Goal: Task Accomplishment & Management: Manage account settings

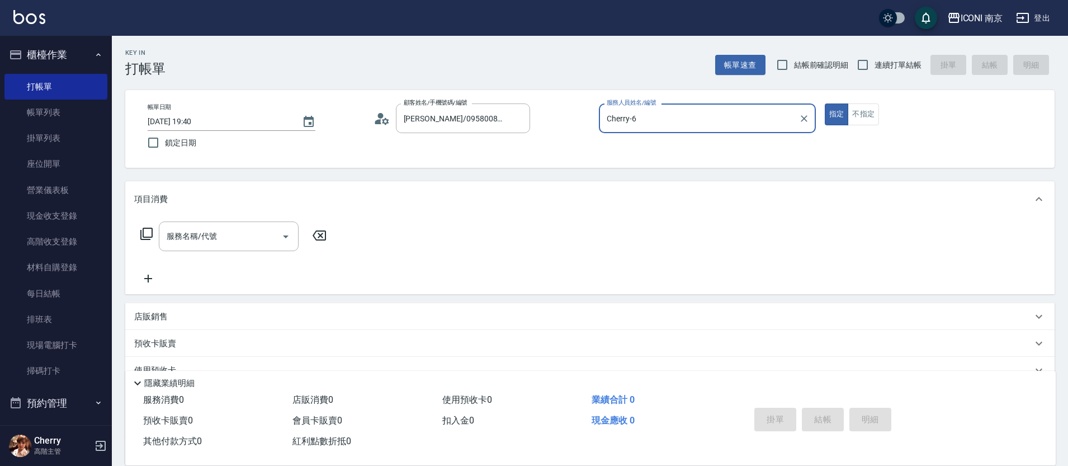
click at [148, 234] on icon at bounding box center [146, 233] width 13 height 13
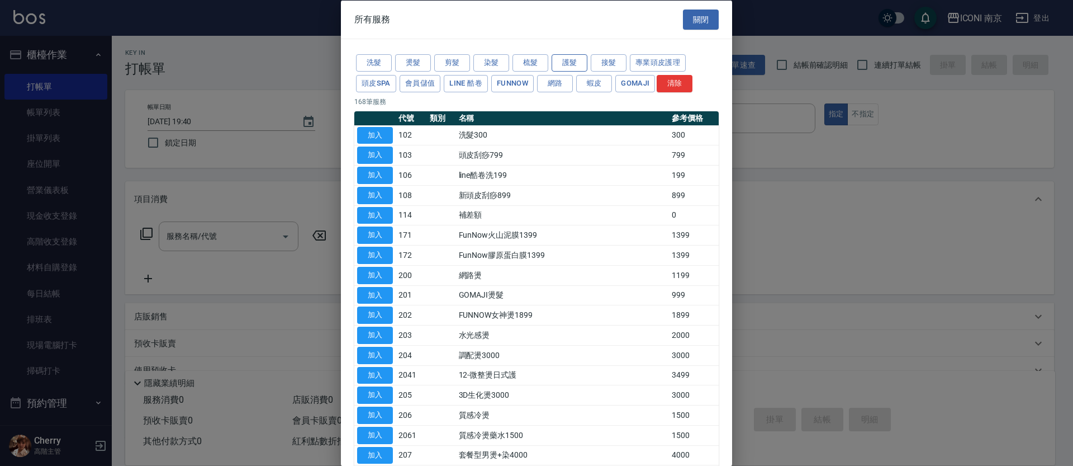
click at [584, 62] on button "護髮" at bounding box center [570, 62] width 36 height 17
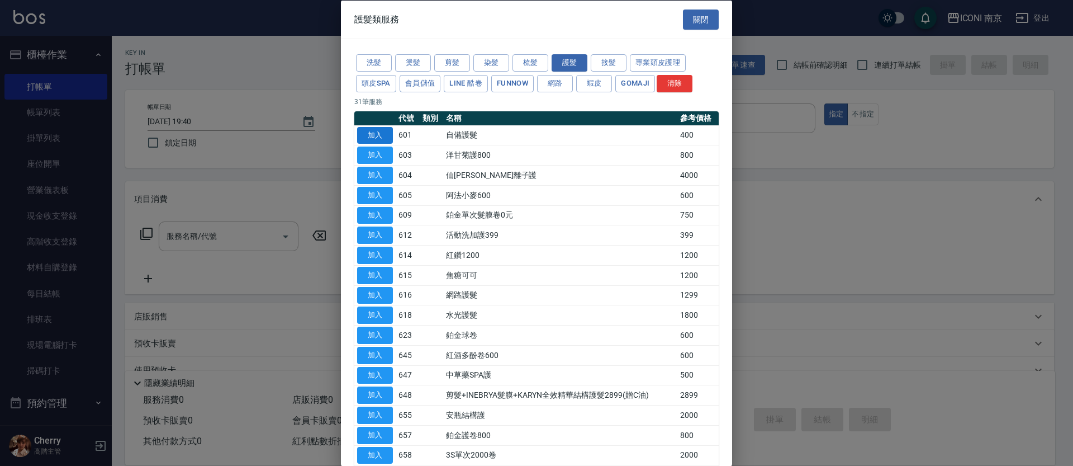
click at [367, 137] on button "加入" at bounding box center [375, 134] width 36 height 17
type input "自備護髮(601)"
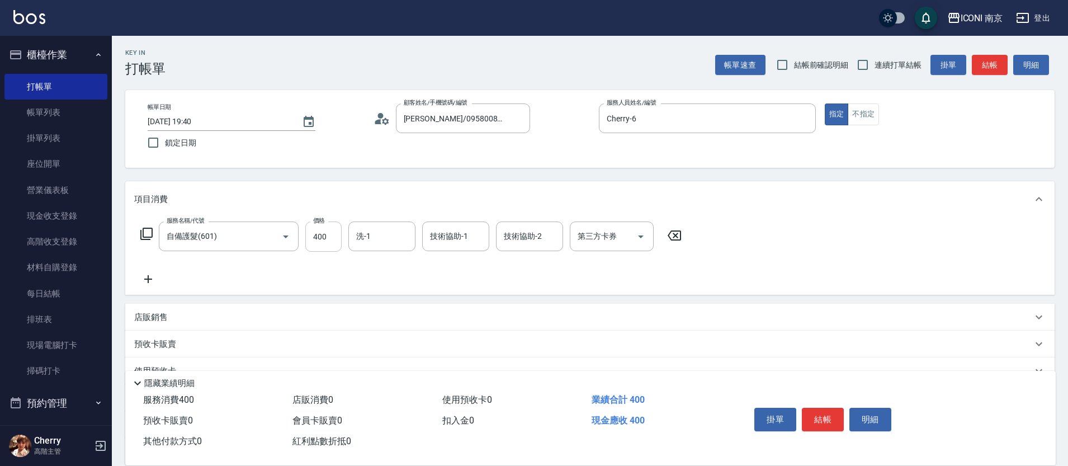
click at [327, 240] on input "400" at bounding box center [323, 236] width 36 height 30
type input "800"
type input "LORI-17"
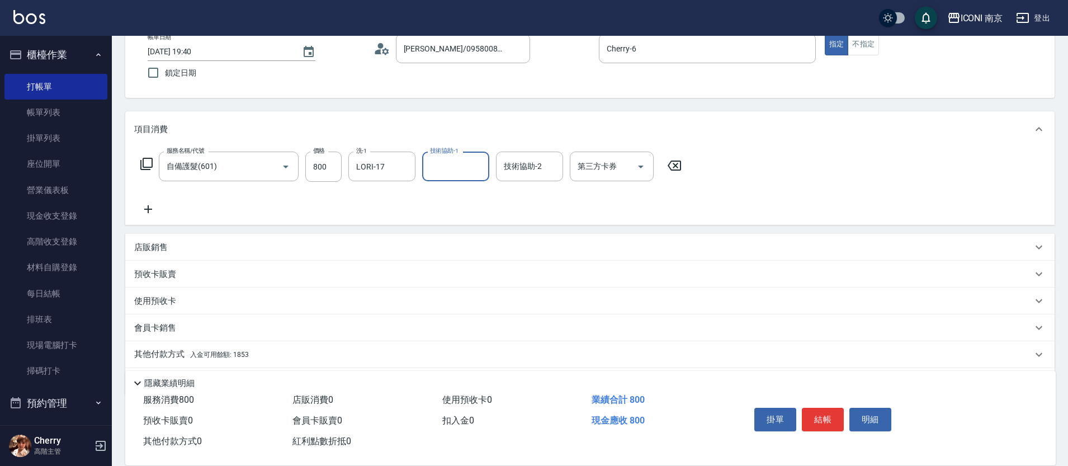
scroll to position [106, 0]
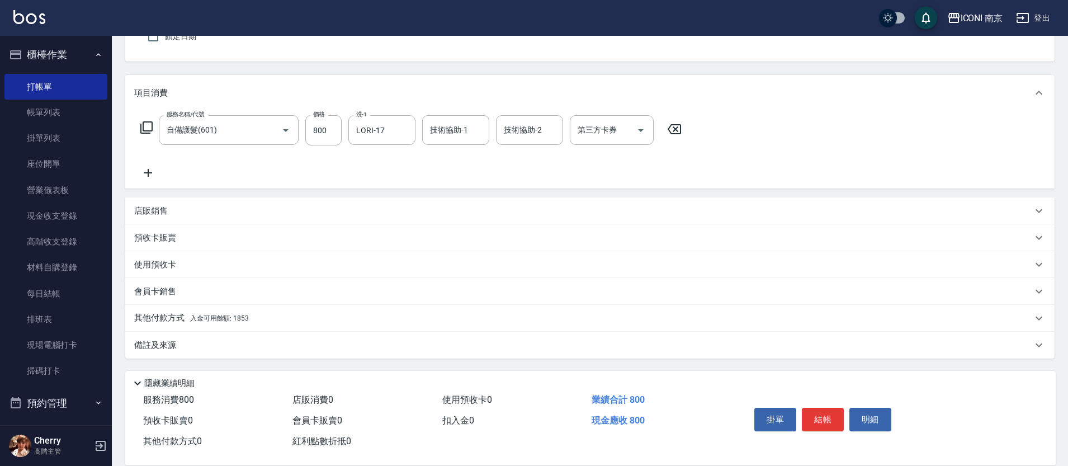
click at [204, 319] on span "入金可用餘額: 1853" at bounding box center [219, 318] width 59 height 8
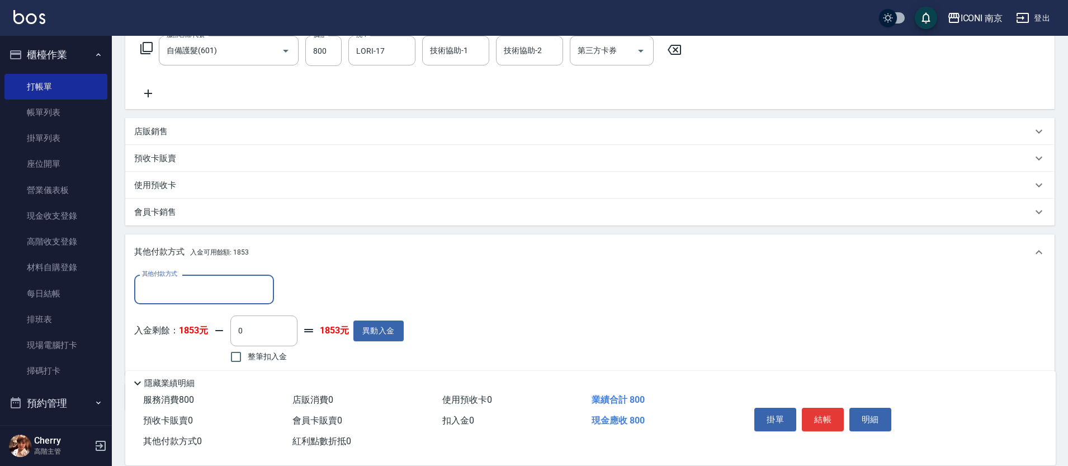
scroll to position [200, 0]
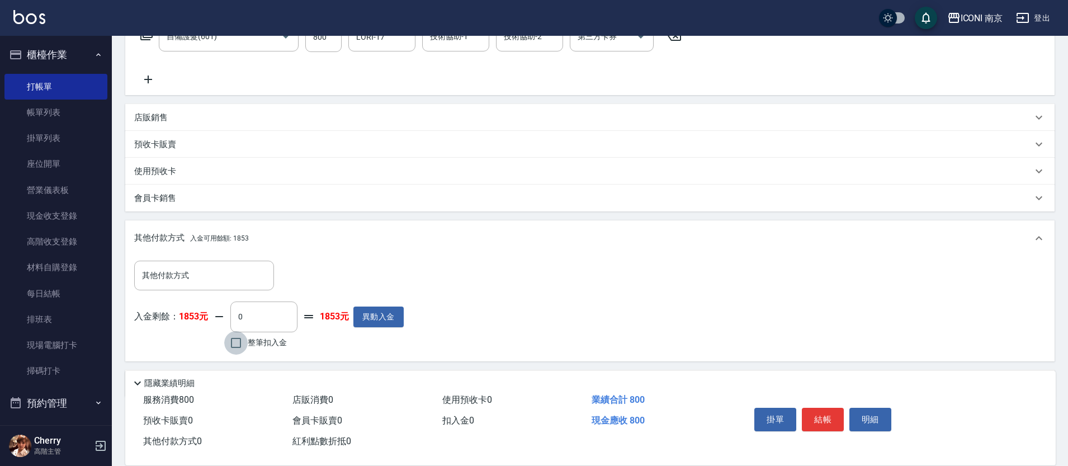
click at [245, 344] on input "整筆扣入金" at bounding box center [235, 342] width 23 height 23
checkbox input "true"
type input "800"
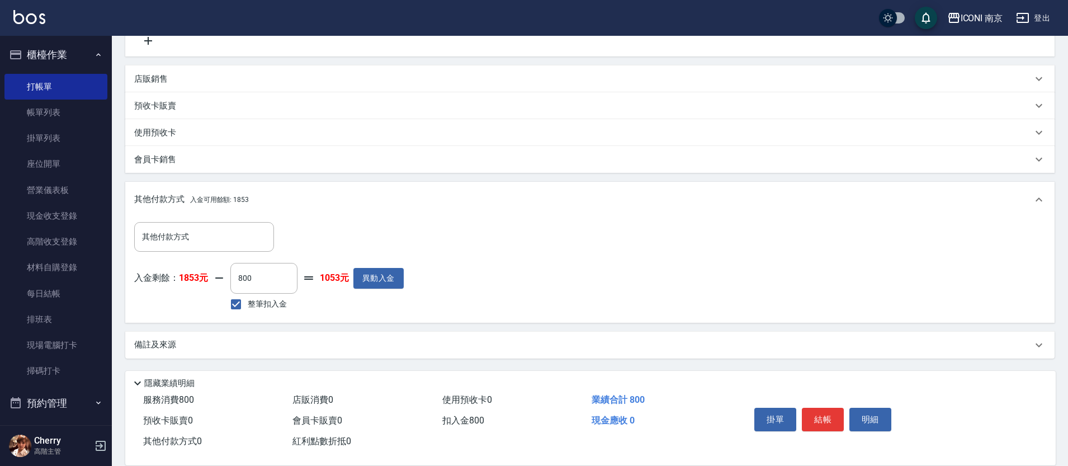
click at [245, 351] on div "備註及來源" at bounding box center [589, 345] width 929 height 27
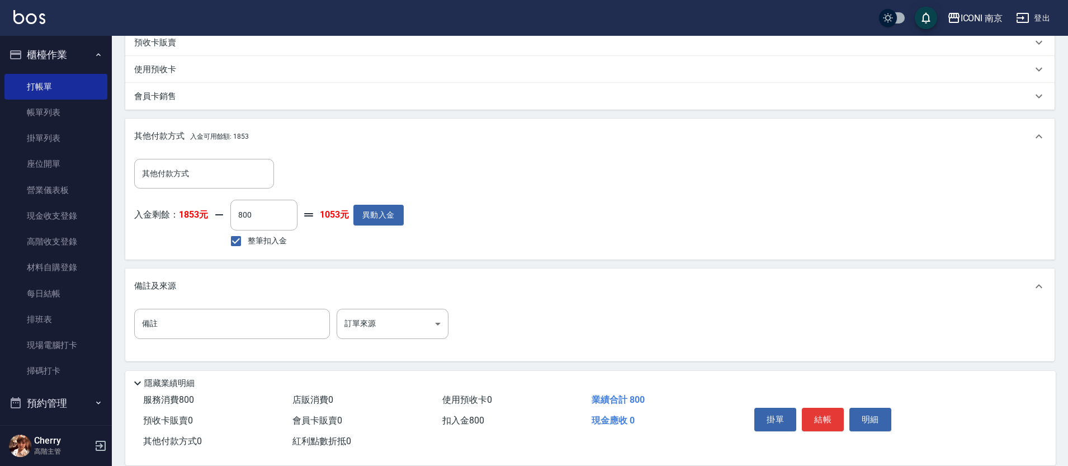
scroll to position [303, 0]
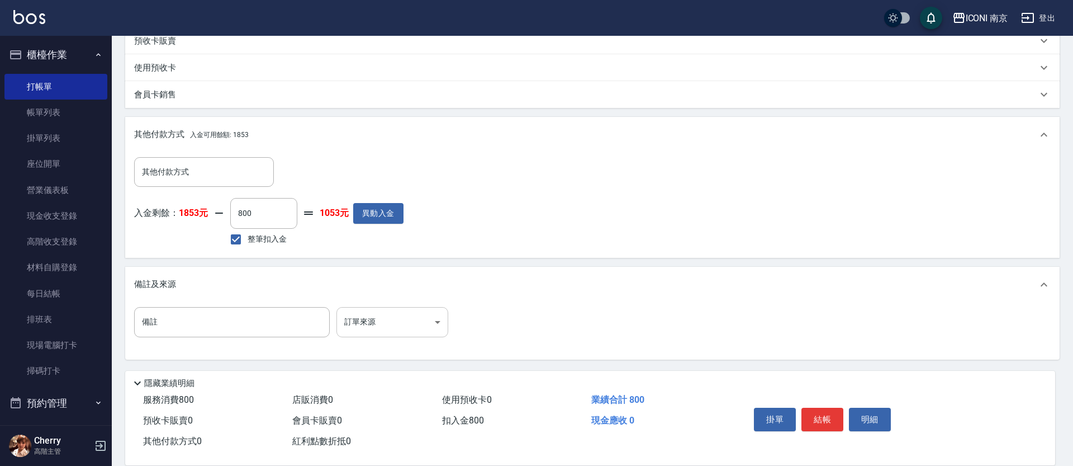
click at [369, 330] on body "ICONI 南京 登出 櫃檯作業 打帳單 帳單列表 掛單列表 座位開單 營業儀表板 現金收支登錄 高階收支登錄 材料自購登錄 每日結帳 排班表 現場電腦打卡 …" at bounding box center [536, 82] width 1073 height 770
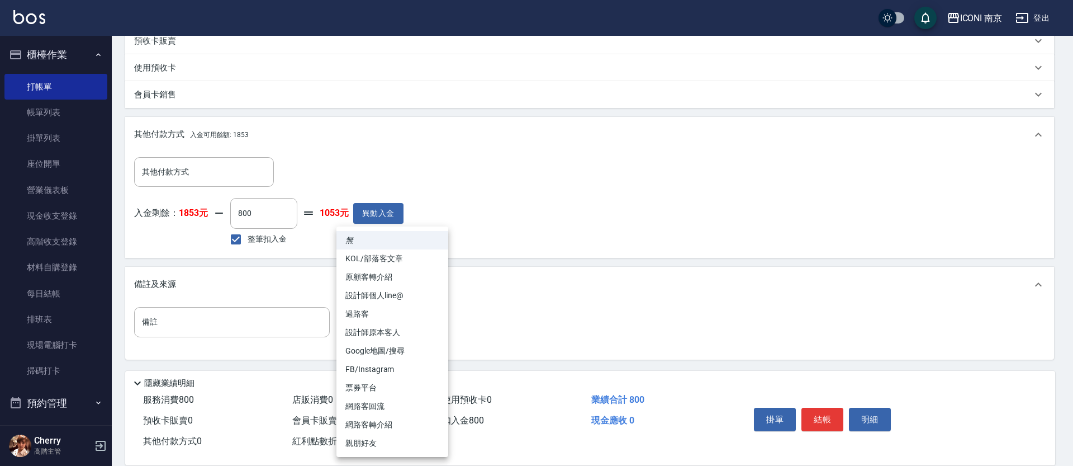
click at [379, 334] on li "設計師原本客人" at bounding box center [393, 332] width 112 height 18
type input "設計師原本客人"
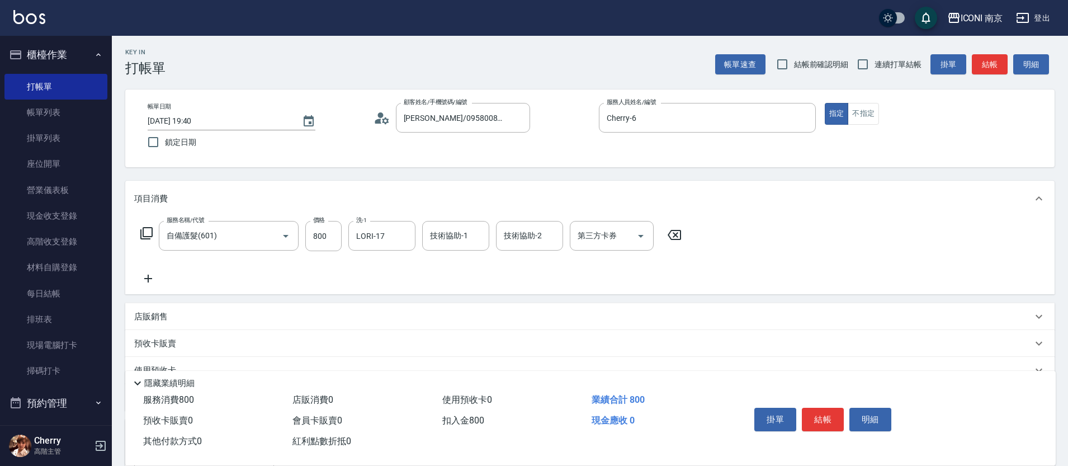
scroll to position [0, 0]
click at [911, 63] on span "連續打單結帳" at bounding box center [897, 65] width 47 height 12
click at [874, 63] on input "連續打單結帳" at bounding box center [862, 64] width 23 height 23
checkbox input "true"
click at [830, 410] on button "結帳" at bounding box center [823, 419] width 42 height 23
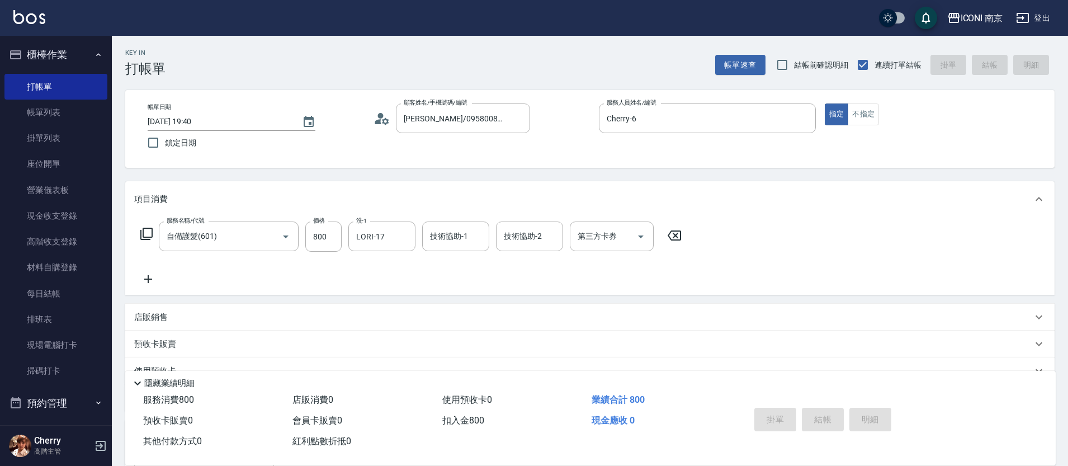
type input "2025/09/04 20:46"
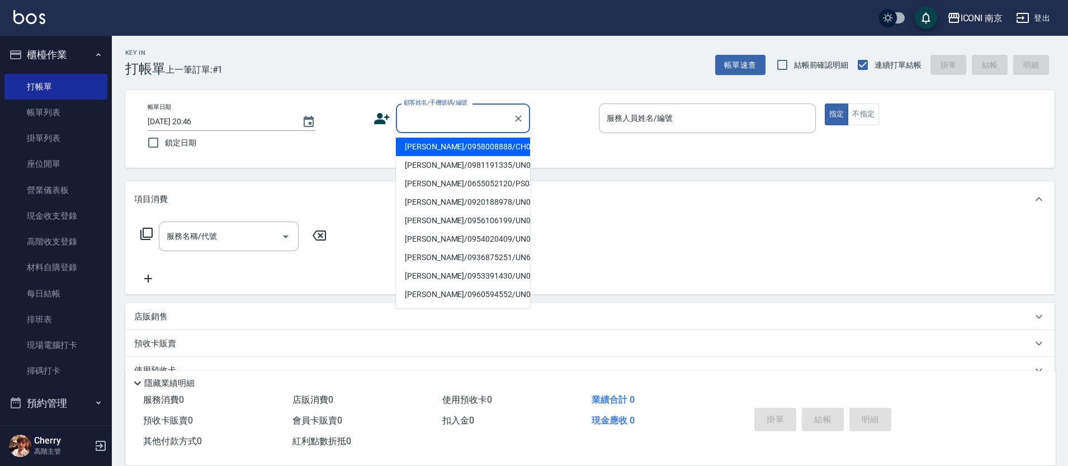
click at [460, 121] on input "顧客姓名/手機號碼/編號" at bounding box center [454, 118] width 107 height 20
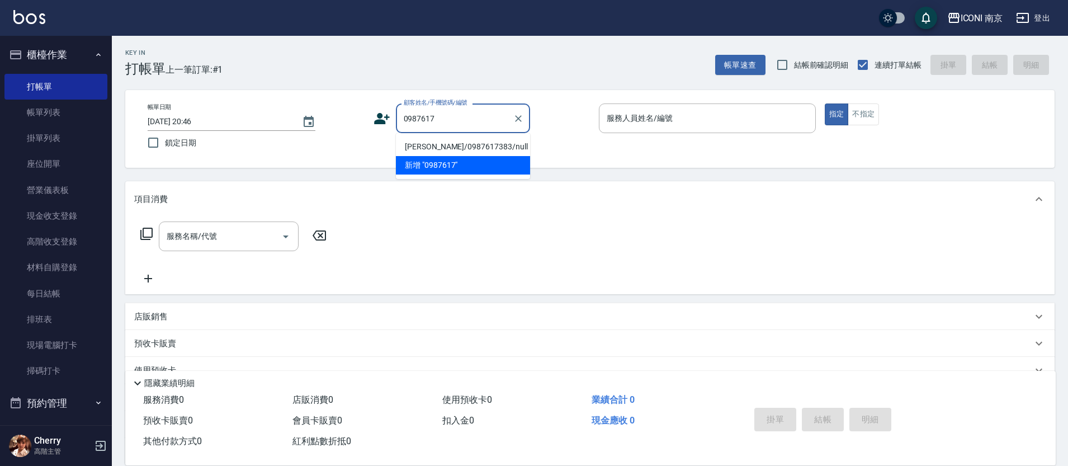
click at [444, 149] on li "曾郁婷/0987617383/null" at bounding box center [463, 147] width 134 height 18
type input "曾郁婷/0987617383/null"
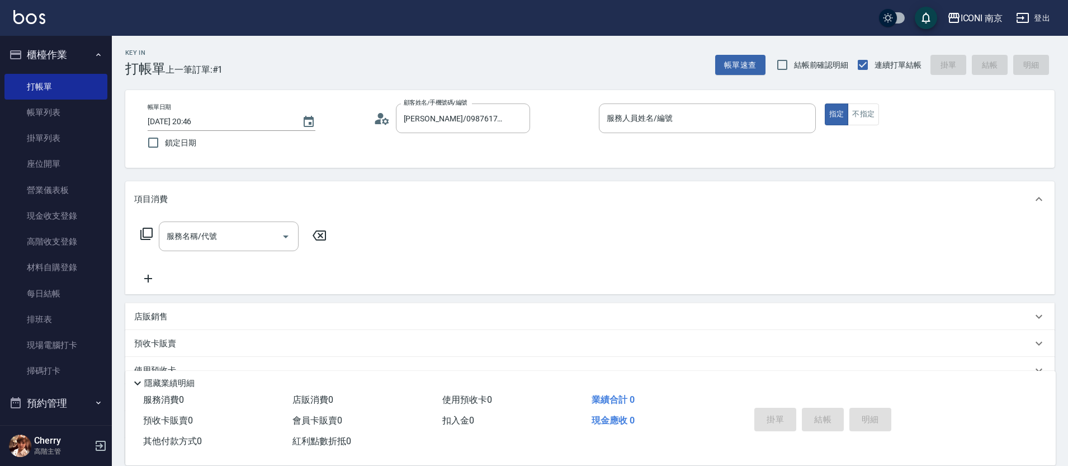
click at [378, 116] on circle at bounding box center [380, 116] width 6 height 6
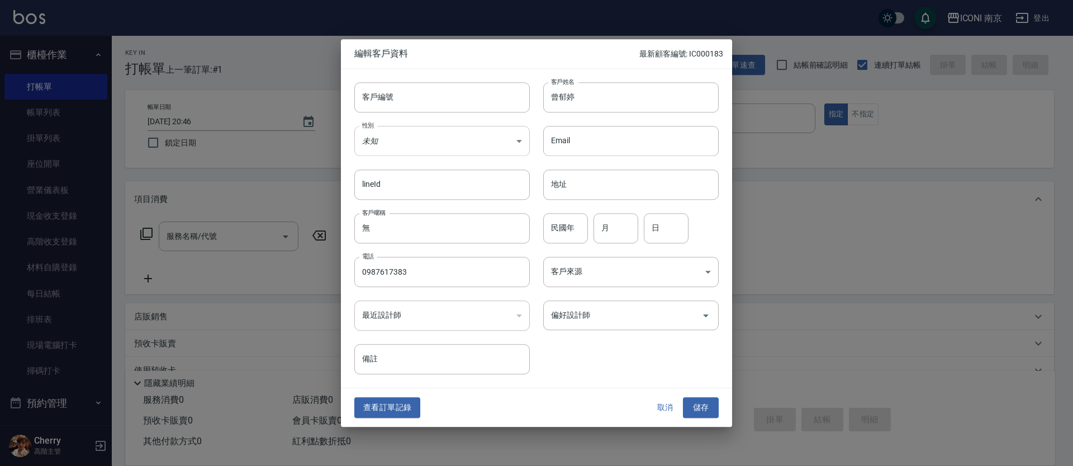
click at [392, 141] on body "ICONI 南京 登出 櫃檯作業 打帳單 帳單列表 掛單列表 座位開單 營業儀表板 現金收支登錄 高階收支登錄 材料自購登錄 每日結帳 排班表 現場電腦打卡 …" at bounding box center [536, 285] width 1073 height 571
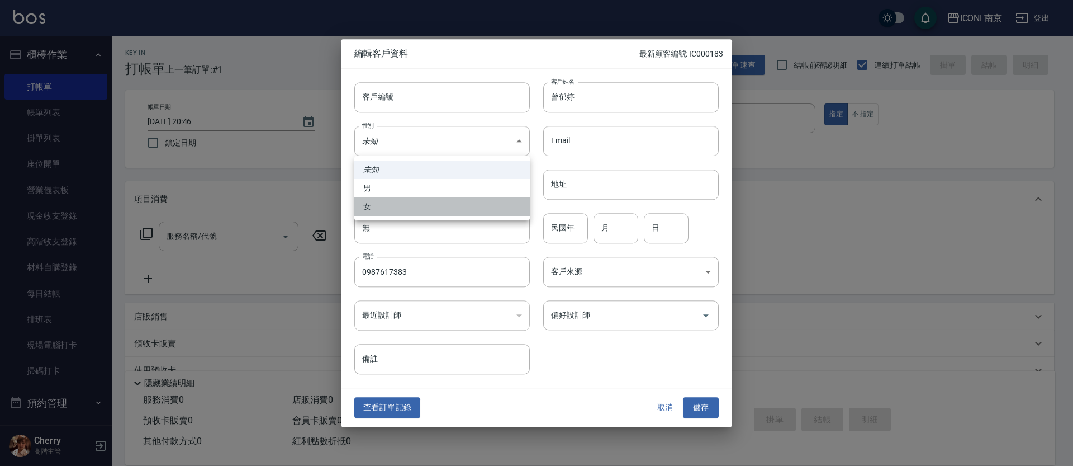
click at [381, 207] on li "女" at bounding box center [442, 206] width 176 height 18
type input "FEMALE"
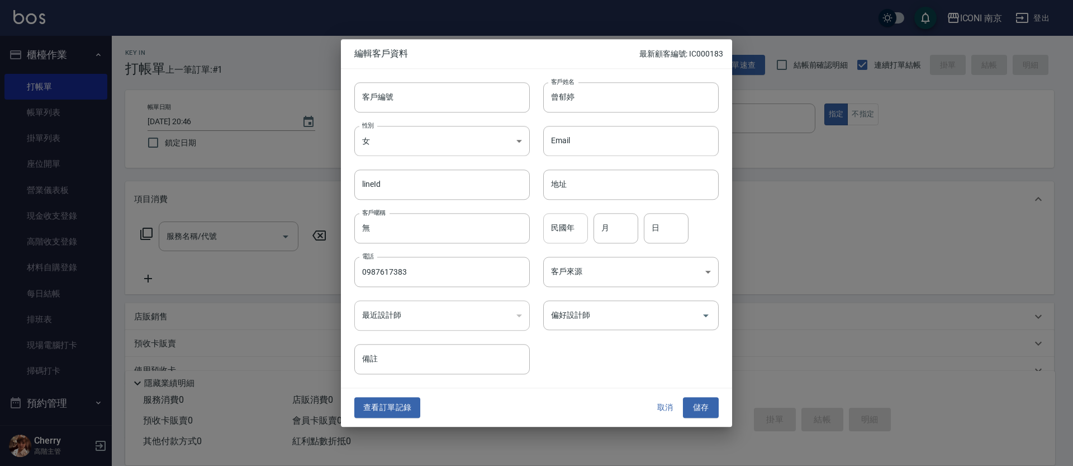
click at [564, 222] on input "民國年" at bounding box center [565, 228] width 45 height 30
type input "75"
type input "12"
type input "18"
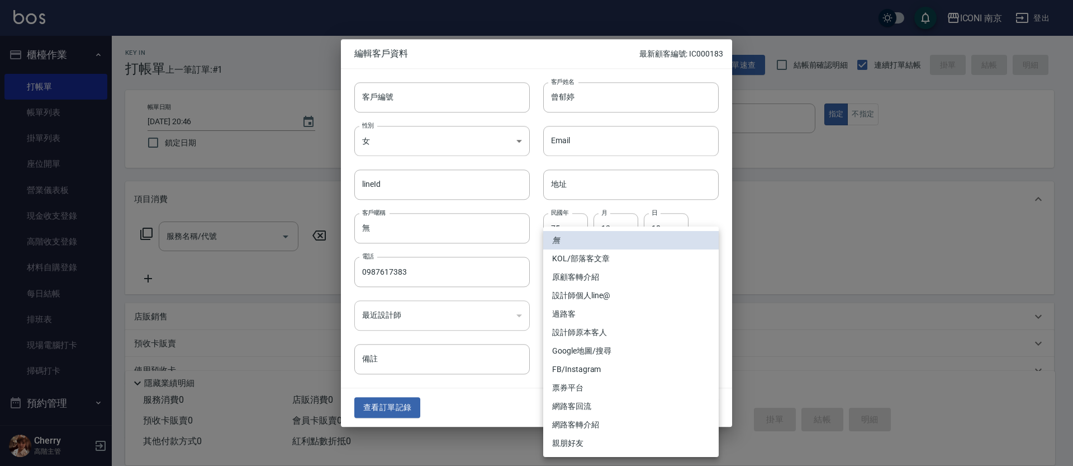
click at [591, 269] on body "ICONI 南京 登出 櫃檯作業 打帳單 帳單列表 掛單列表 座位開單 營業儀表板 現金收支登錄 高階收支登錄 材料自購登錄 每日結帳 排班表 現場電腦打卡 …" at bounding box center [536, 285] width 1073 height 571
click at [599, 362] on li "FB/Instagram" at bounding box center [631, 369] width 176 height 18
type input "FB/Instagram"
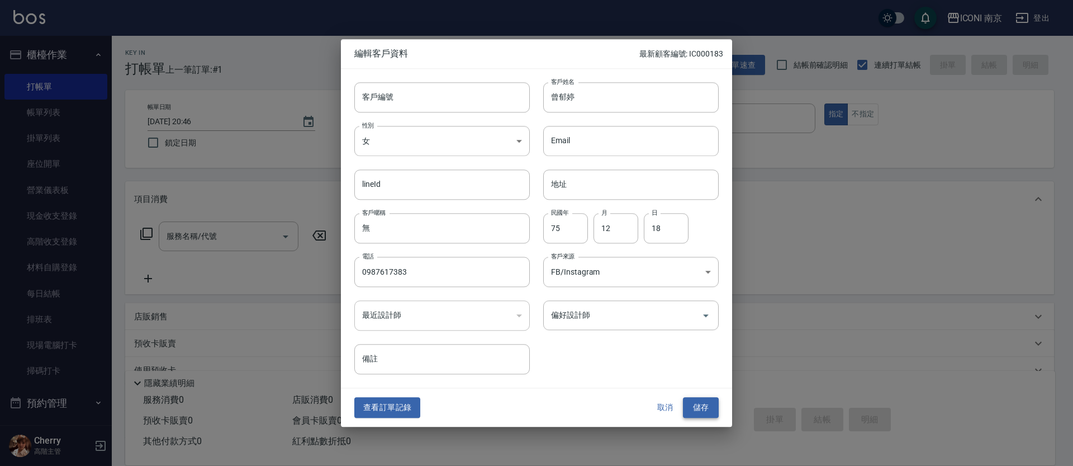
click at [703, 411] on button "儲存" at bounding box center [701, 408] width 36 height 21
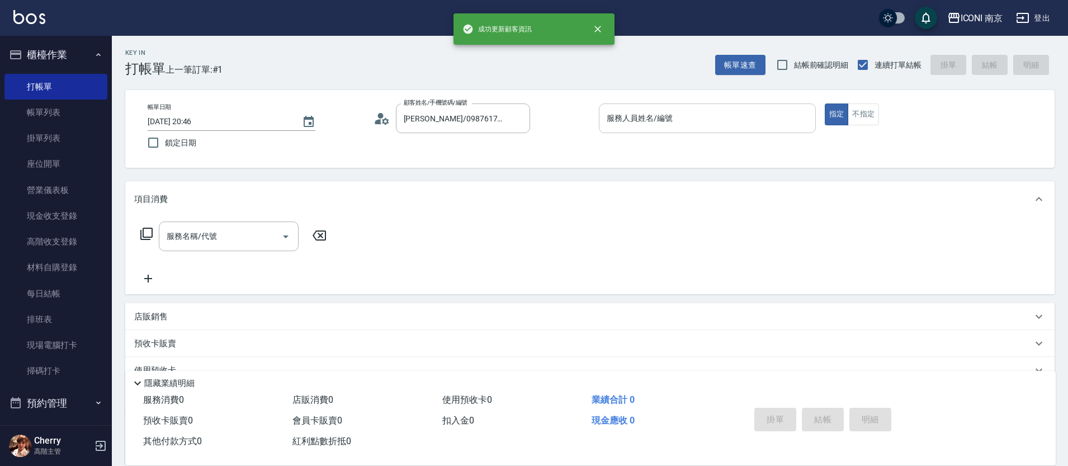
click at [638, 113] on input "服務人員姓名/編號" at bounding box center [707, 118] width 207 height 20
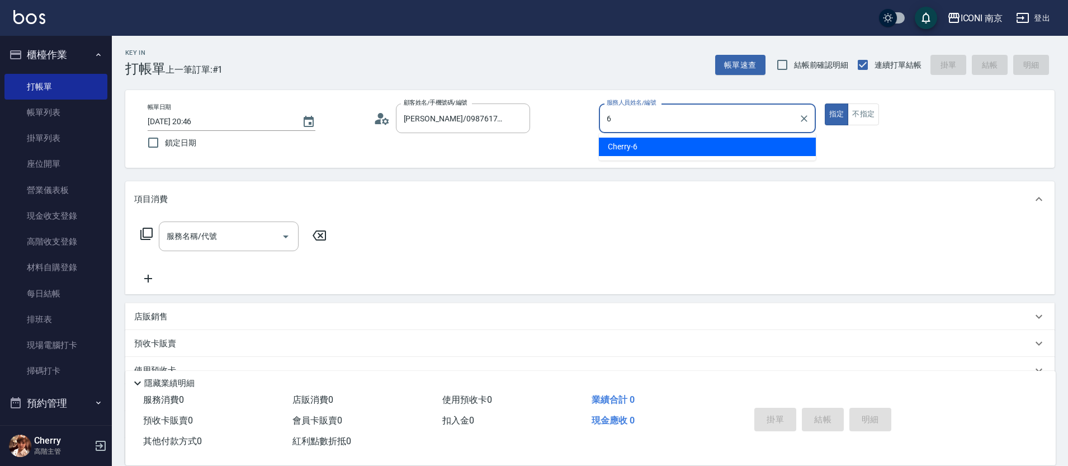
type input "Cherry-6"
type button "true"
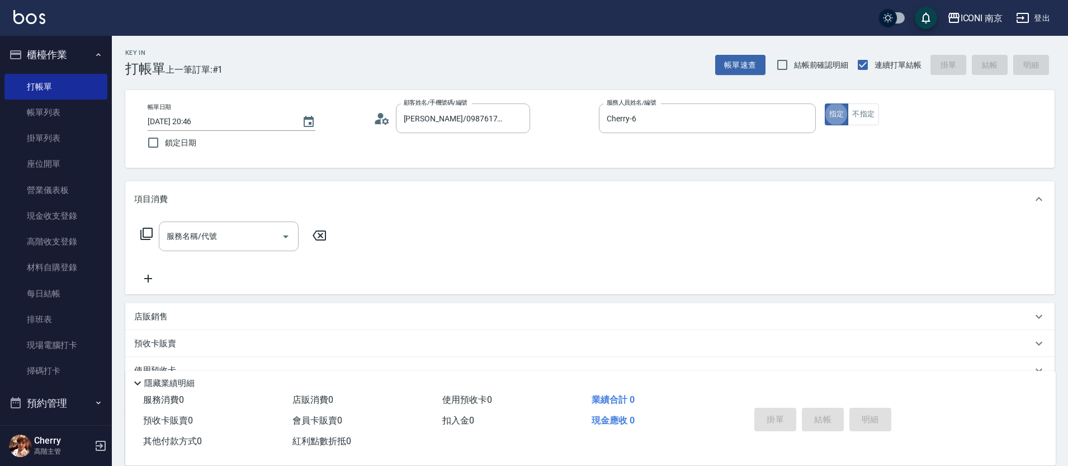
click at [152, 229] on icon at bounding box center [146, 234] width 12 height 12
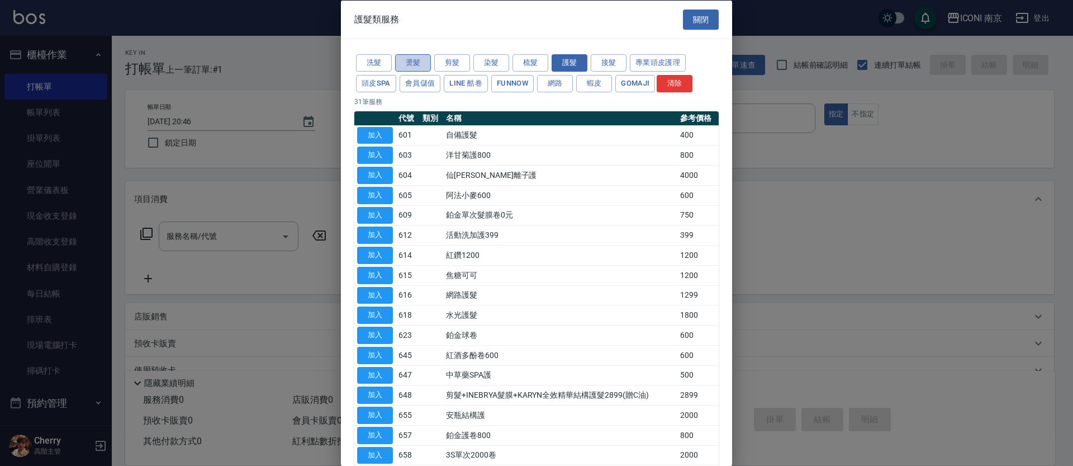
click at [400, 62] on button "燙髮" at bounding box center [413, 62] width 36 height 17
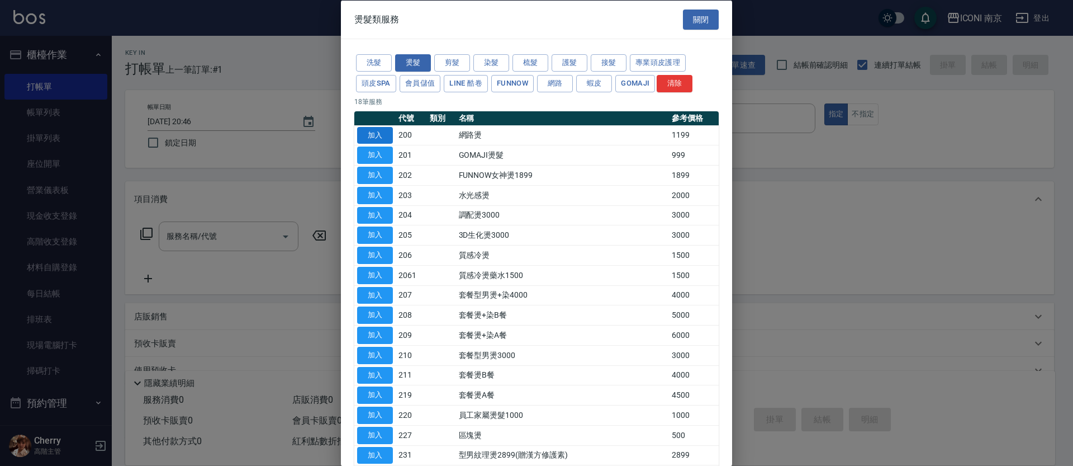
click at [375, 140] on button "加入" at bounding box center [375, 134] width 36 height 17
type input "網路燙(200)"
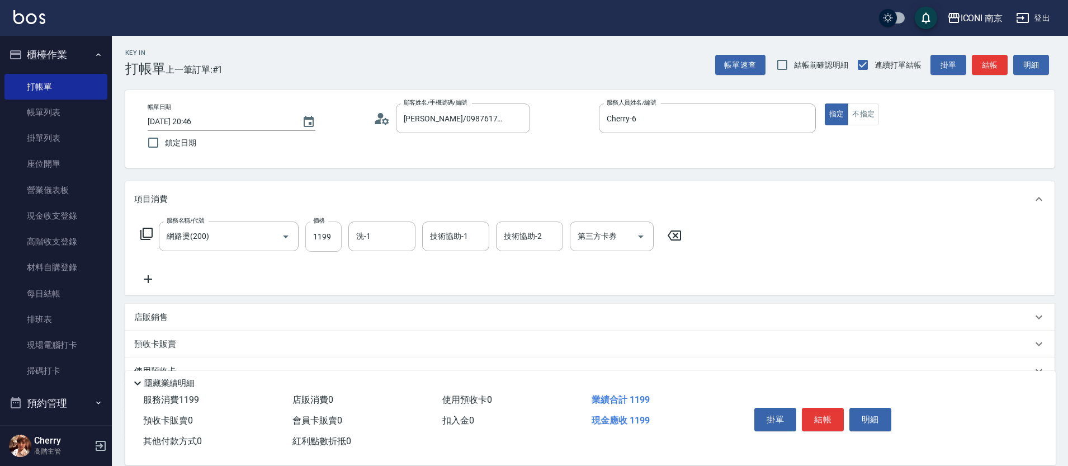
click at [329, 243] on input "1199" at bounding box center [323, 236] width 36 height 30
type input "1299"
type input "LORI-17"
click at [141, 233] on icon at bounding box center [146, 234] width 12 height 12
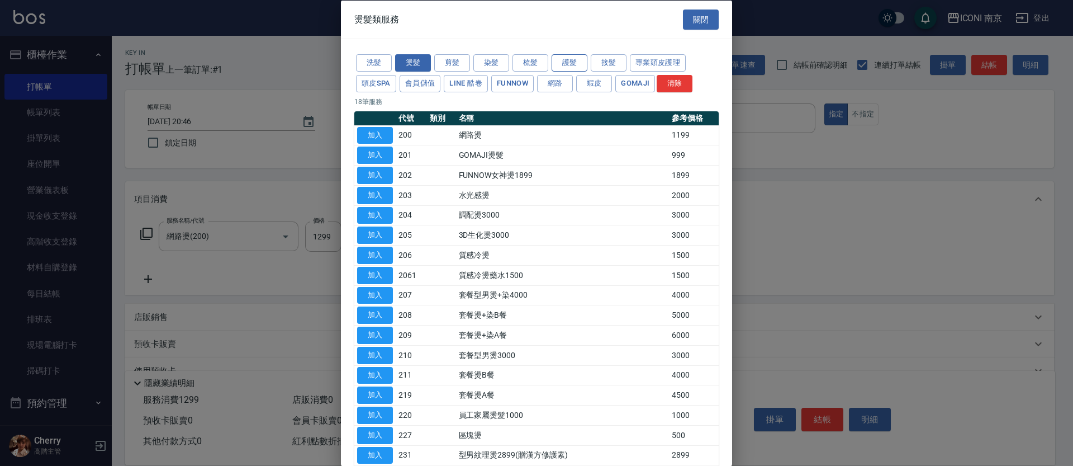
click at [570, 67] on button "護髮" at bounding box center [570, 62] width 36 height 17
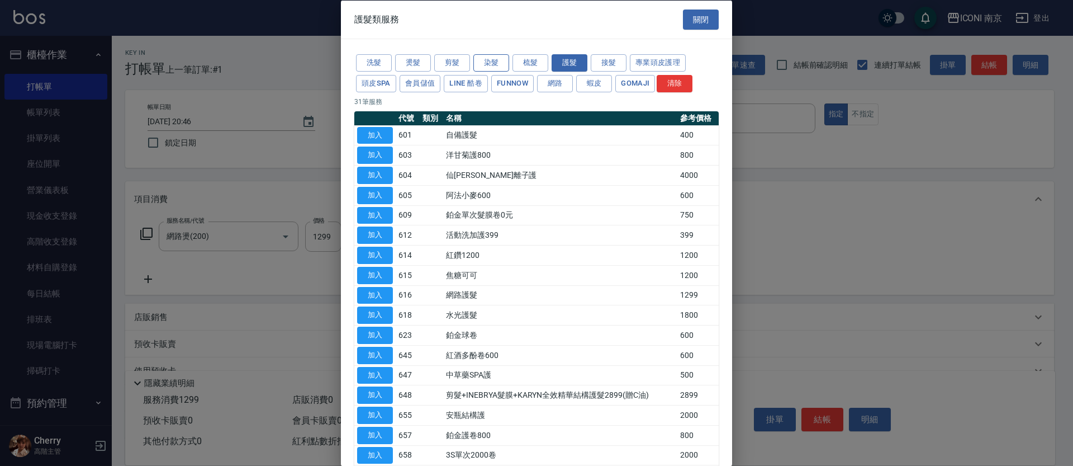
click at [494, 57] on button "染髮" at bounding box center [492, 62] width 36 height 17
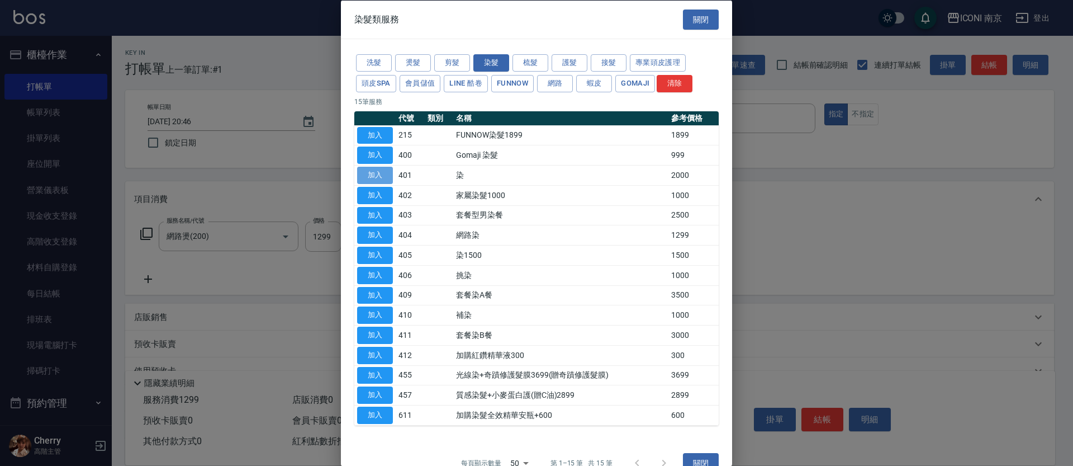
click at [380, 177] on button "加入" at bounding box center [375, 175] width 36 height 17
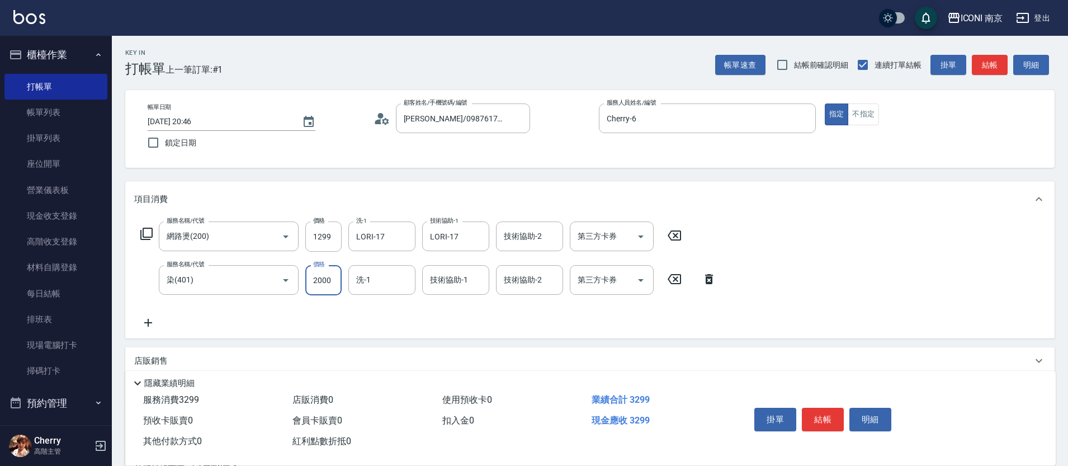
click at [313, 281] on input "2000" at bounding box center [323, 280] width 36 height 30
type input "1980"
type input "LORI-17"
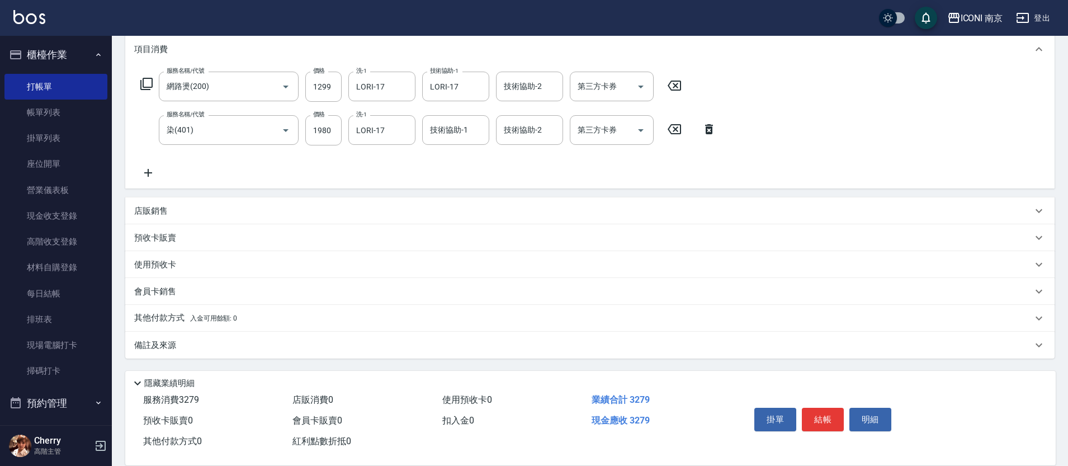
click at [186, 346] on div "備註及來源" at bounding box center [583, 345] width 898 height 12
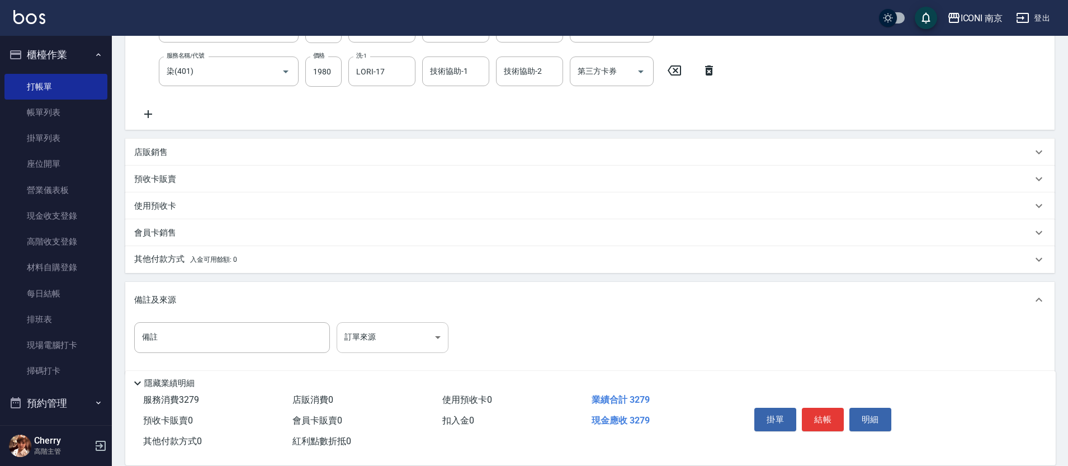
scroll to position [211, 0]
click at [390, 319] on body "ICONI 南京 登出 櫃檯作業 打帳單 帳單列表 掛單列表 座位開單 營業儀表板 現金收支登錄 高階收支登錄 材料自購登錄 每日結帳 排班表 現場電腦打卡 …" at bounding box center [534, 134] width 1068 height 691
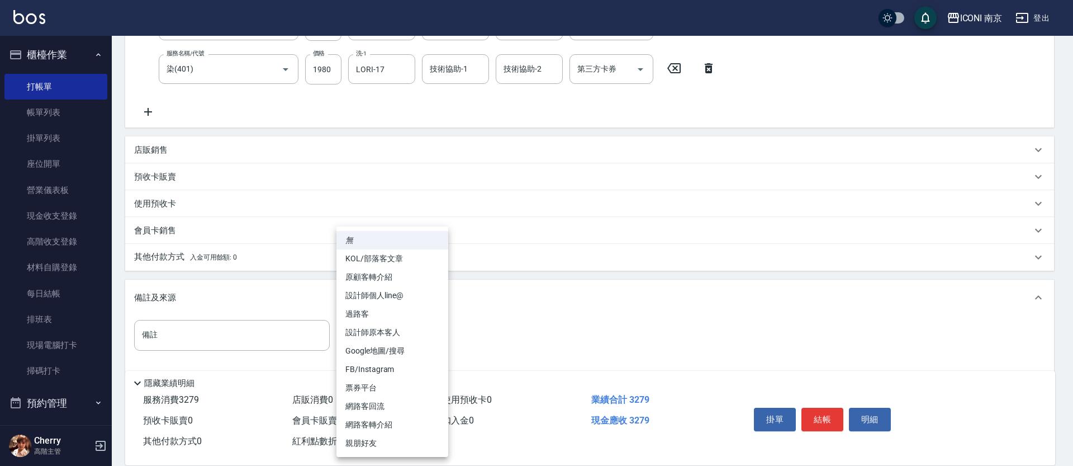
click at [386, 362] on li "FB/Instagram" at bounding box center [393, 369] width 112 height 18
type input "FB/Instagram"
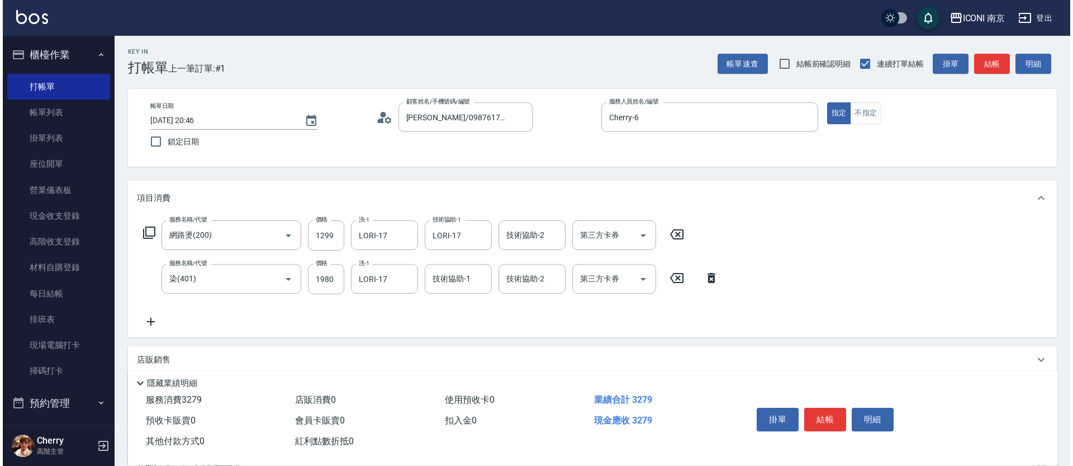
scroll to position [0, 0]
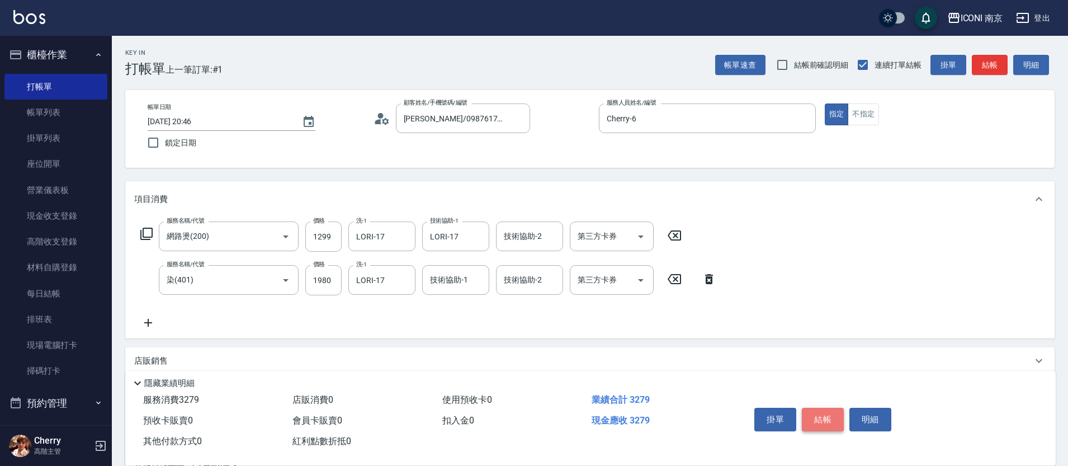
click at [829, 414] on button "結帳" at bounding box center [823, 419] width 42 height 23
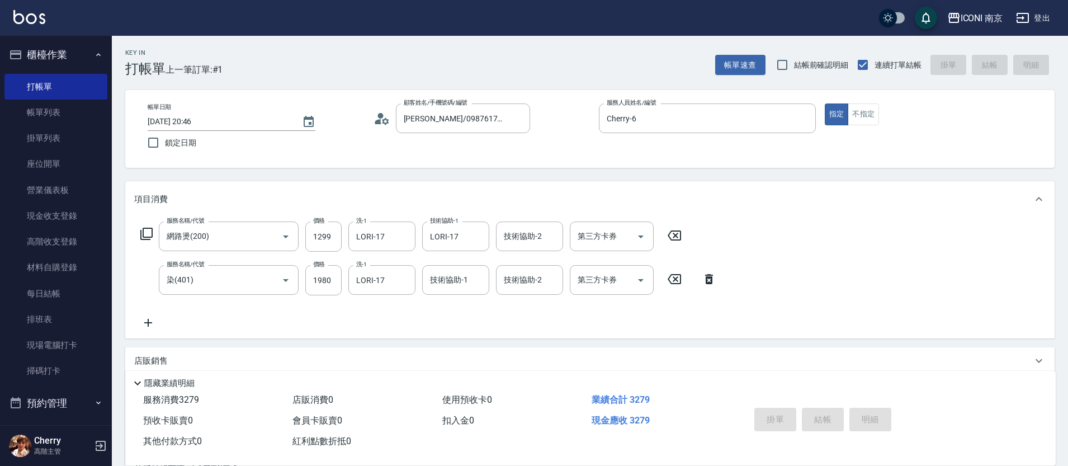
type input "2025/09/04 20:48"
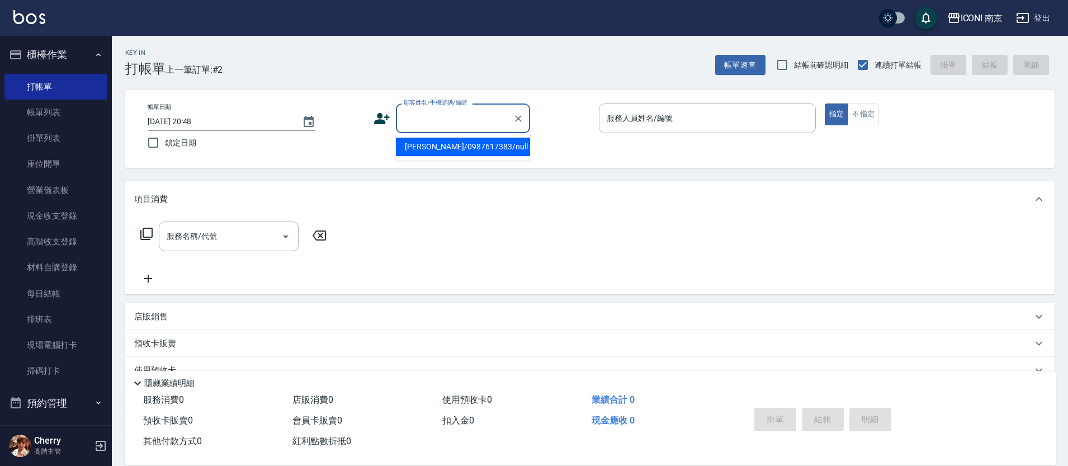
click at [443, 120] on input "顧客姓名/手機號碼/編號" at bounding box center [454, 118] width 107 height 20
drag, startPoint x: 453, startPoint y: 126, endPoint x: 317, endPoint y: 136, distance: 136.2
click at [317, 136] on div "帳單日期 2025/09/04 20:48 鎖定日期 顧客姓名/手機號碼/編號 0975810863 顧客姓名/手機號碼/編號 服務人員姓名/編號 服務人員姓…" at bounding box center [590, 128] width 902 height 51
type input "n"
type input "孫"
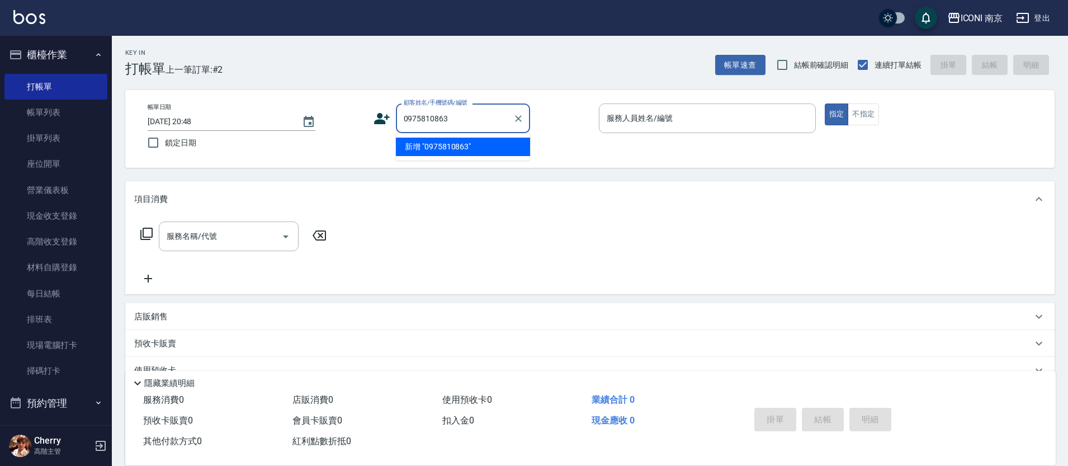
click at [453, 149] on li "新增 "0975810863"" at bounding box center [463, 147] width 134 height 18
type input "0975810863"
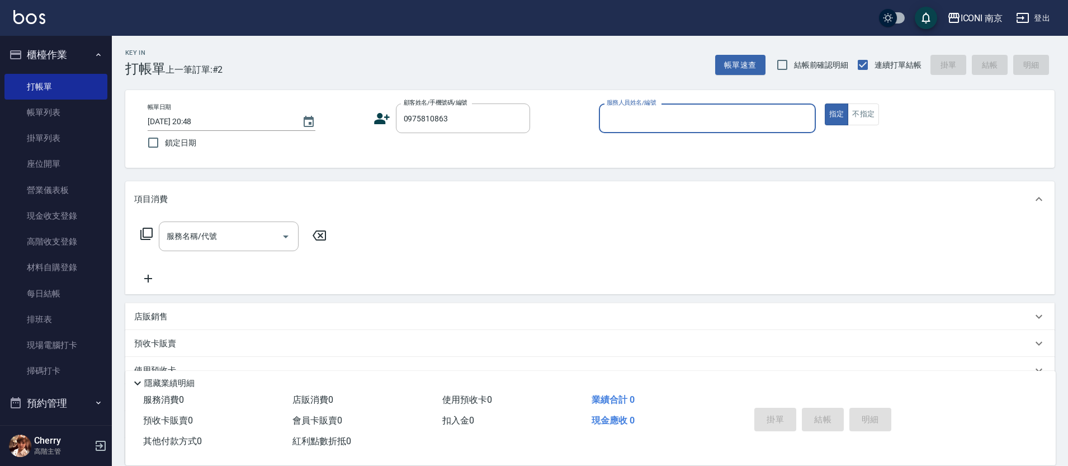
click at [373, 124] on icon at bounding box center [381, 118] width 17 height 17
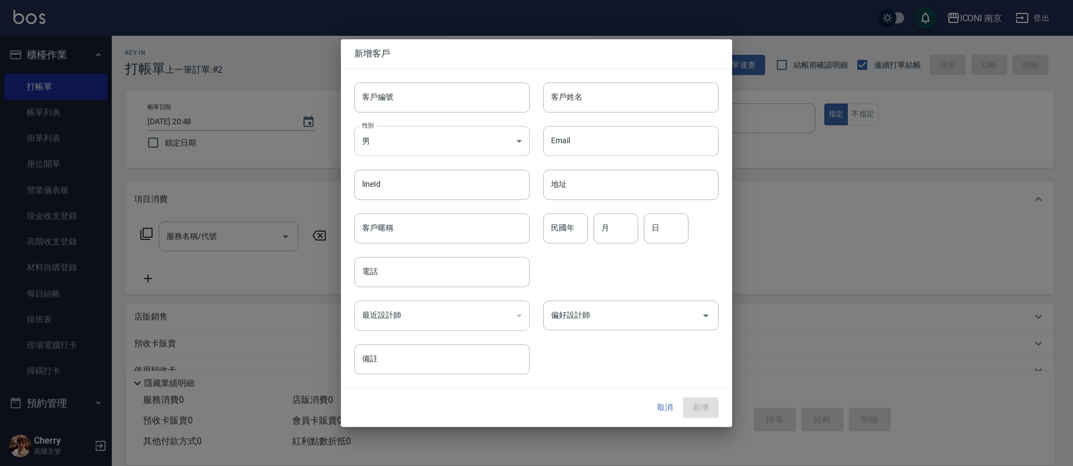
type input "0975810863"
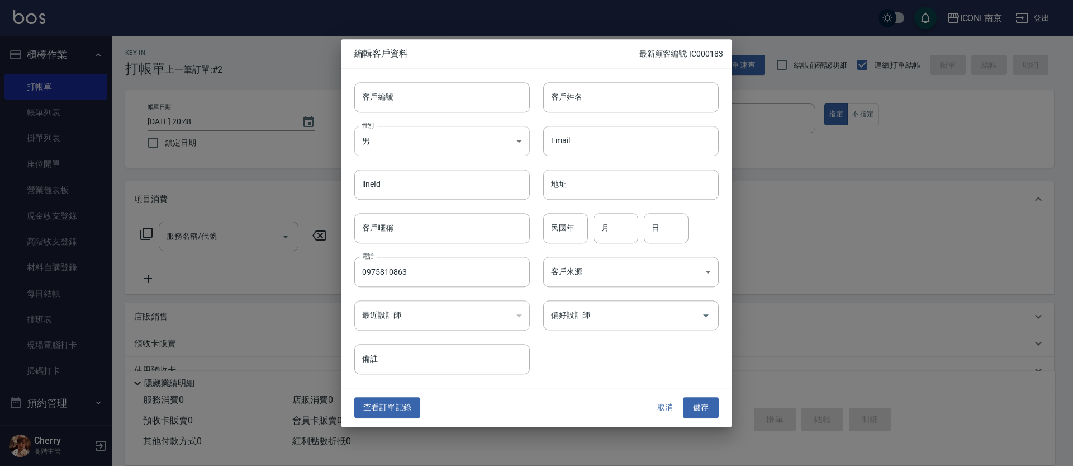
click at [404, 147] on body "ICONI 南京 登出 櫃檯作業 打帳單 帳單列表 掛單列表 座位開單 營業儀表板 現金收支登錄 高階收支登錄 材料自購登錄 每日結帳 排班表 現場電腦打卡 …" at bounding box center [536, 285] width 1073 height 571
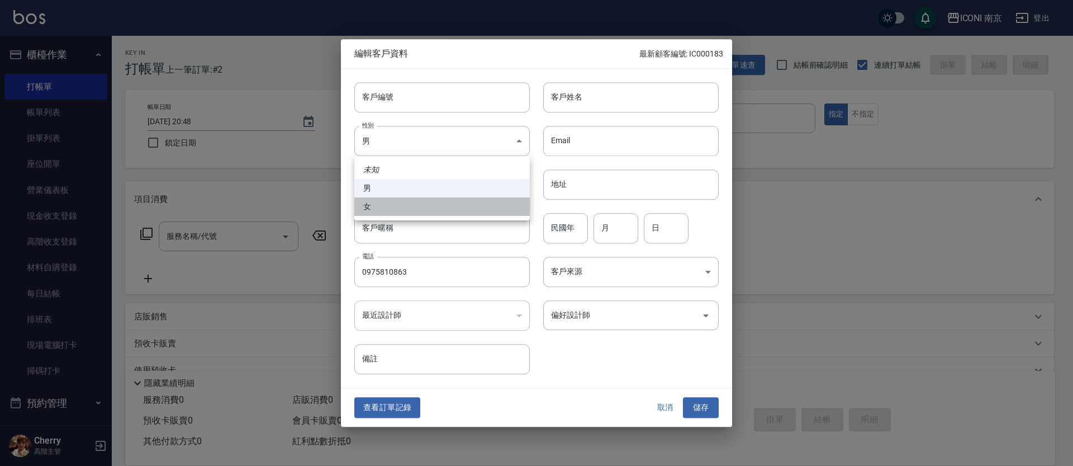
click at [384, 202] on li "女" at bounding box center [442, 206] width 176 height 18
type input "FEMALE"
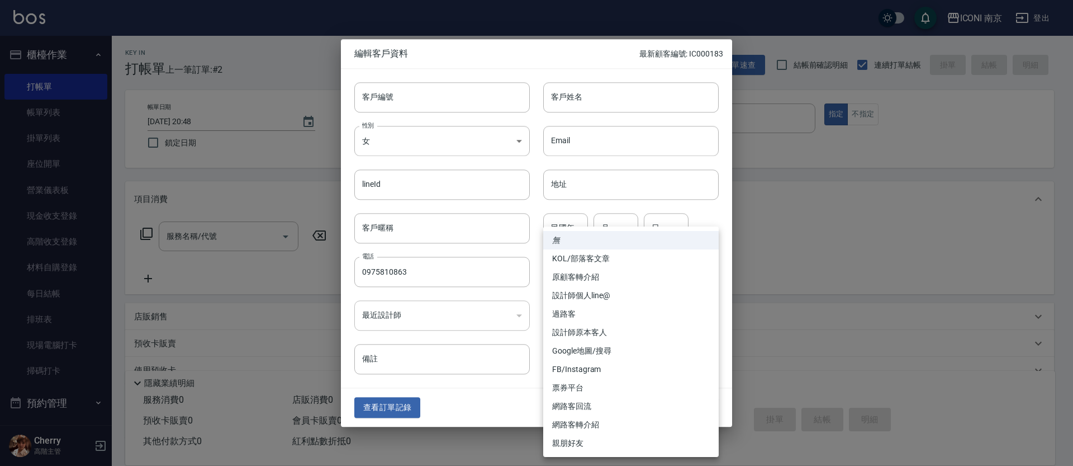
click at [591, 260] on body "ICONI 南京 登出 櫃檯作業 打帳單 帳單列表 掛單列表 座位開單 營業儀表板 現金收支登錄 高階收支登錄 材料自購登錄 每日結帳 排班表 現場電腦打卡 …" at bounding box center [536, 285] width 1073 height 571
click at [595, 365] on li "FB/Instagram" at bounding box center [631, 369] width 176 height 18
type input "FB/Instagram"
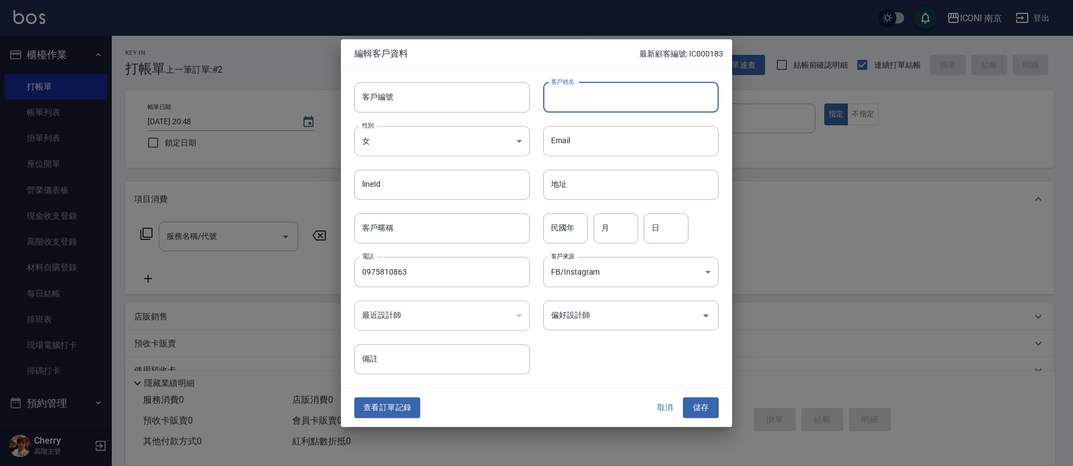
click at [611, 93] on input "客戶姓名" at bounding box center [631, 97] width 176 height 30
type input "孫祈楨"
click at [577, 232] on input "民國年" at bounding box center [565, 228] width 45 height 30
type input "81"
type input "09"
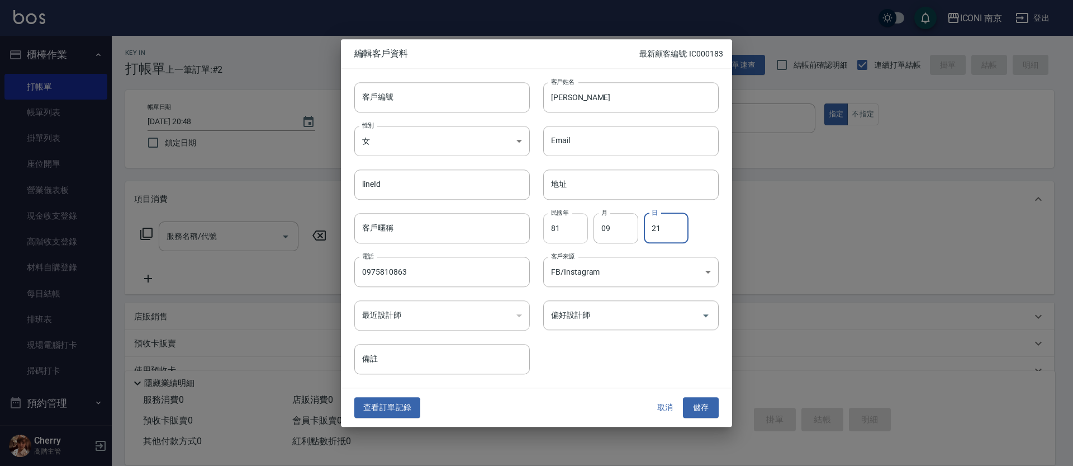
type input "21"
click at [691, 408] on button "儲存" at bounding box center [701, 408] width 36 height 21
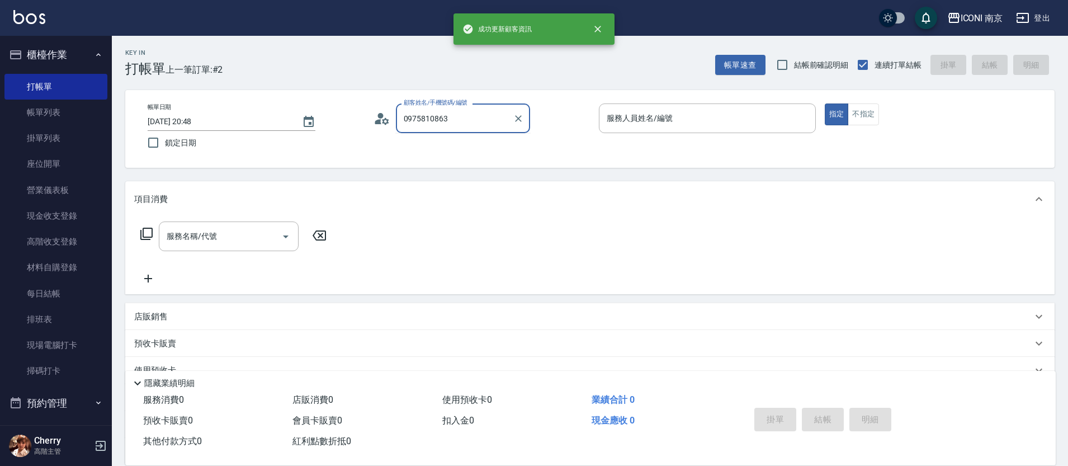
click at [494, 114] on input "0975810863" at bounding box center [454, 118] width 107 height 20
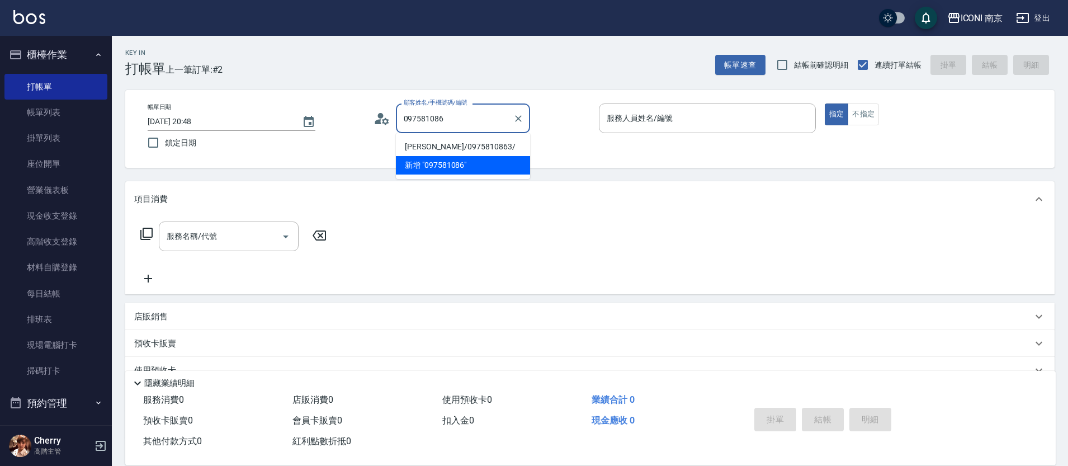
click at [486, 145] on li "孫祈楨/0975810863/" at bounding box center [463, 147] width 134 height 18
type input "孫祈楨/0975810863/"
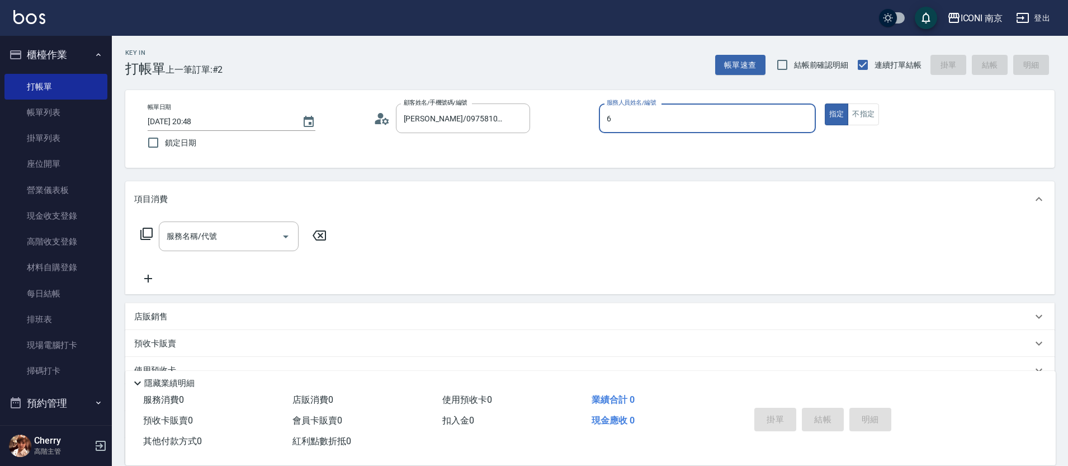
type input "Cherry-6"
click at [146, 235] on icon at bounding box center [146, 233] width 13 height 13
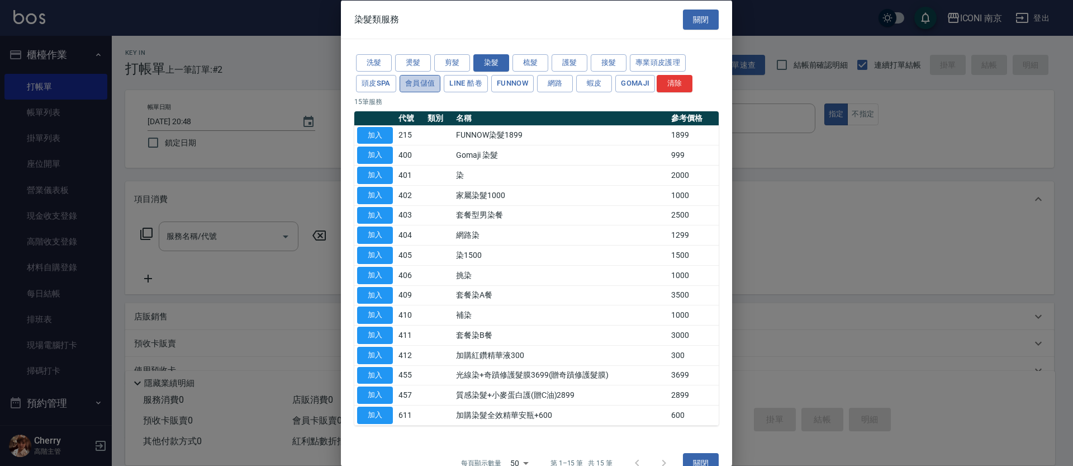
click at [420, 75] on button "會員儲值" at bounding box center [420, 82] width 41 height 17
click at [423, 62] on button "燙髮" at bounding box center [413, 62] width 36 height 17
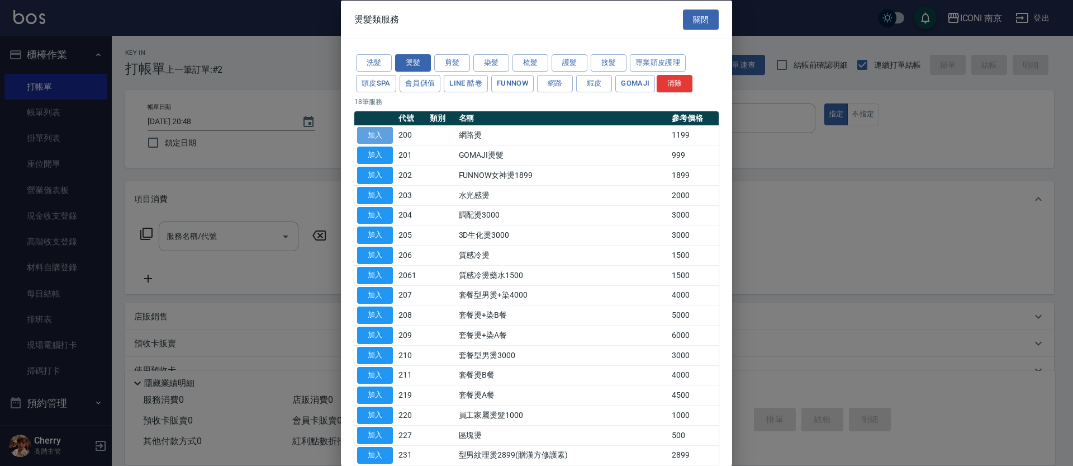
click at [380, 138] on button "加入" at bounding box center [375, 134] width 36 height 17
type input "網路燙(200)"
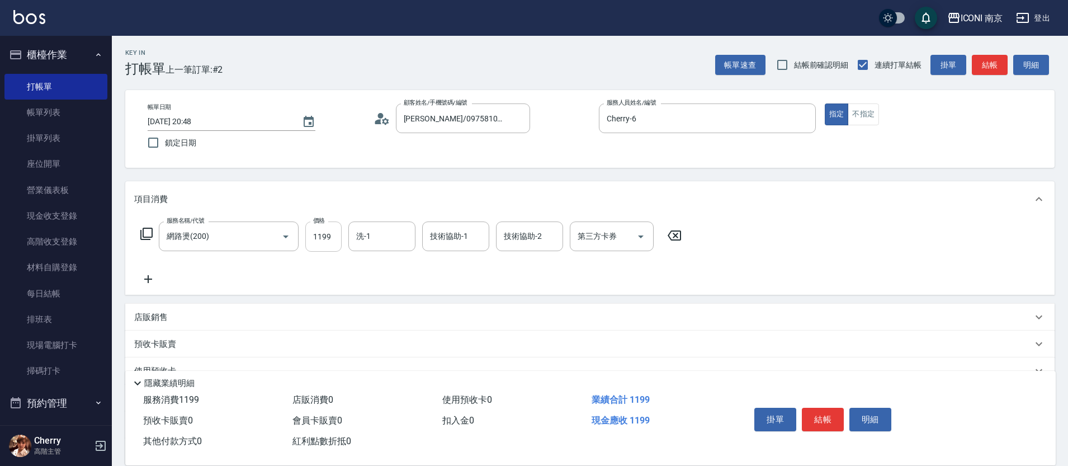
click at [329, 238] on input "1199" at bounding box center [323, 236] width 36 height 30
type input "1299"
type input "LORI-17"
click at [146, 233] on icon at bounding box center [146, 233] width 13 height 13
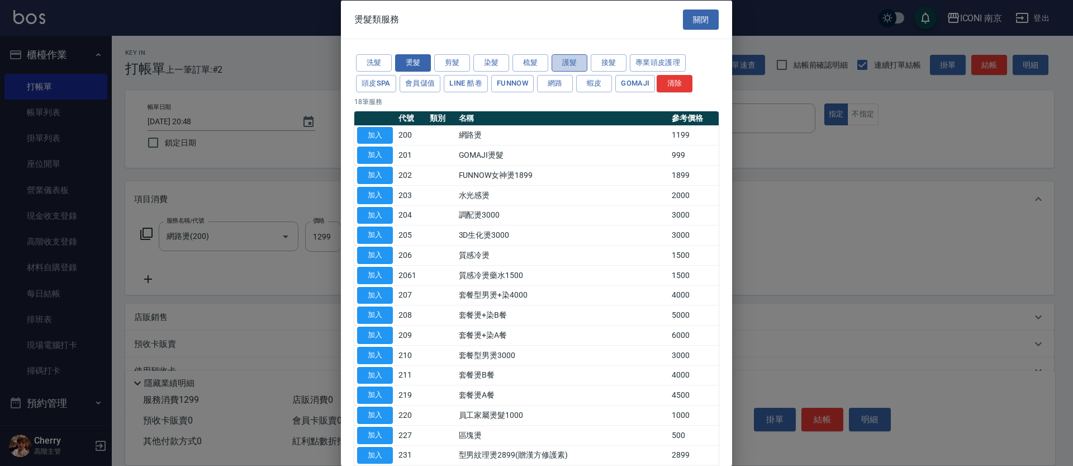
click at [566, 60] on button "護髮" at bounding box center [570, 62] width 36 height 17
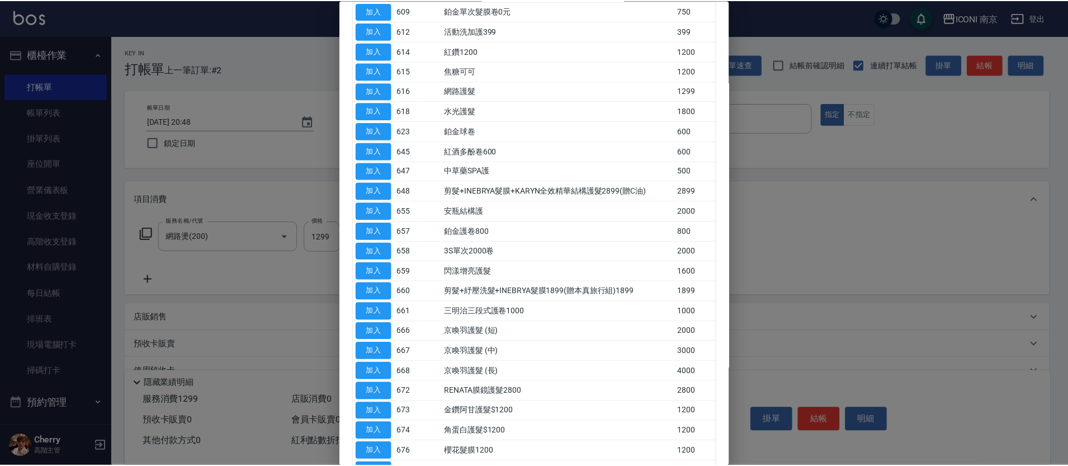
scroll to position [210, 0]
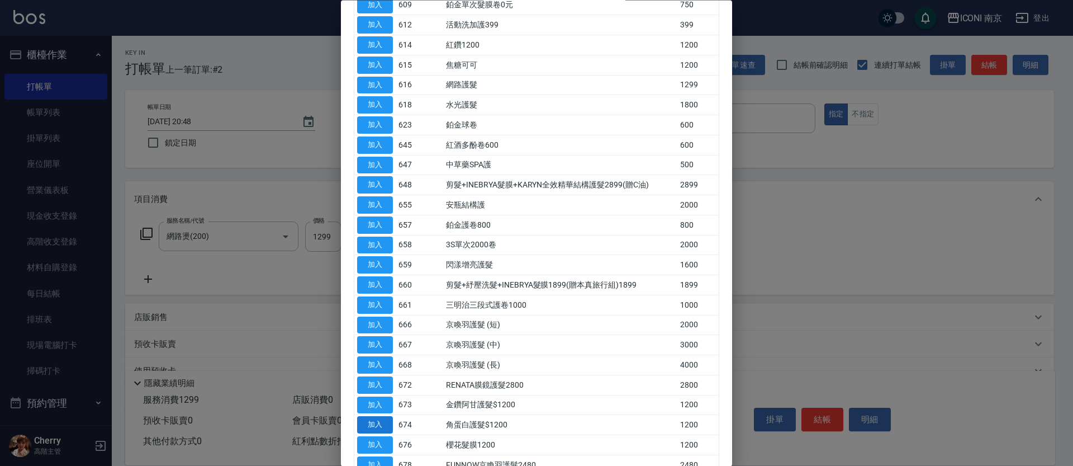
click at [378, 423] on button "加入" at bounding box center [375, 425] width 36 height 17
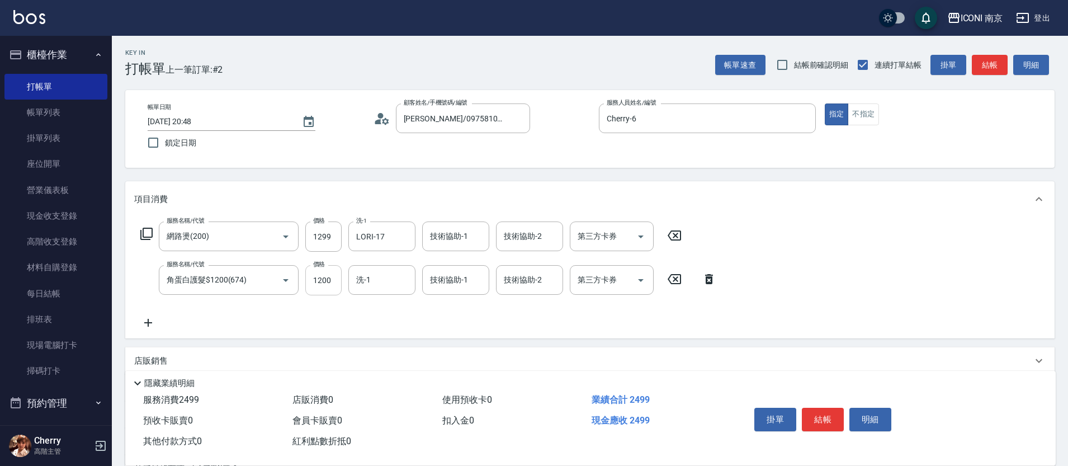
click at [322, 282] on input "1200" at bounding box center [323, 280] width 36 height 30
type input "1440"
type input "LORI-17"
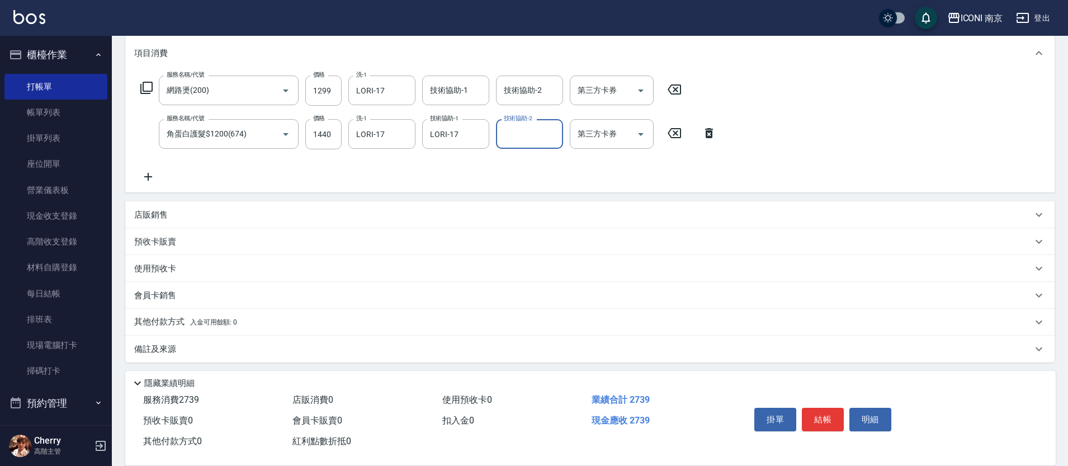
scroll to position [150, 0]
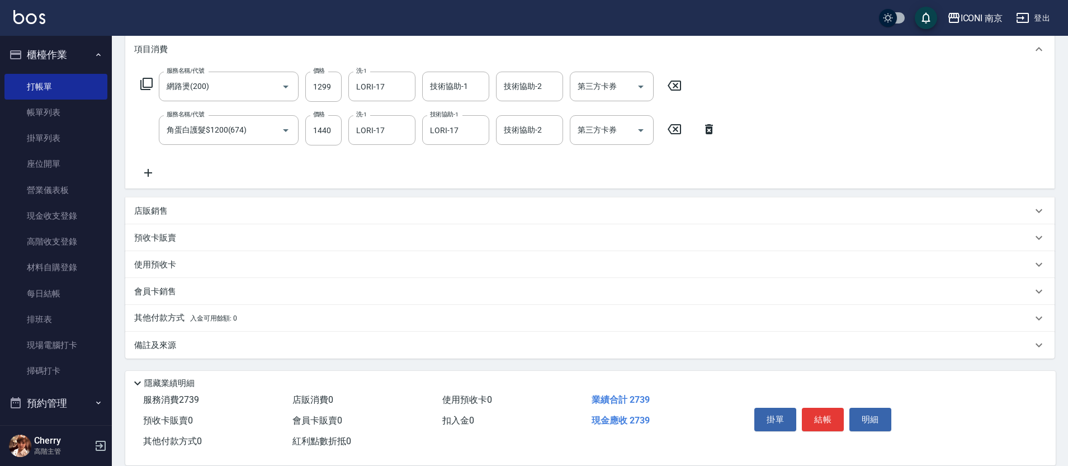
click at [210, 313] on p "其他付款方式 入金可用餘額: 0" at bounding box center [185, 318] width 103 height 12
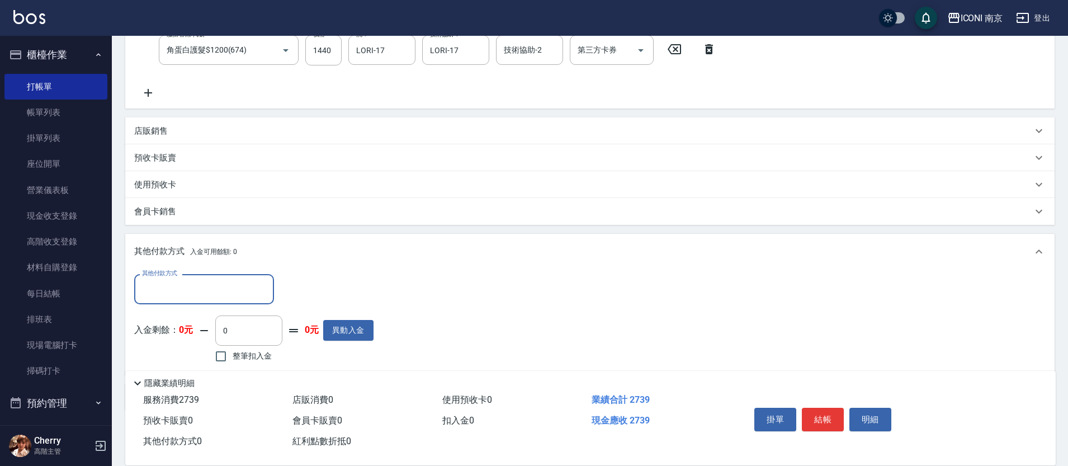
scroll to position [230, 0]
click at [198, 286] on input "其他付款方式" at bounding box center [204, 288] width 130 height 20
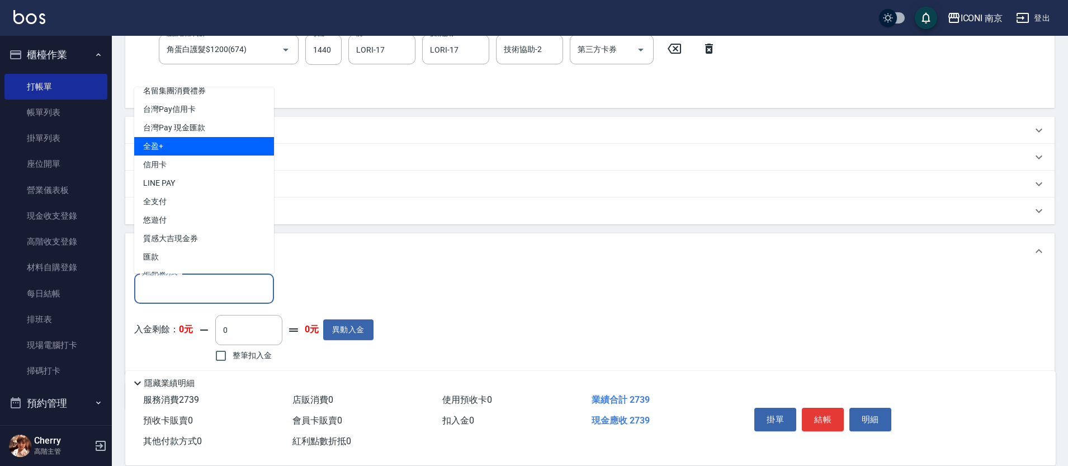
scroll to position [44, 0]
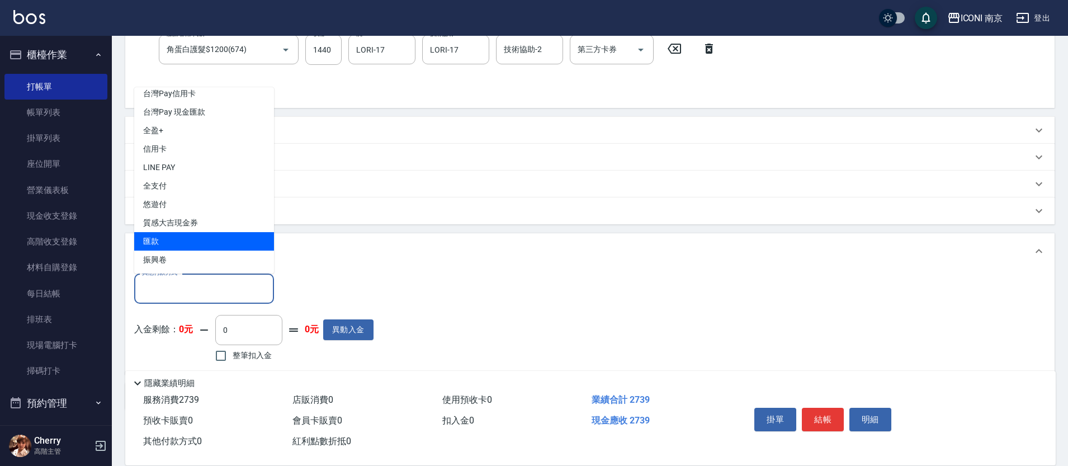
click at [191, 239] on span "匯款" at bounding box center [204, 241] width 140 height 18
type input "匯款"
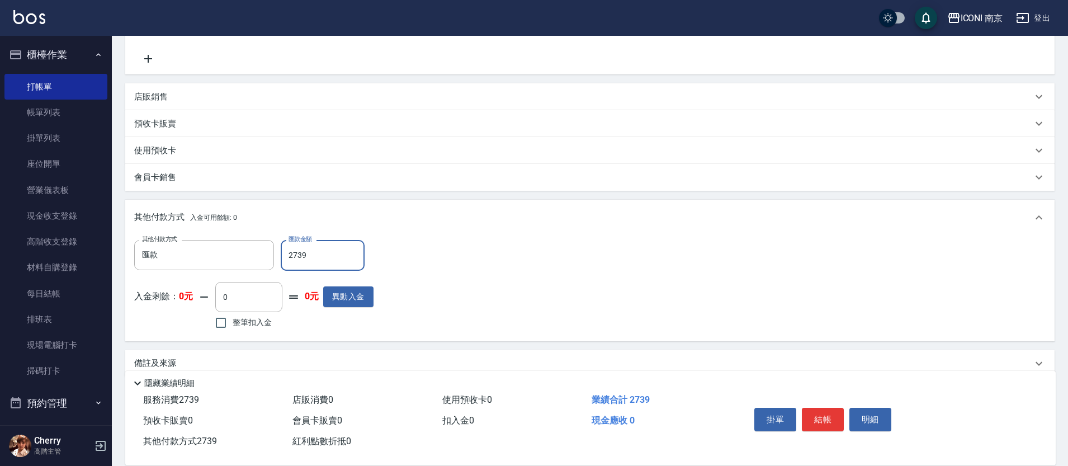
scroll to position [282, 0]
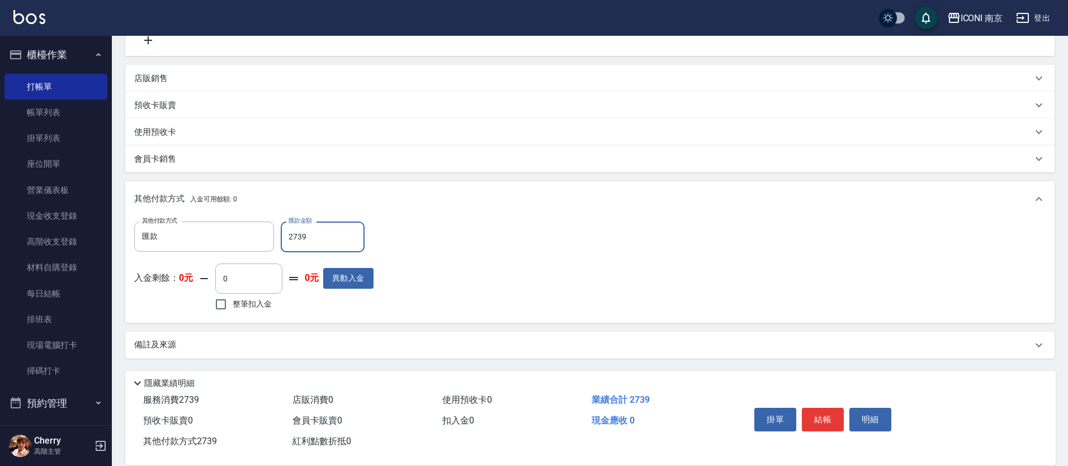
type input "2739"
click at [202, 343] on div "備註及來源" at bounding box center [583, 345] width 898 height 12
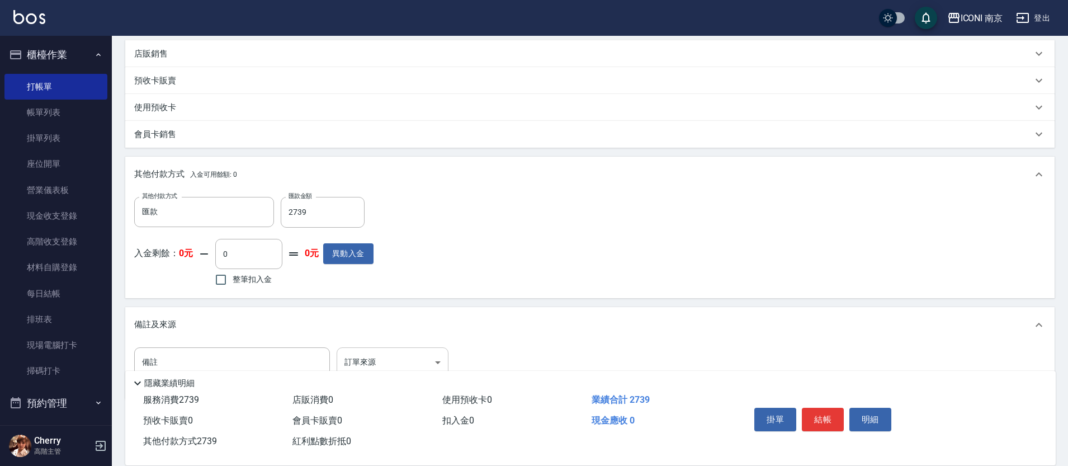
scroll to position [328, 0]
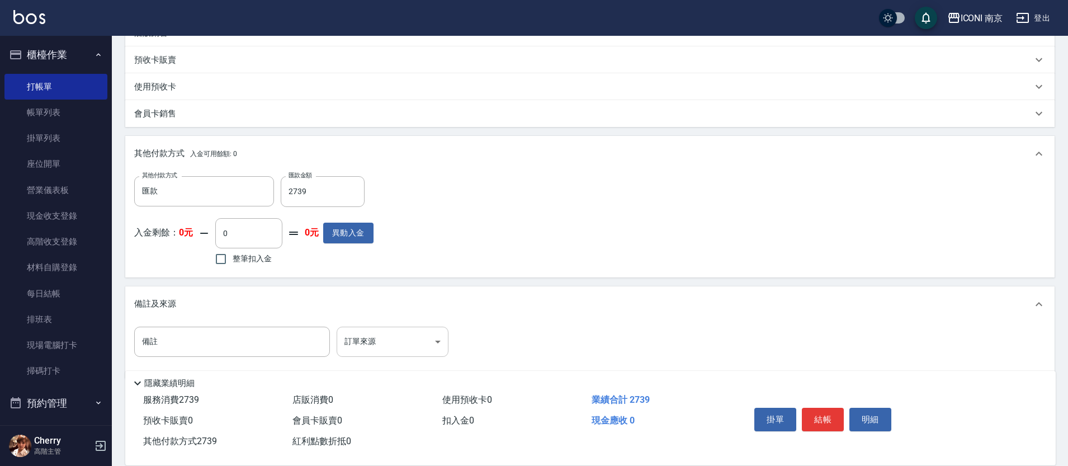
click at [376, 337] on body "ICONI 南京 登出 櫃檯作業 打帳單 帳單列表 掛單列表 座位開單 營業儀表板 現金收支登錄 高階收支登錄 材料自購登錄 每日結帳 排班表 現場電腦打卡 …" at bounding box center [534, 79] width 1068 height 814
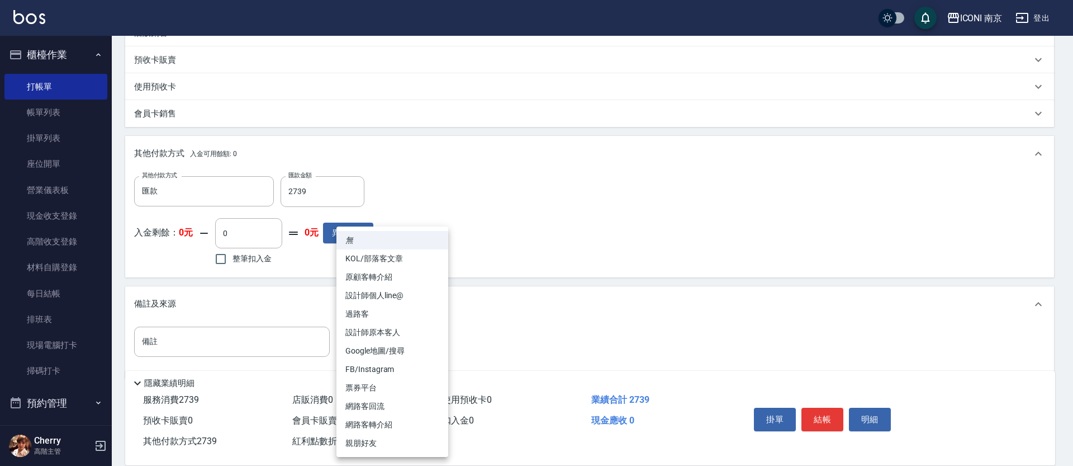
click at [410, 363] on li "FB/Instagram" at bounding box center [393, 369] width 112 height 18
type input "FB/Instagram"
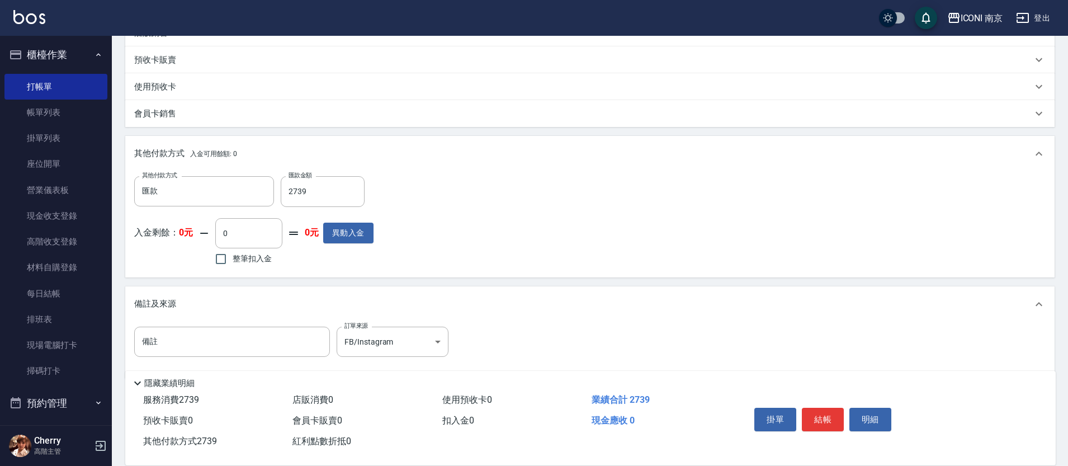
click at [278, 347] on input "備註" at bounding box center [232, 342] width 196 height 30
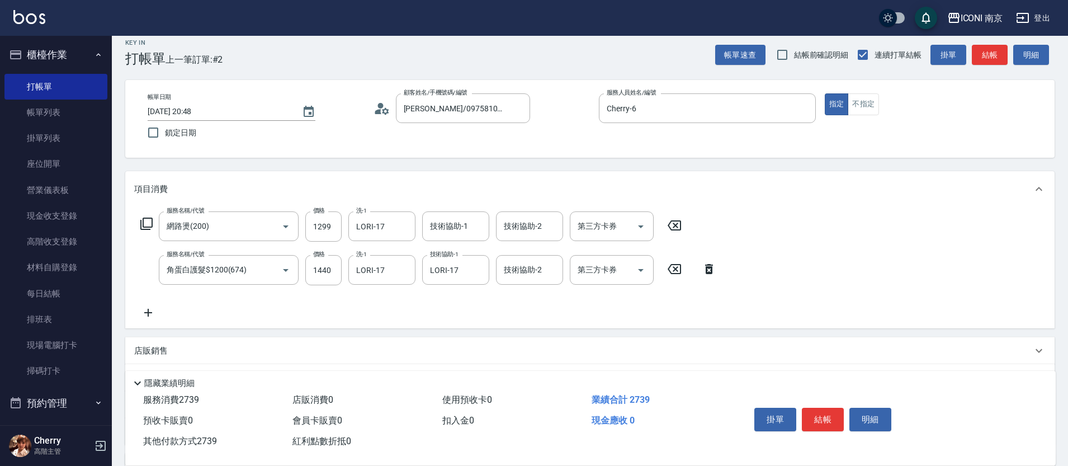
scroll to position [0, 0]
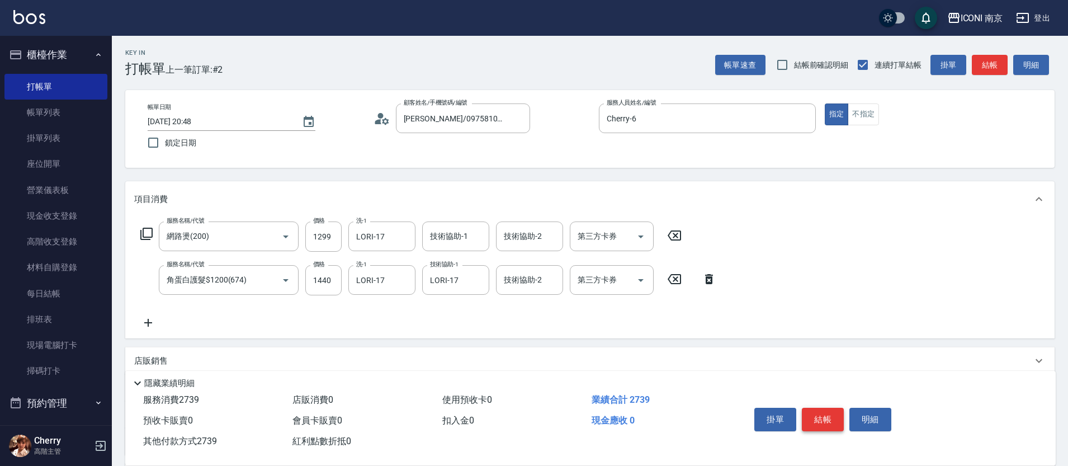
type input "開發護髮"
click at [826, 411] on button "結帳" at bounding box center [823, 419] width 42 height 23
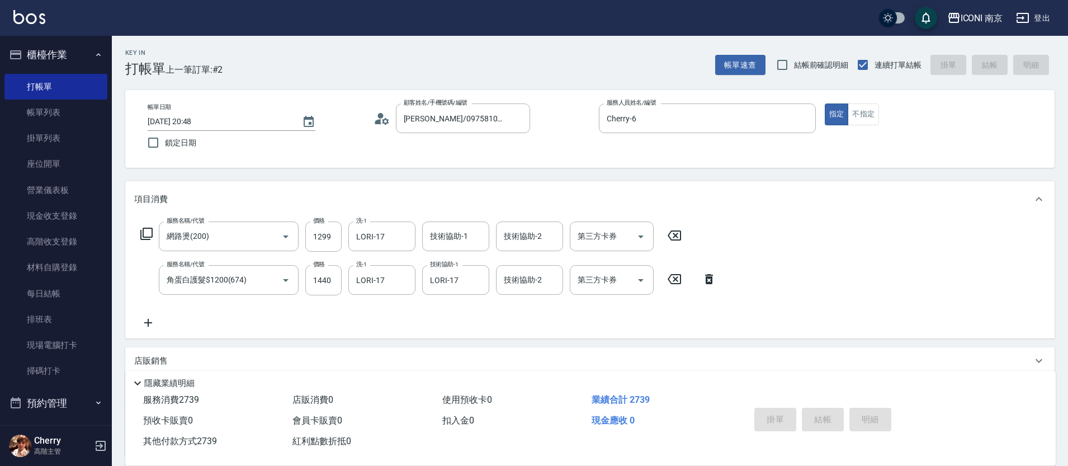
type input "2025/09/04 20:51"
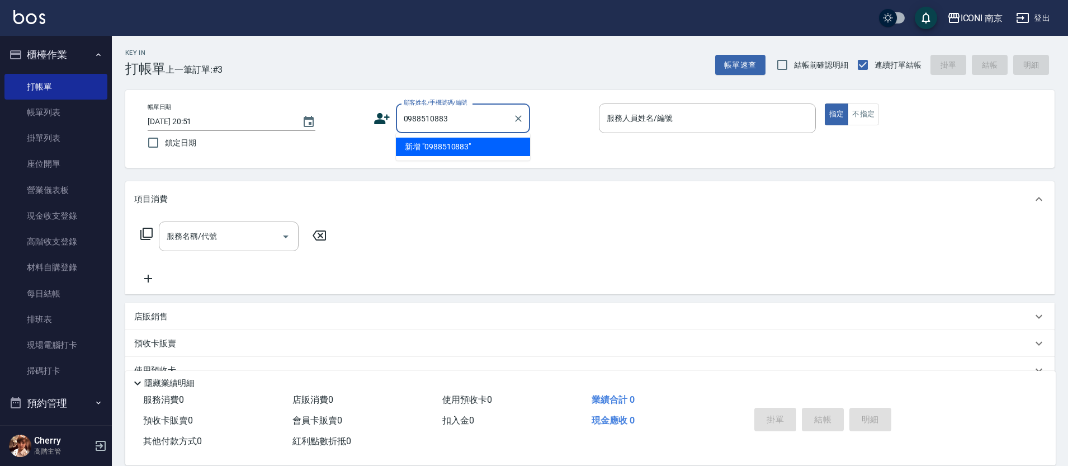
click at [430, 145] on li "新增 "0988510883"" at bounding box center [463, 147] width 134 height 18
type input "0988510883"
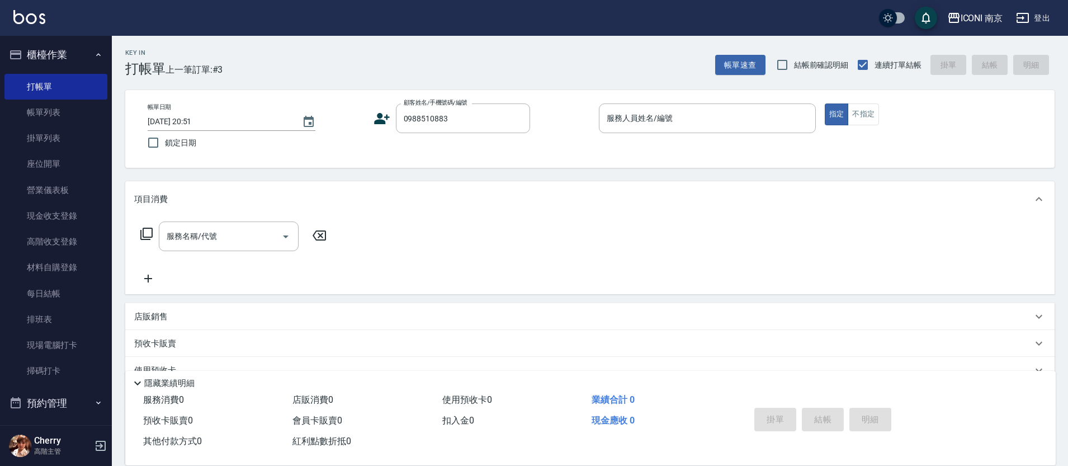
click at [378, 119] on icon at bounding box center [381, 118] width 17 height 17
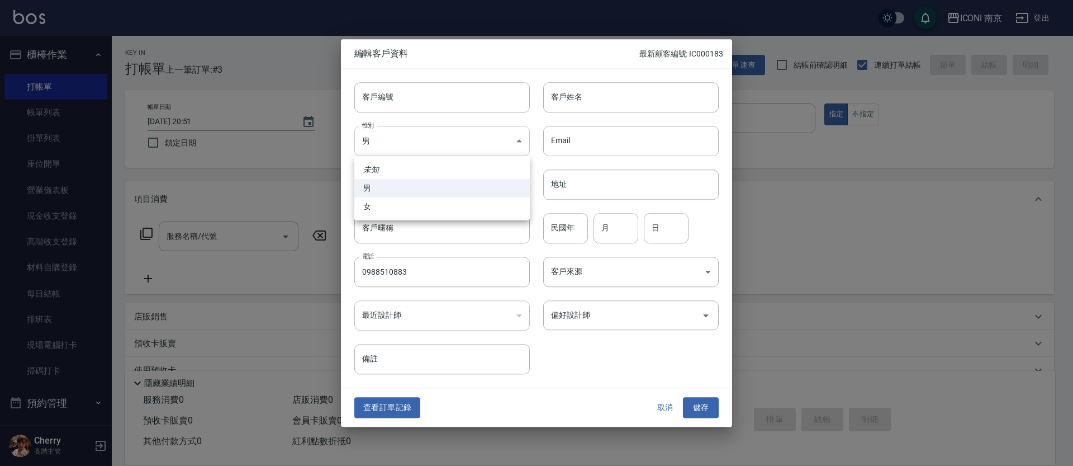
click at [408, 141] on body "ICONI 南京 登出 櫃檯作業 打帳單 帳單列表 掛單列表 座位開單 營業儀表板 現金收支登錄 高階收支登錄 材料自購登錄 每日結帳 排班表 現場電腦打卡 …" at bounding box center [536, 285] width 1073 height 571
click at [390, 200] on li "女" at bounding box center [442, 206] width 176 height 18
type input "FEMALE"
click at [586, 97] on input "客戶姓名" at bounding box center [631, 97] width 176 height 30
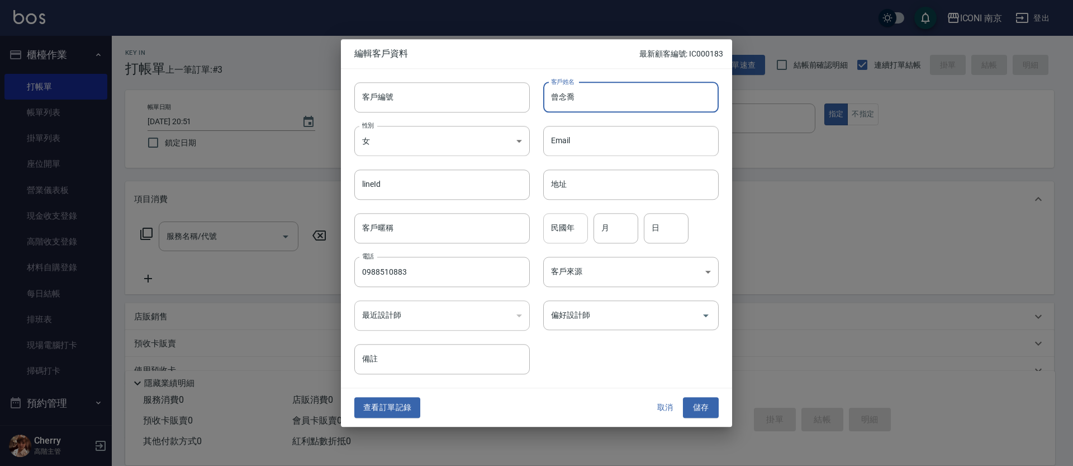
type input "曾念喬"
click at [560, 229] on input "民國年" at bounding box center [565, 228] width 45 height 30
type input "69"
type input "12"
type input "30"
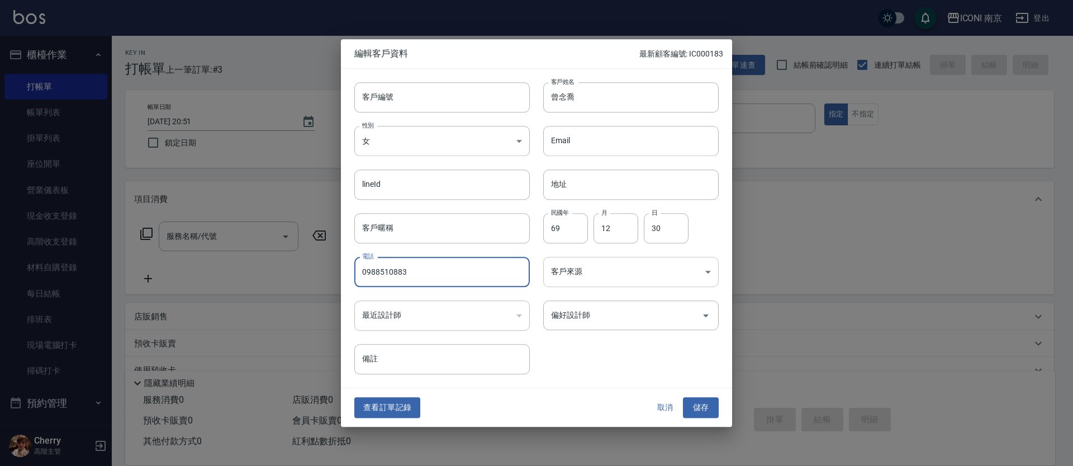
click at [608, 284] on body "ICONI 南京 登出 櫃檯作業 打帳單 帳單列表 掛單列表 座位開單 營業儀表板 現金收支登錄 高階收支登錄 材料自購登錄 每日結帳 排班表 現場電腦打卡 …" at bounding box center [536, 285] width 1073 height 571
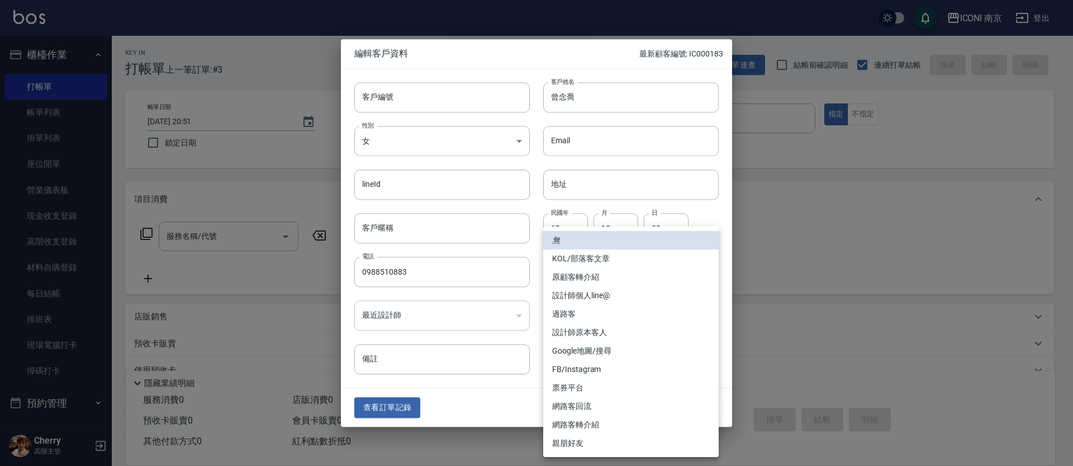
click at [597, 368] on li "FB/Instagram" at bounding box center [631, 369] width 176 height 18
type input "FB/Instagram"
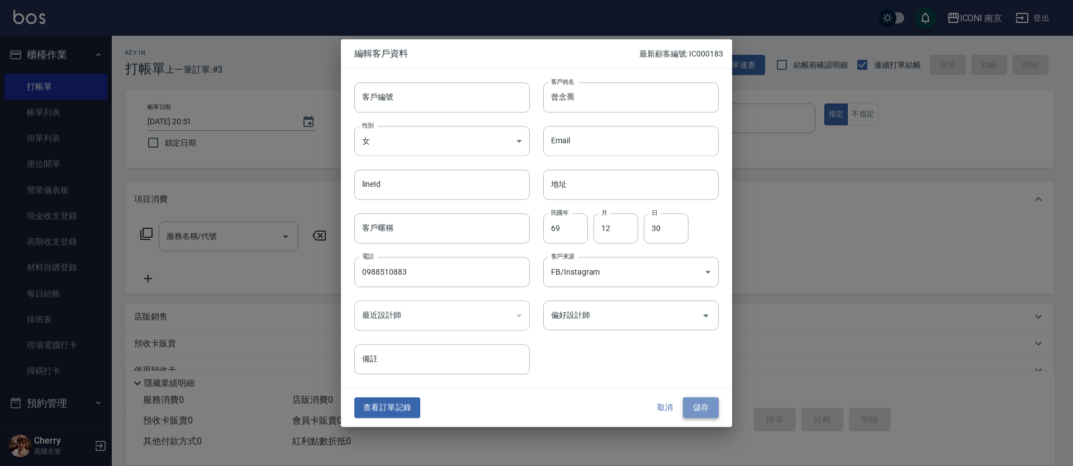
click at [696, 410] on button "儲存" at bounding box center [701, 408] width 36 height 21
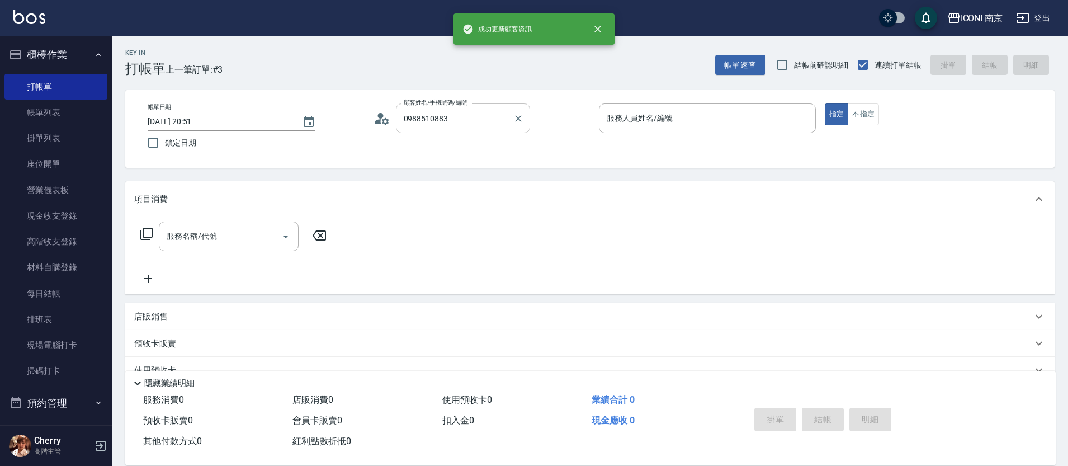
click at [486, 116] on input "0988510883" at bounding box center [454, 118] width 107 height 20
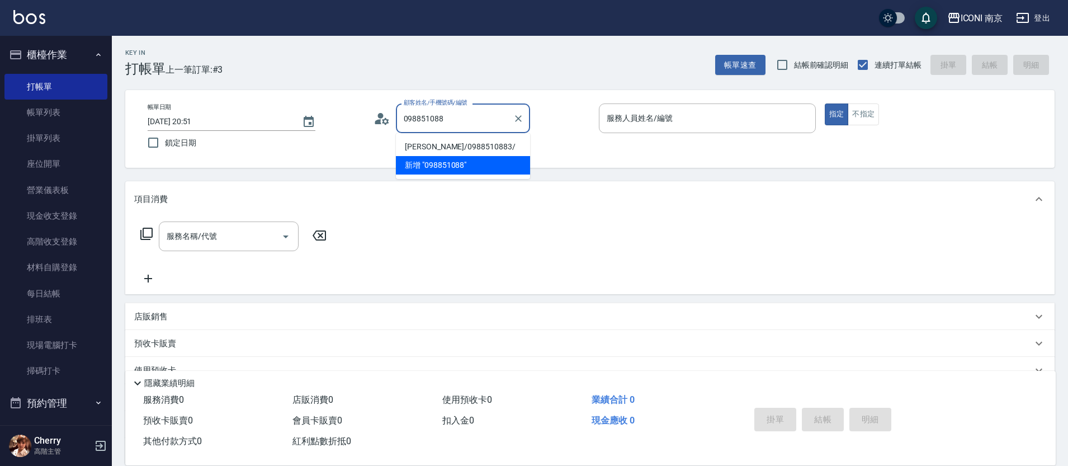
click at [479, 141] on li "曾念喬/0988510883/" at bounding box center [463, 147] width 134 height 18
type input "曾念喬/0988510883/"
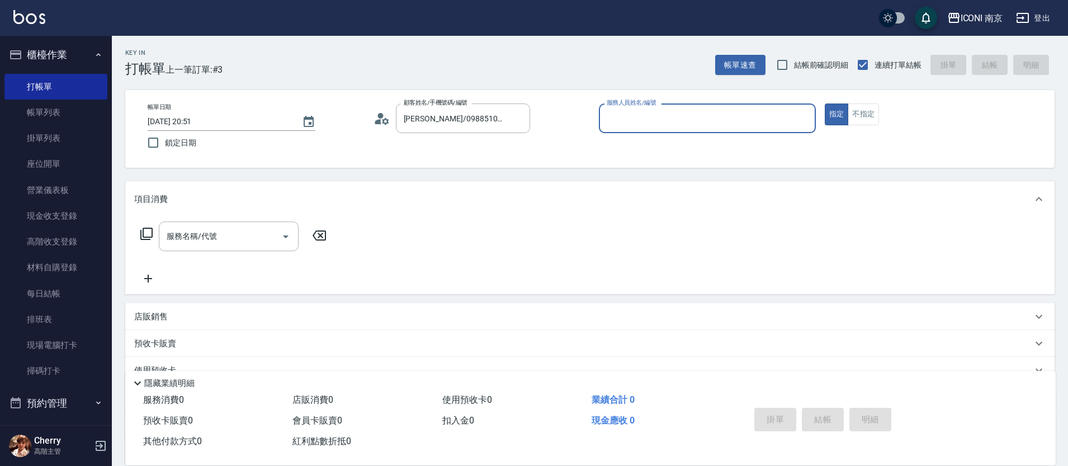
click at [631, 117] on input "服務人員姓名/編號" at bounding box center [707, 118] width 207 height 20
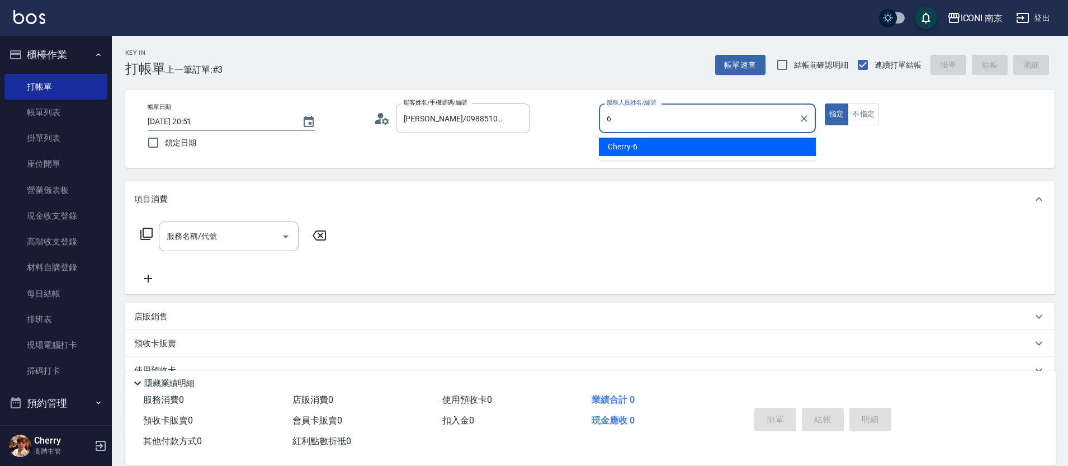
type input "Cherry-6"
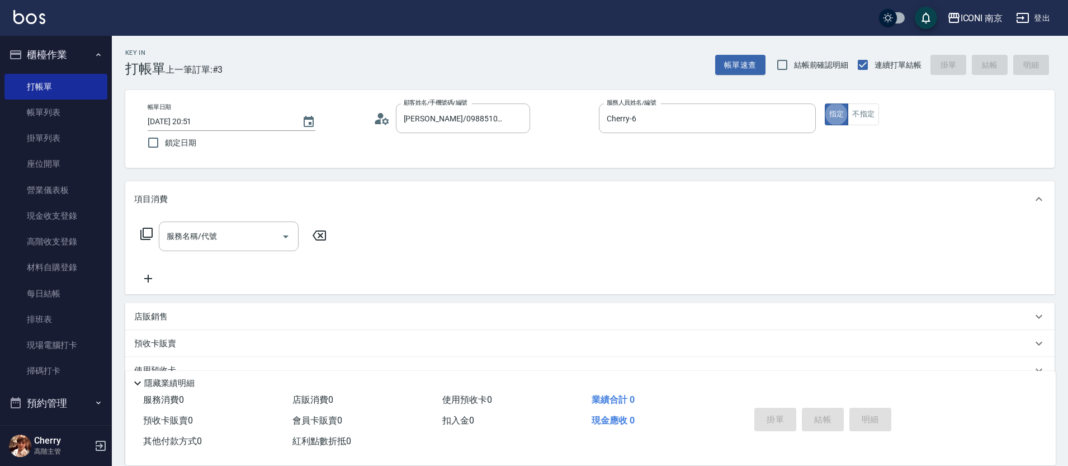
click at [145, 233] on icon at bounding box center [146, 233] width 13 height 13
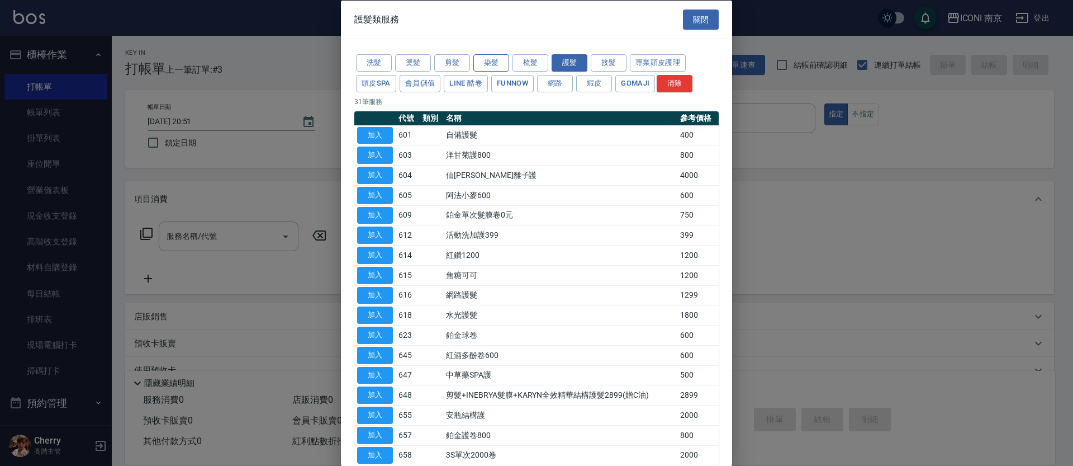
click at [489, 61] on button "染髮" at bounding box center [492, 62] width 36 height 17
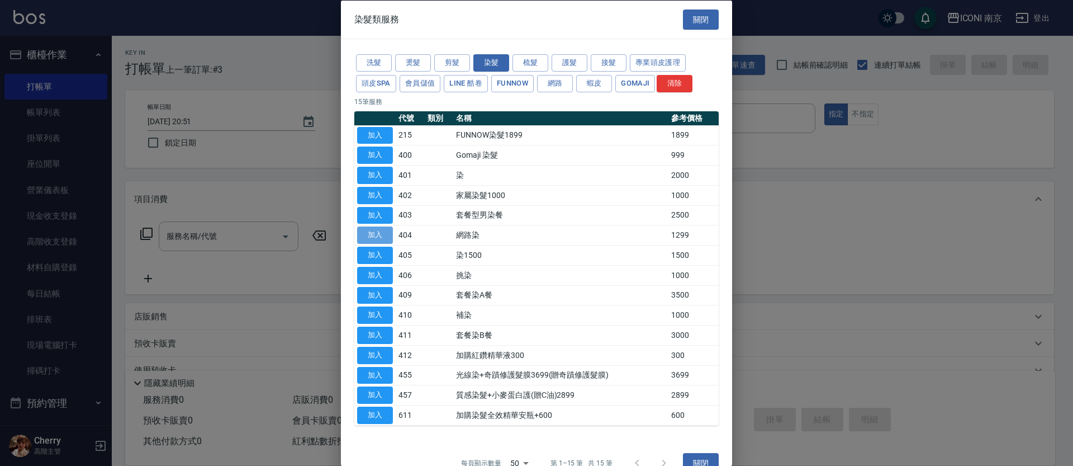
click at [379, 237] on button "加入" at bounding box center [375, 234] width 36 height 17
type input "網路染(404)"
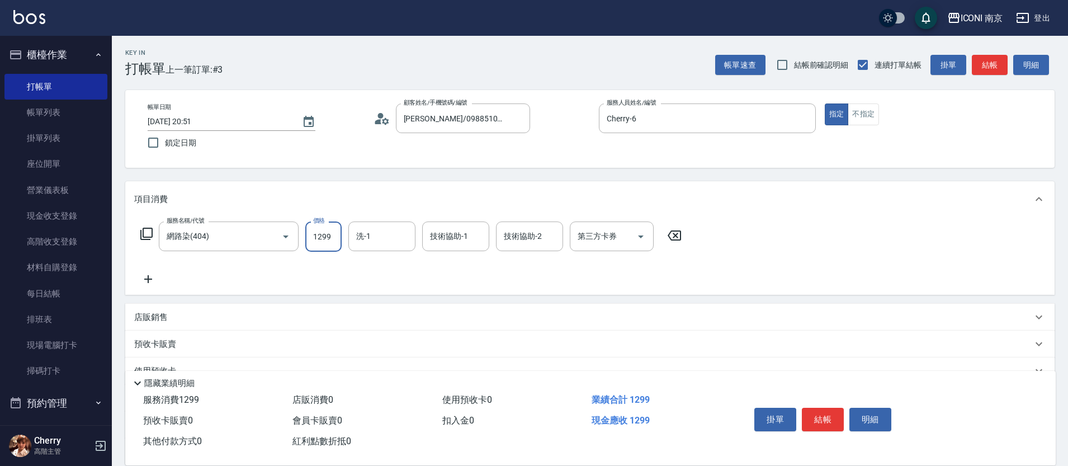
click at [330, 244] on input "1299" at bounding box center [323, 236] width 36 height 30
type input "1980"
type input "LORI-17"
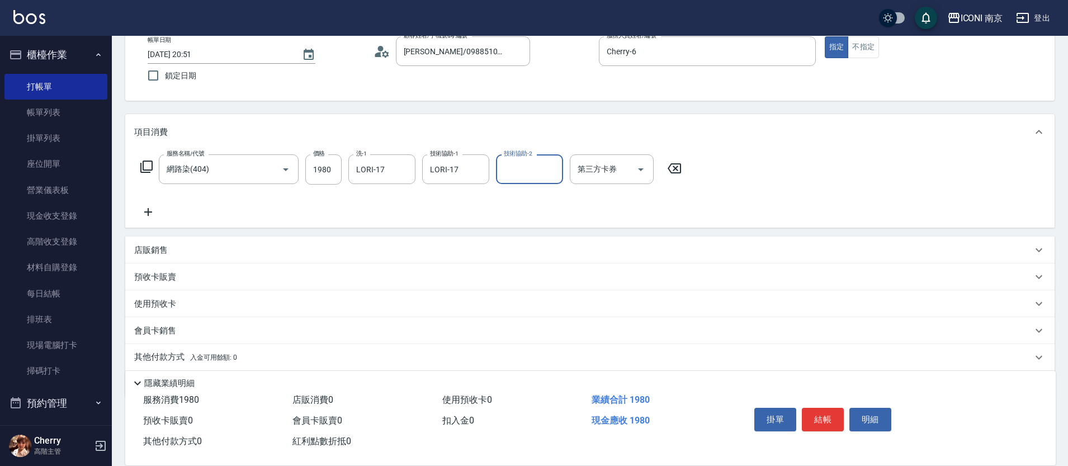
scroll to position [106, 0]
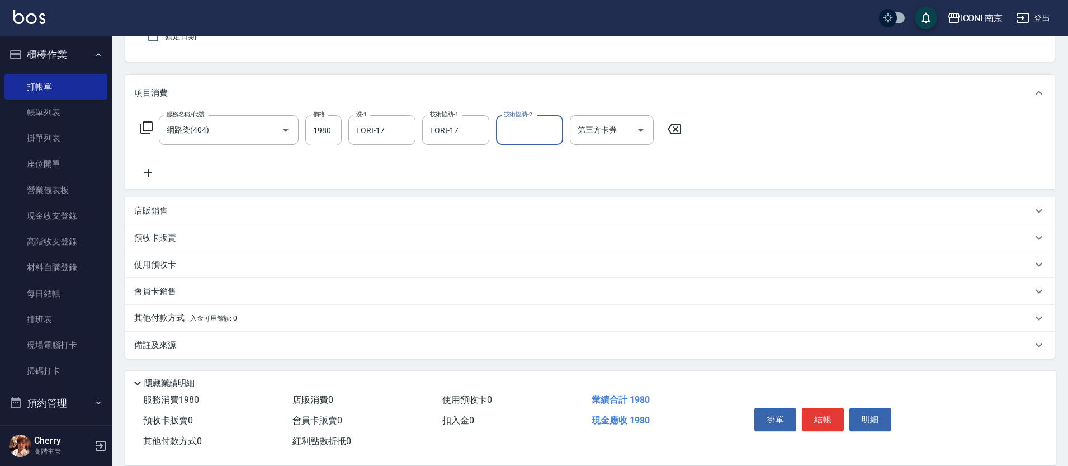
click at [187, 338] on div "備註及來源" at bounding box center [589, 345] width 929 height 27
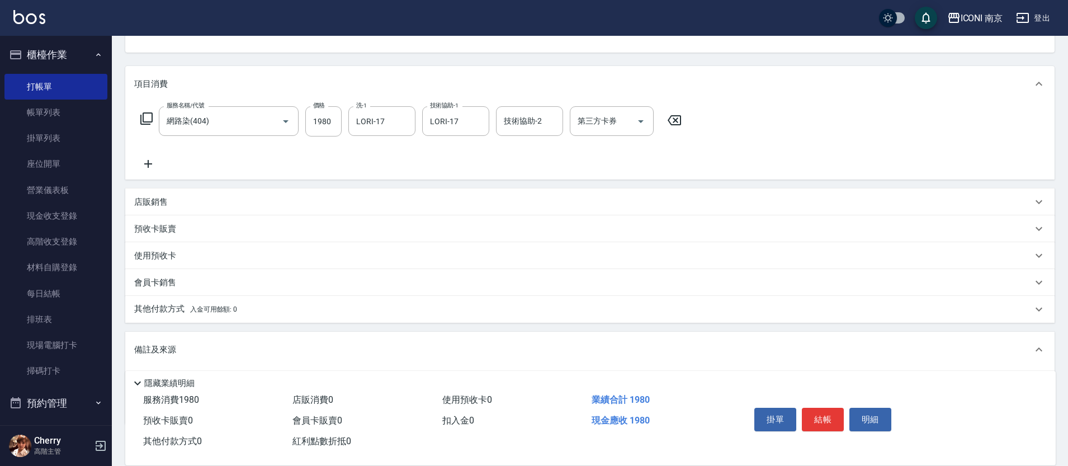
scroll to position [181, 0]
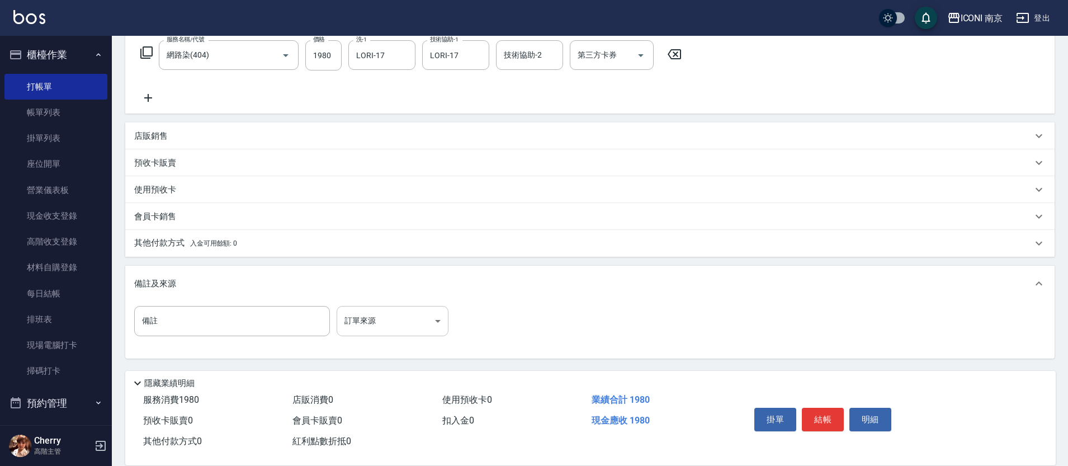
click at [342, 324] on body "ICONI 南京 登出 櫃檯作業 打帳單 帳單列表 掛單列表 座位開單 營業儀表板 現金收支登錄 高階收支登錄 材料自購登錄 每日結帳 排班表 現場電腦打卡 …" at bounding box center [534, 142] width 1068 height 647
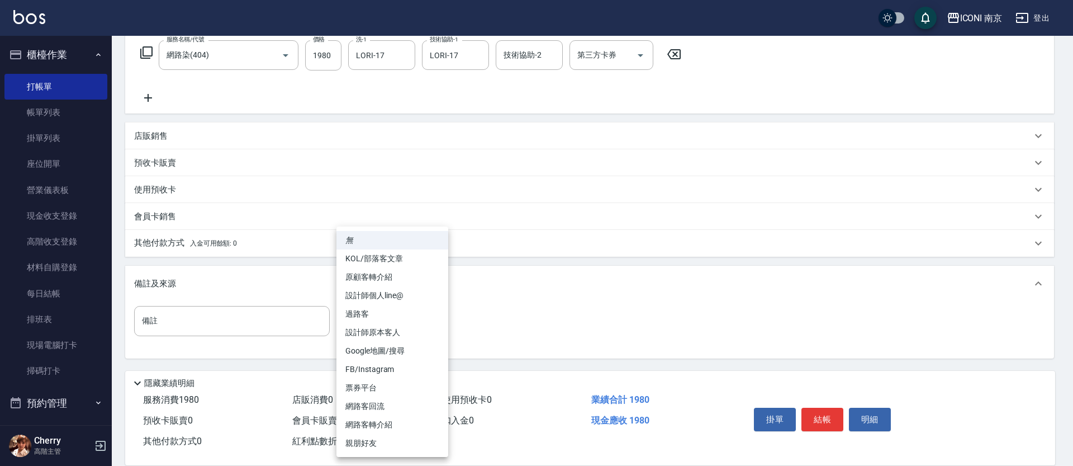
click at [389, 367] on li "FB/Instagram" at bounding box center [393, 369] width 112 height 18
type input "FB/Instagram"
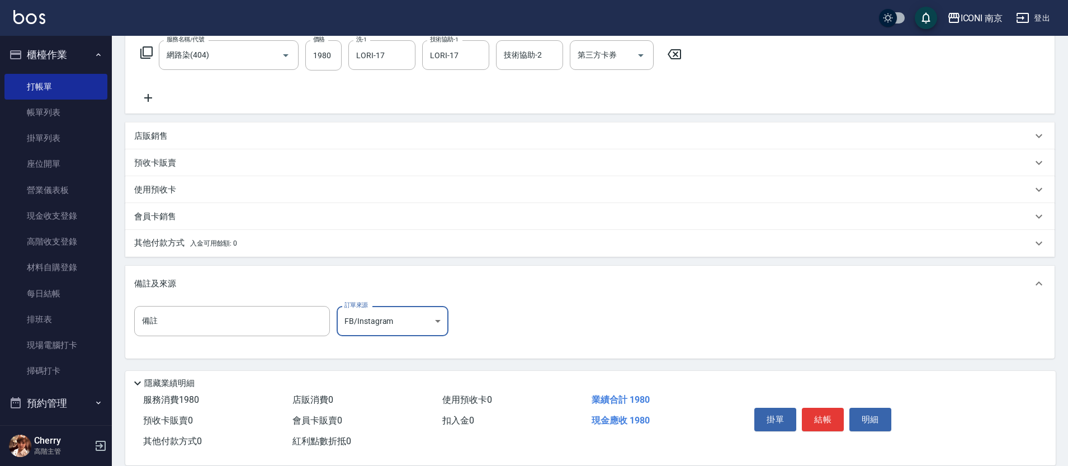
click at [183, 243] on p "其他付款方式 入金可用餘額: 0" at bounding box center [185, 243] width 103 height 12
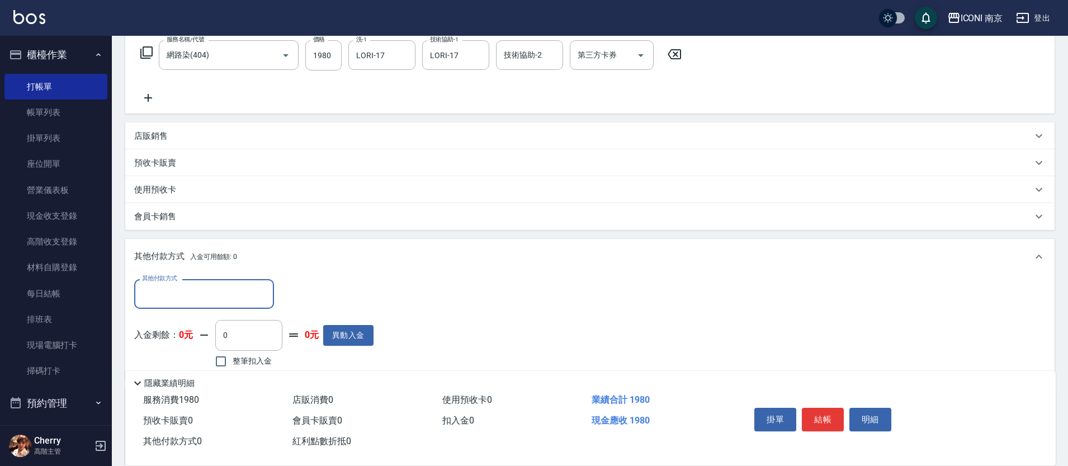
scroll to position [0, 0]
click at [169, 287] on input "其他付款方式" at bounding box center [204, 294] width 130 height 20
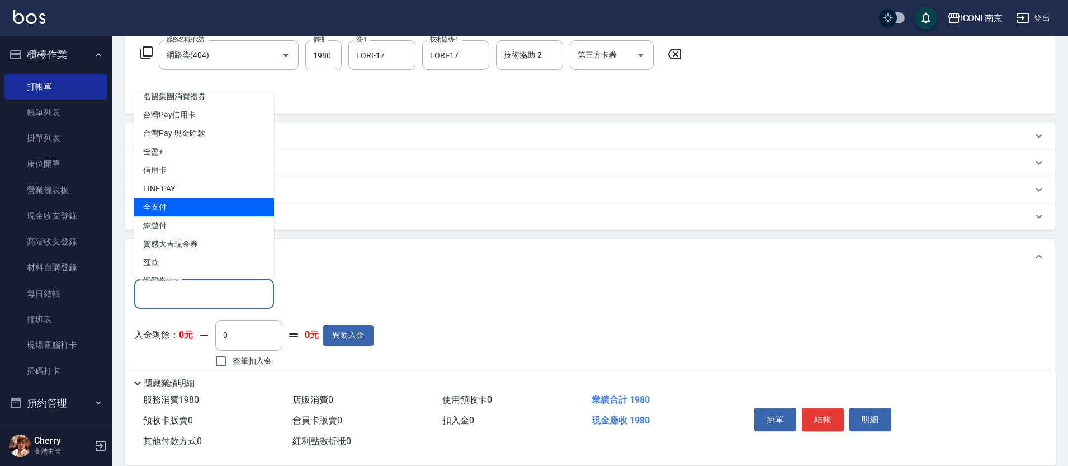
scroll to position [44, 0]
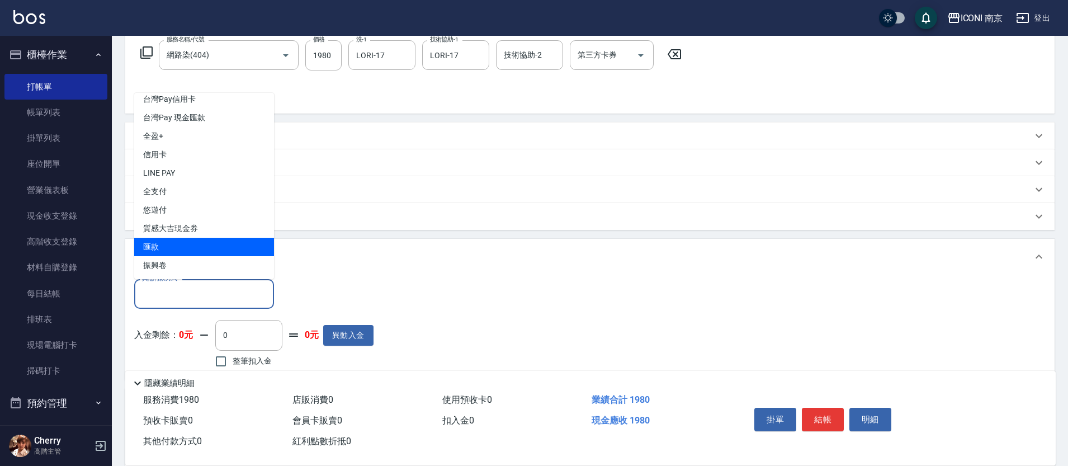
click at [174, 248] on span "匯款" at bounding box center [204, 247] width 140 height 18
type input "匯款"
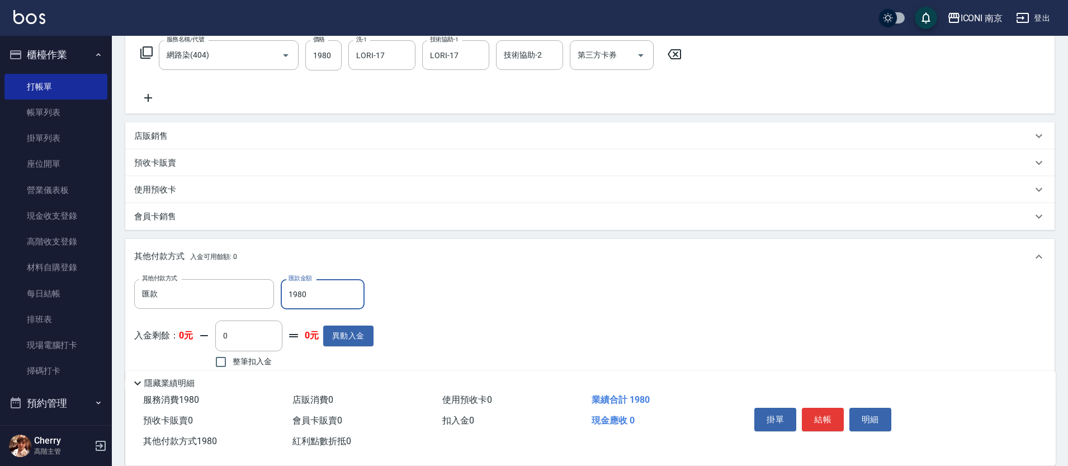
type input "1980"
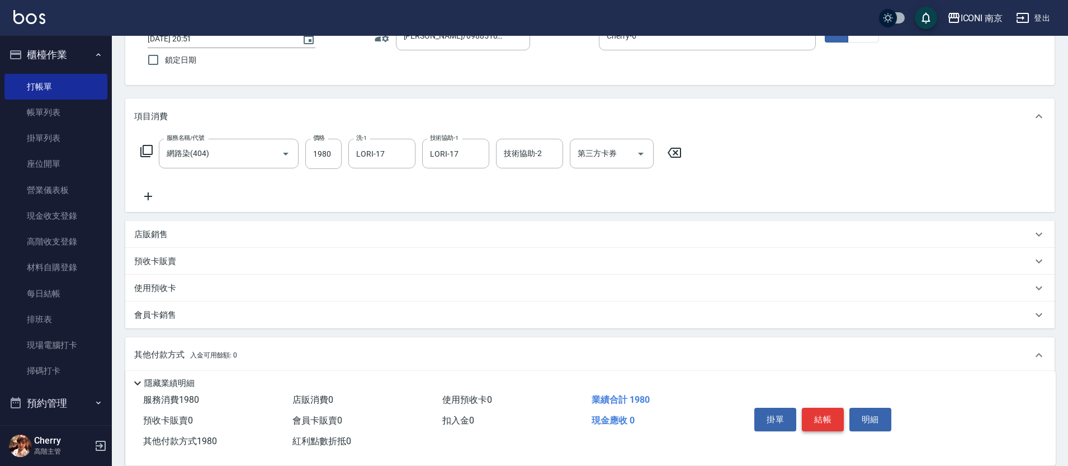
scroll to position [210, 0]
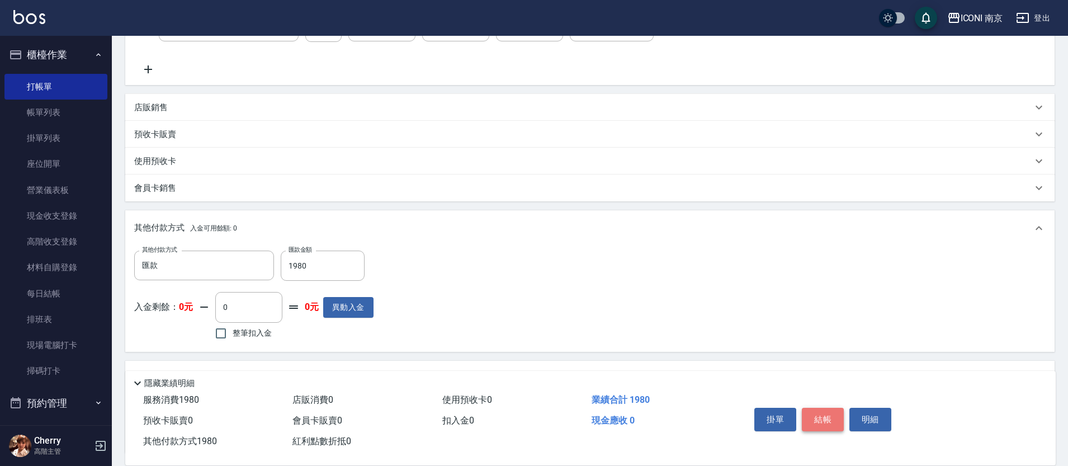
click at [815, 408] on button "結帳" at bounding box center [823, 419] width 42 height 23
type input "2025/09/04 20:52"
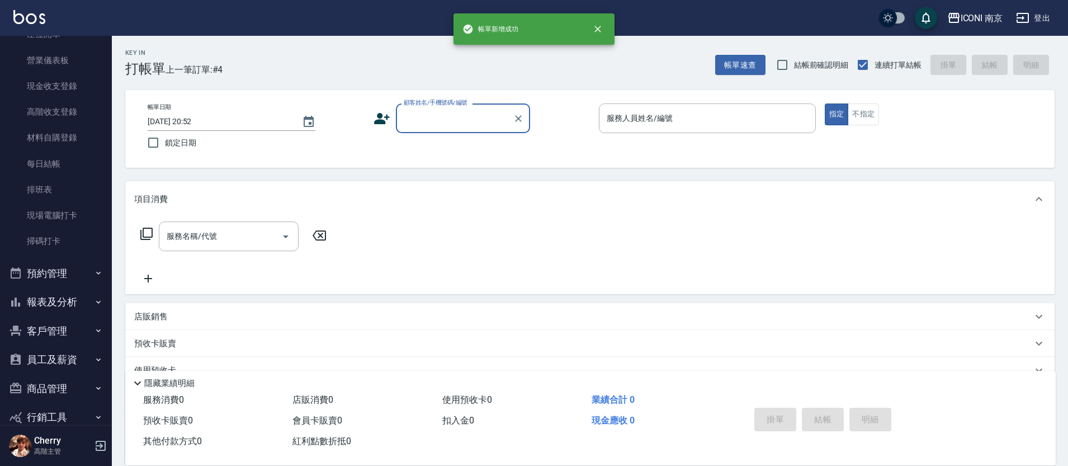
scroll to position [207, 0]
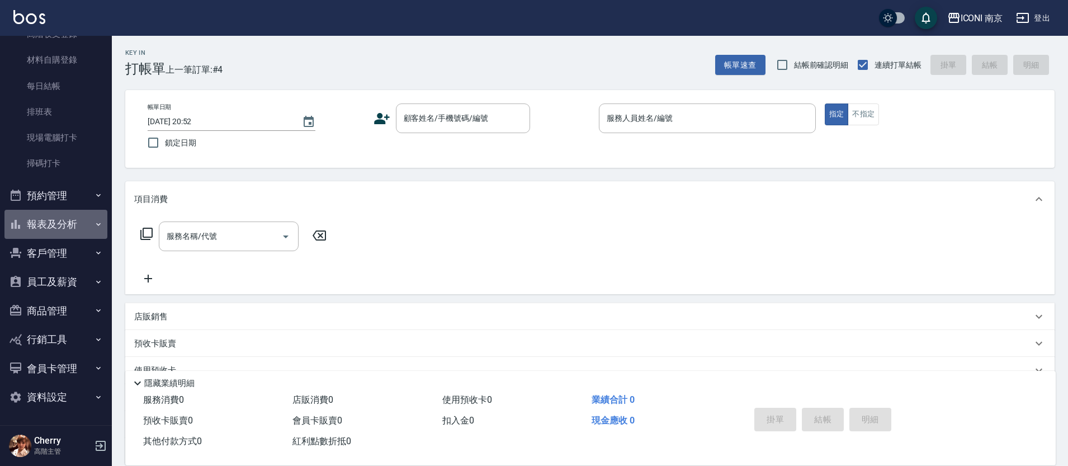
click at [65, 226] on button "報表及分析" at bounding box center [55, 224] width 103 height 29
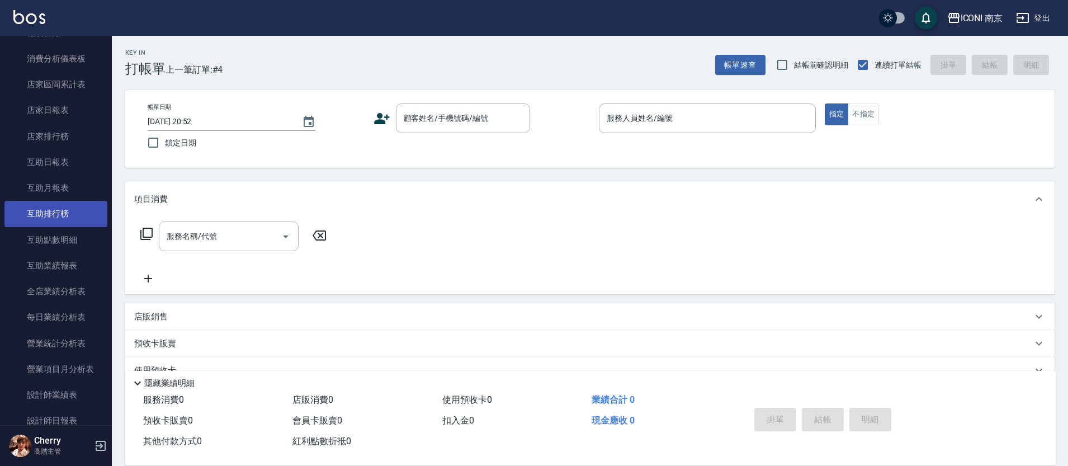
scroll to position [487, 0]
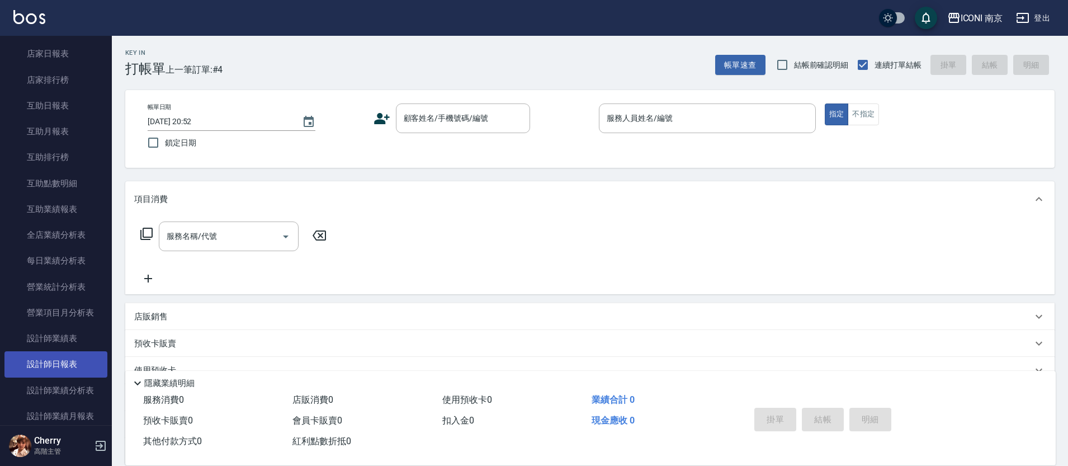
click at [70, 367] on link "設計師日報表" at bounding box center [55, 364] width 103 height 26
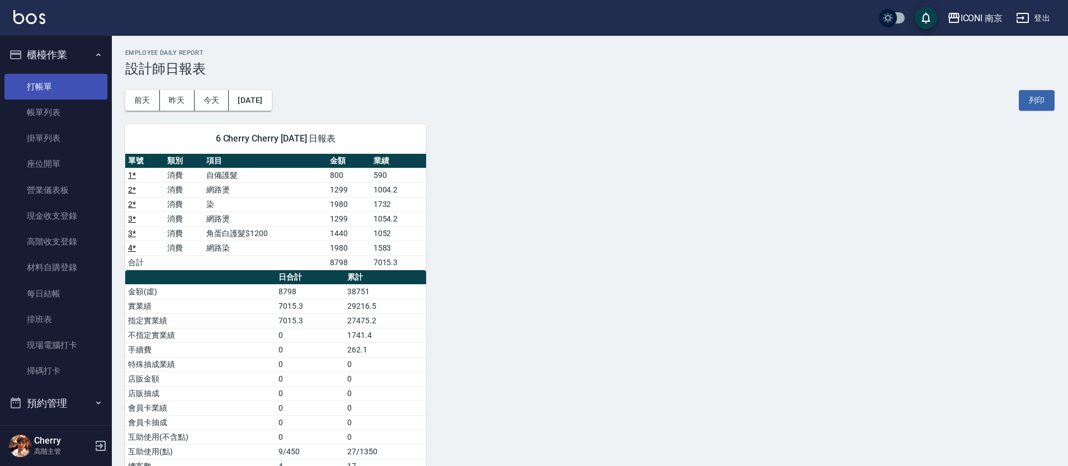
click at [50, 83] on link "打帳單" at bounding box center [55, 87] width 103 height 26
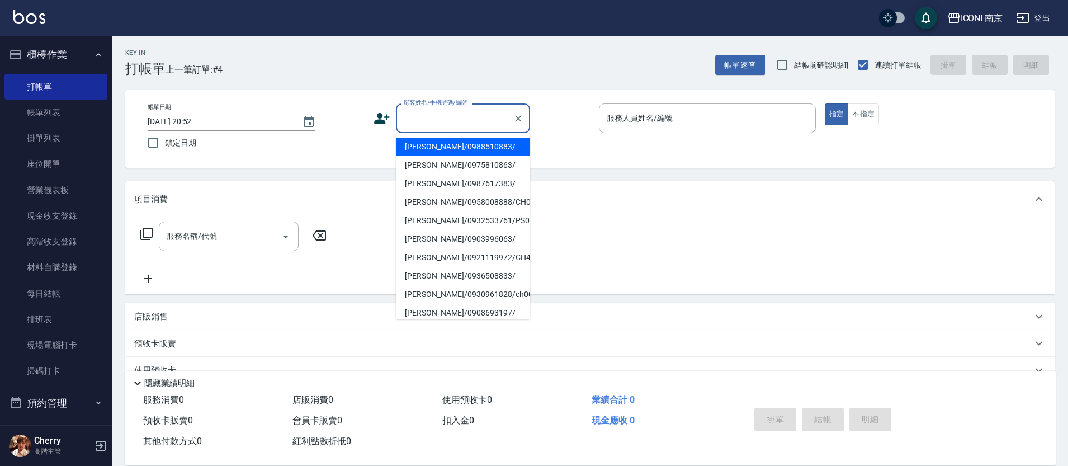
click at [414, 111] on input "顧客姓名/手機號碼/編號" at bounding box center [454, 118] width 107 height 20
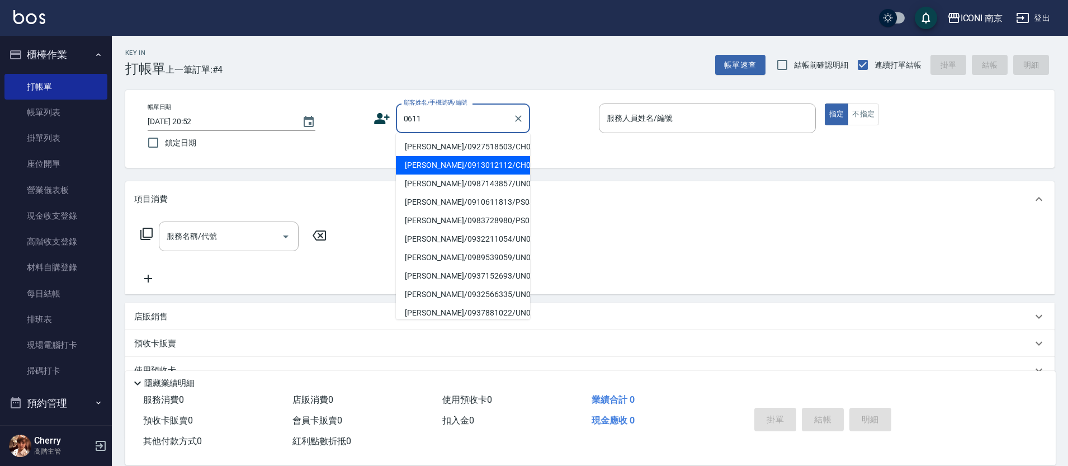
click at [427, 174] on li "許秋敏/0913012112/CH0660611" at bounding box center [463, 165] width 134 height 18
type input "許秋敏/0913012112/CH0660611"
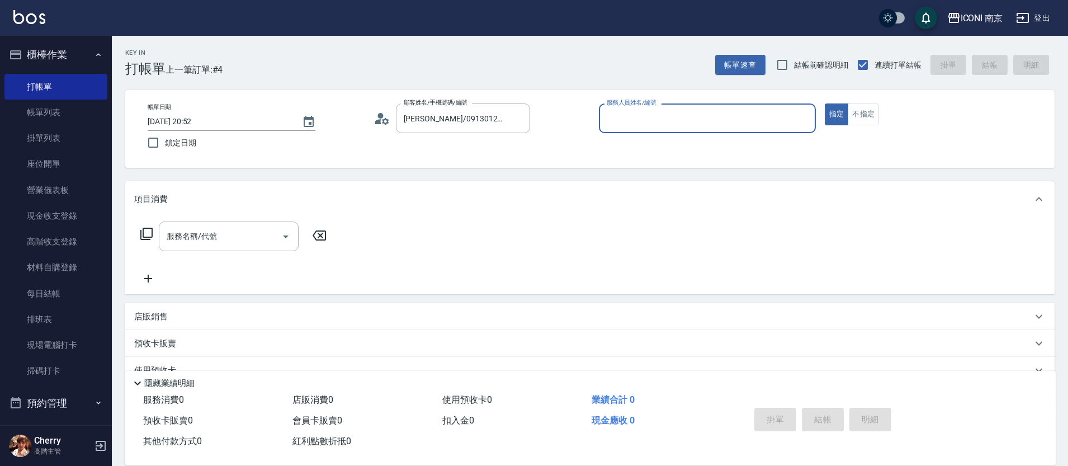
type input "Cherry-6"
click at [144, 226] on div "服務名稱/代號 服務名稱/代號" at bounding box center [233, 236] width 199 height 30
click at [145, 229] on icon at bounding box center [146, 233] width 13 height 13
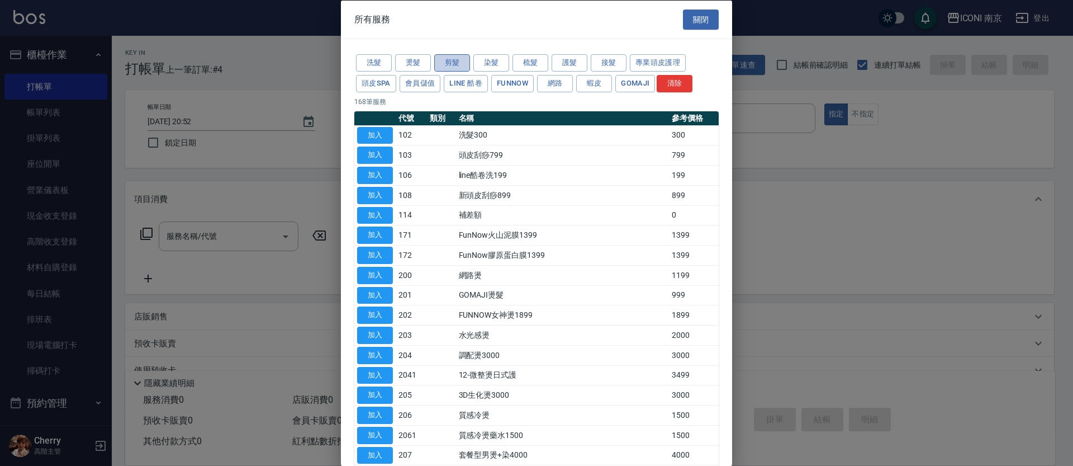
click at [455, 59] on button "剪髮" at bounding box center [452, 62] width 36 height 17
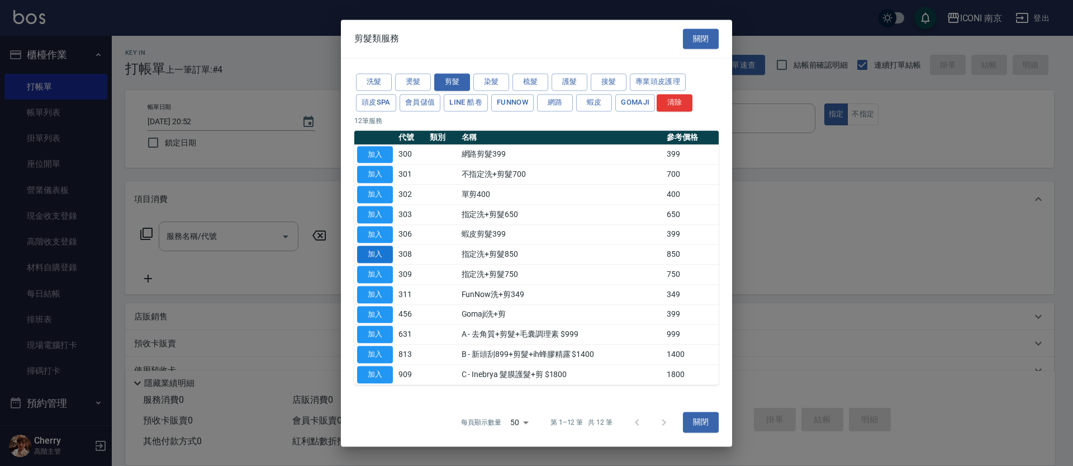
click at [366, 257] on button "加入" at bounding box center [375, 254] width 36 height 17
type input "指定洗+剪髮850(308)"
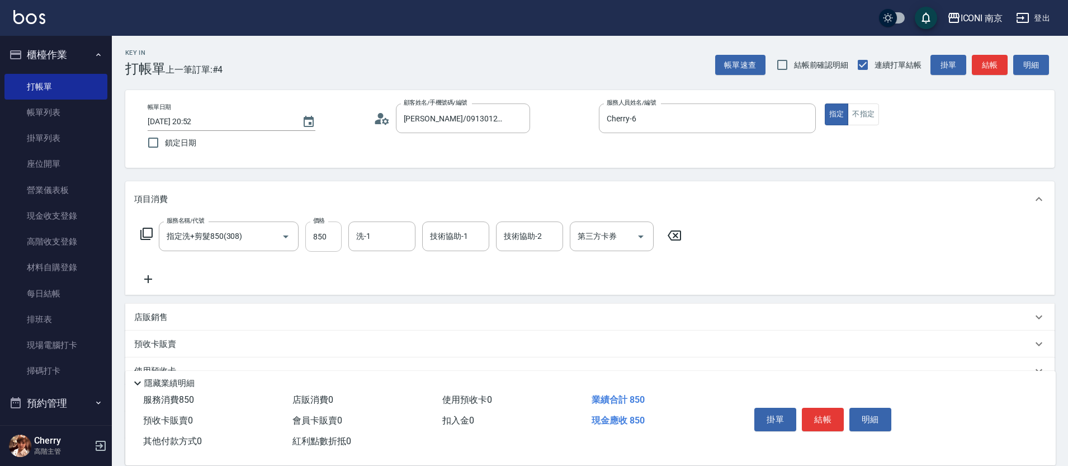
click at [322, 241] on input "850" at bounding box center [323, 236] width 36 height 30
type input "900"
type input "LORI-17"
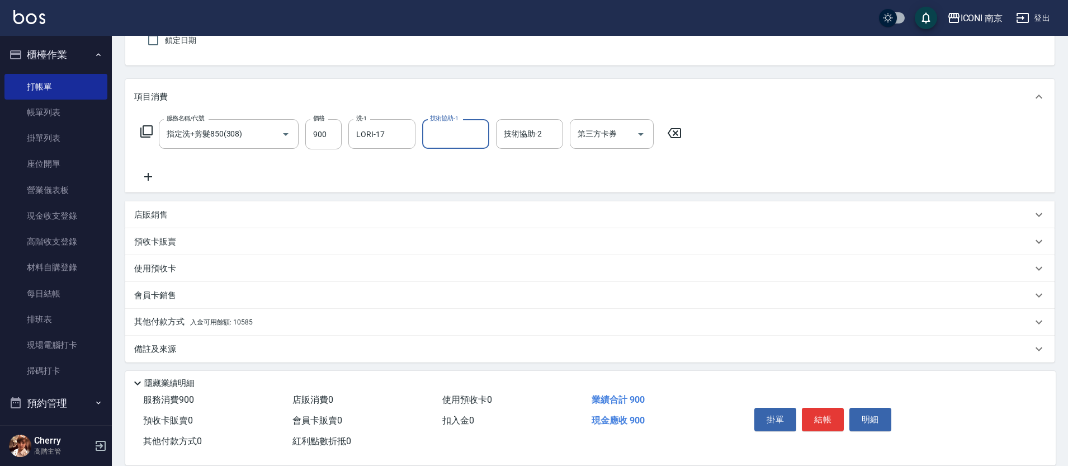
scroll to position [106, 0]
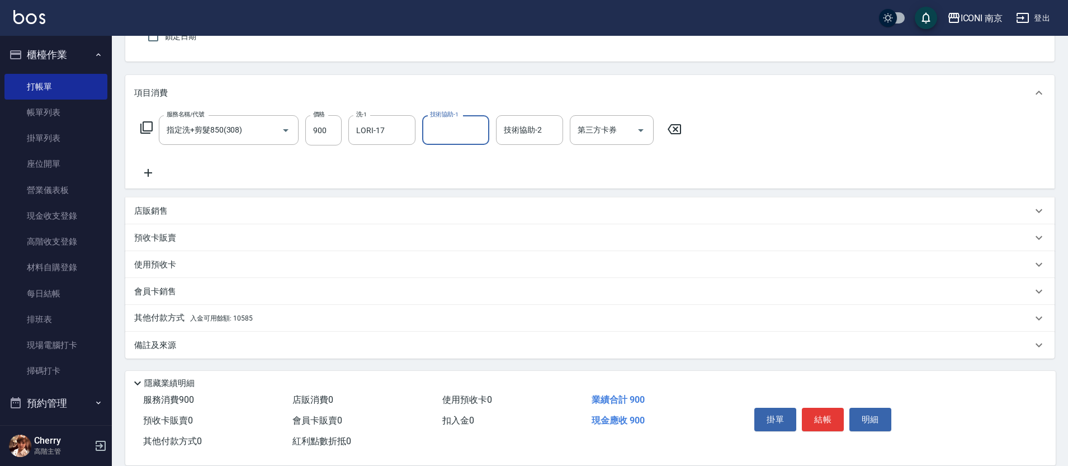
click at [202, 317] on span "入金可用餘額: 10585" at bounding box center [221, 318] width 63 height 8
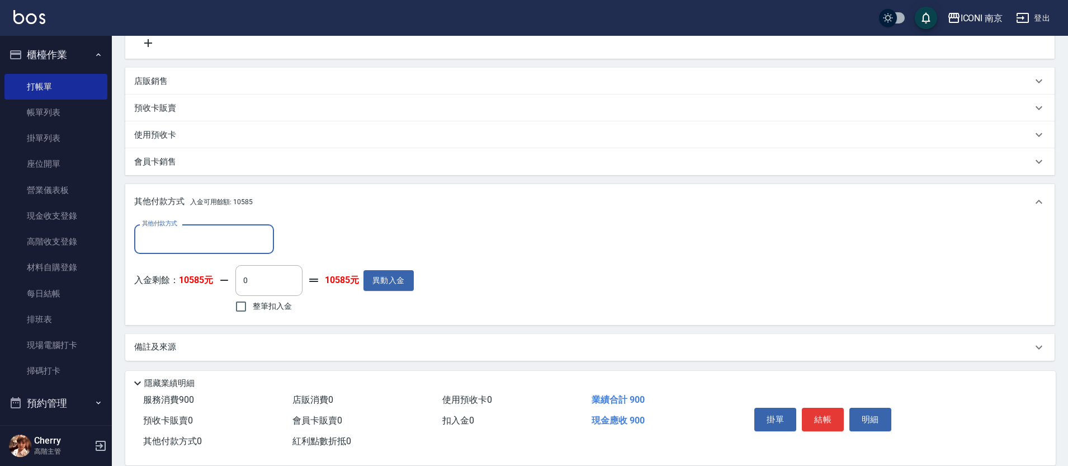
scroll to position [238, 0]
click at [258, 298] on span "整筆扣入金" at bounding box center [272, 304] width 39 height 12
click at [253, 297] on input "整筆扣入金" at bounding box center [240, 303] width 23 height 23
checkbox input "true"
type input "900"
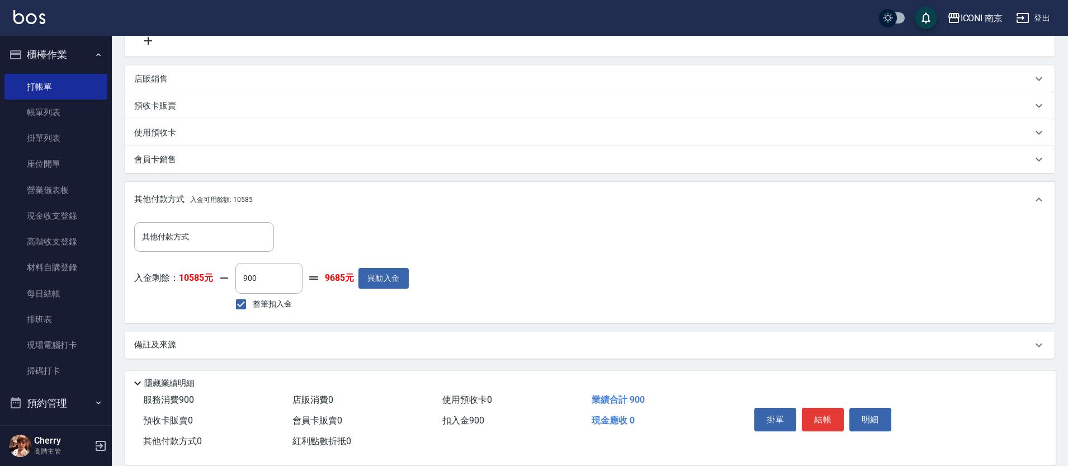
click at [182, 353] on div "備註及來源" at bounding box center [589, 345] width 929 height 27
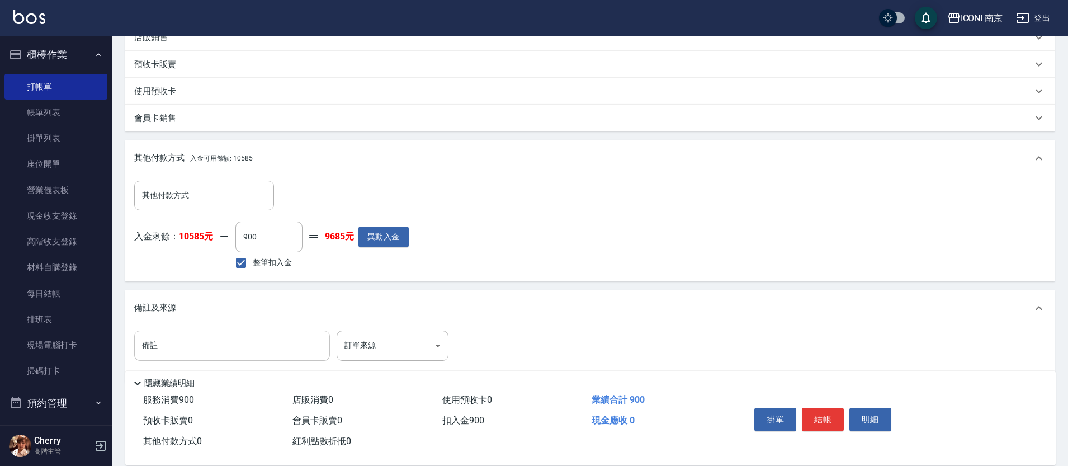
scroll to position [304, 0]
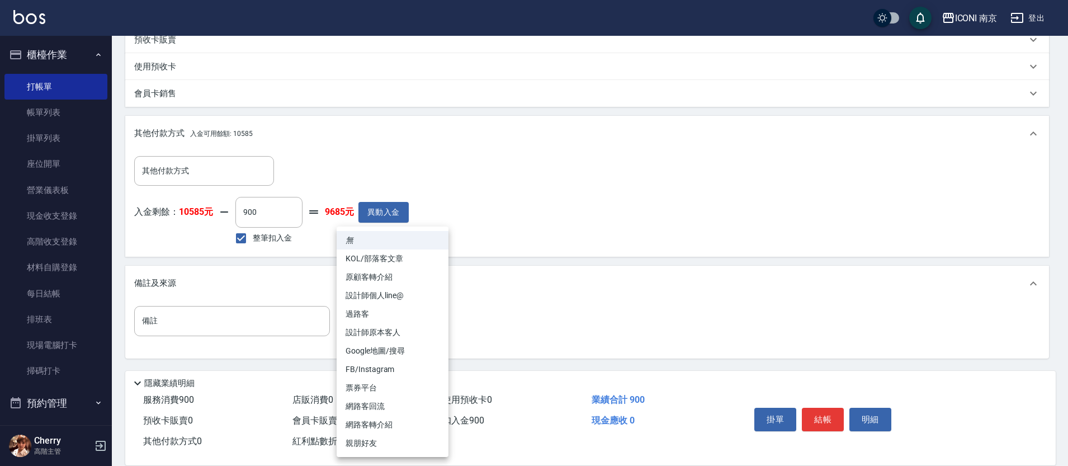
click at [366, 309] on body "ICONI 南京 登出 櫃檯作業 打帳單 帳單列表 掛單列表 座位開單 營業儀表板 現金收支登錄 高階收支登錄 材料自購登錄 每日結帳 排班表 現場電腦打卡 …" at bounding box center [534, 81] width 1068 height 770
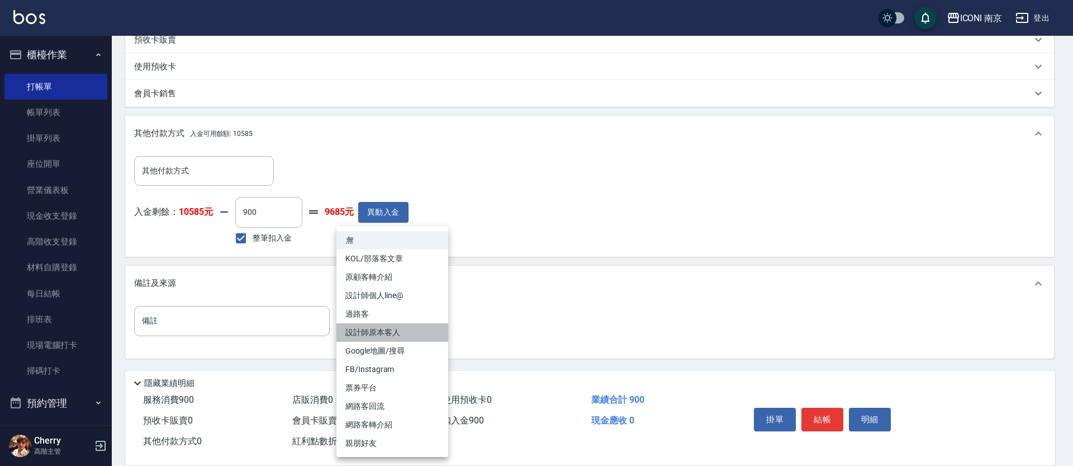
click at [372, 335] on li "設計師原本客人" at bounding box center [393, 332] width 112 height 18
type input "設計師原本客人"
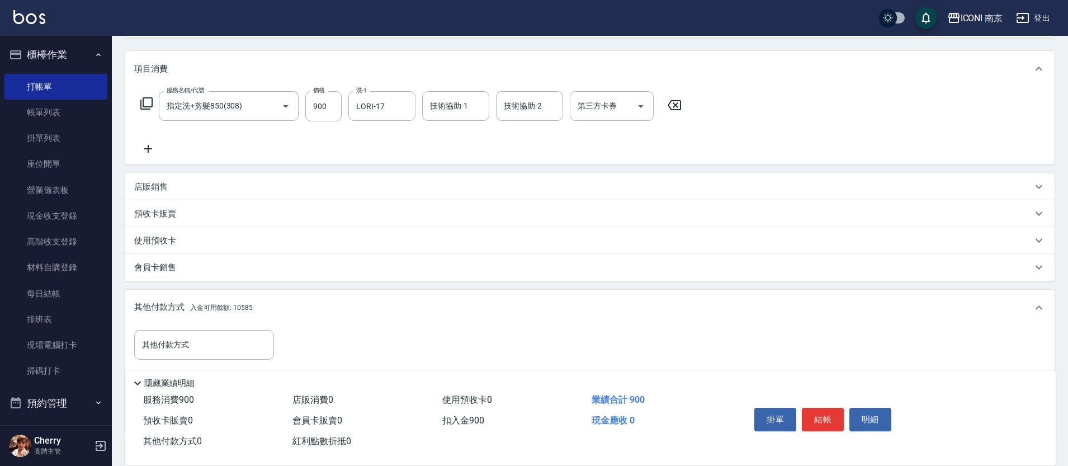
scroll to position [0, 0]
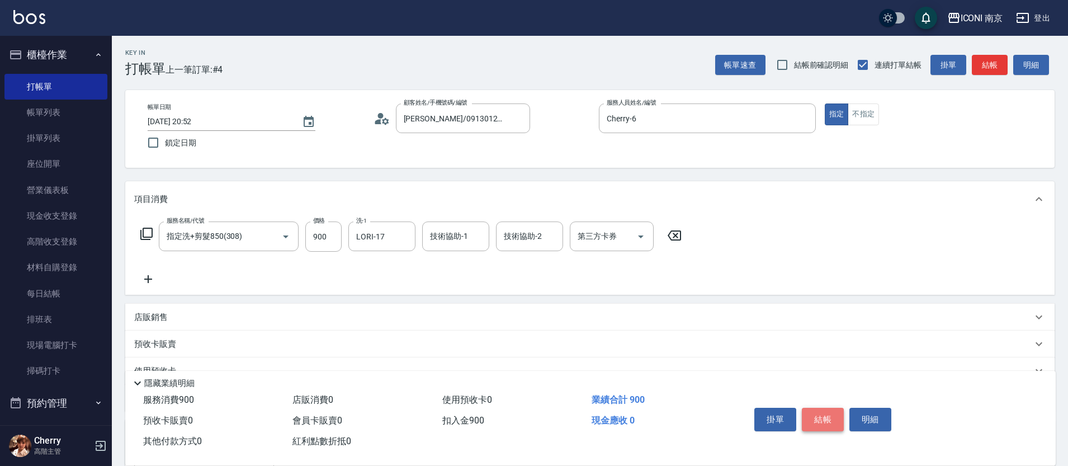
click at [823, 413] on button "結帳" at bounding box center [823, 419] width 42 height 23
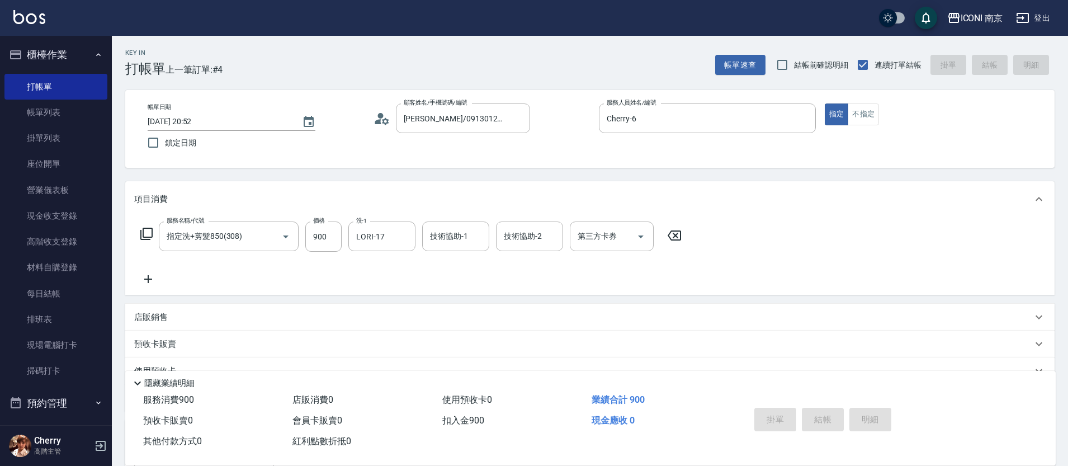
type input "2025/09/04 20:53"
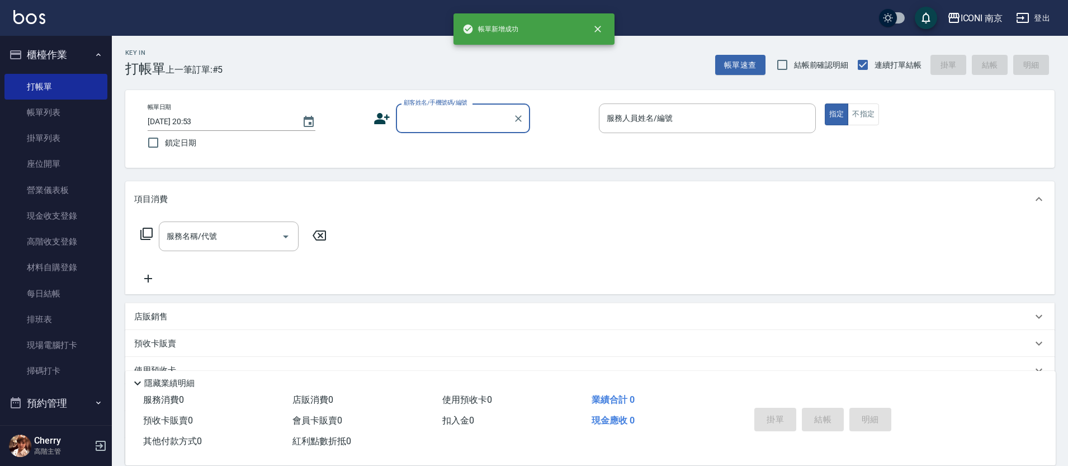
click at [420, 103] on label "顧客姓名/手機號碼/編號" at bounding box center [436, 102] width 64 height 8
click at [420, 108] on input "顧客姓名/手機號碼/編號" at bounding box center [454, 118] width 107 height 20
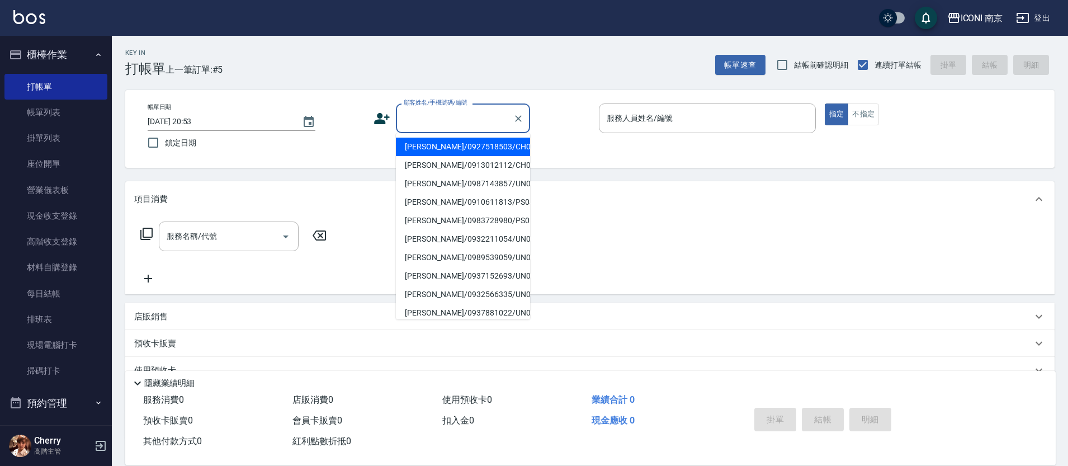
click at [425, 110] on input "顧客姓名/手機號碼/編號" at bounding box center [454, 118] width 107 height 20
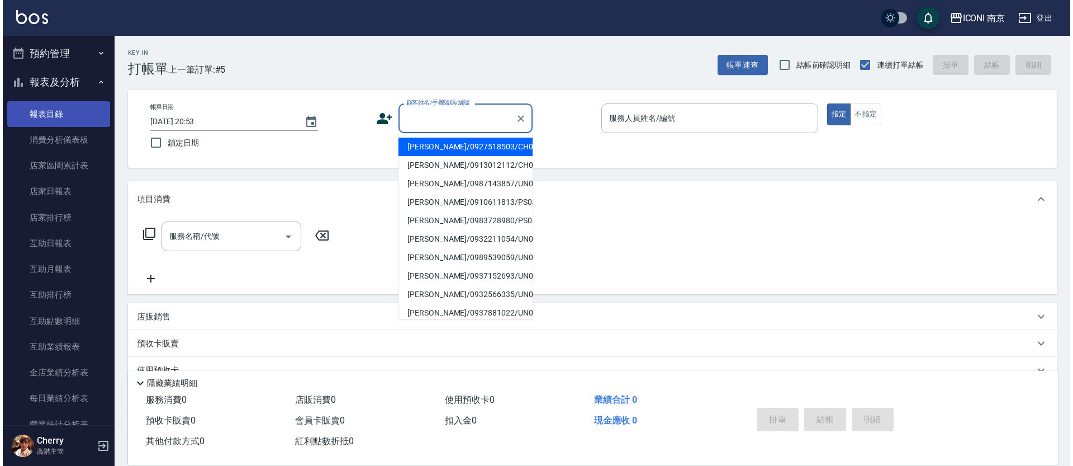
scroll to position [489, 0]
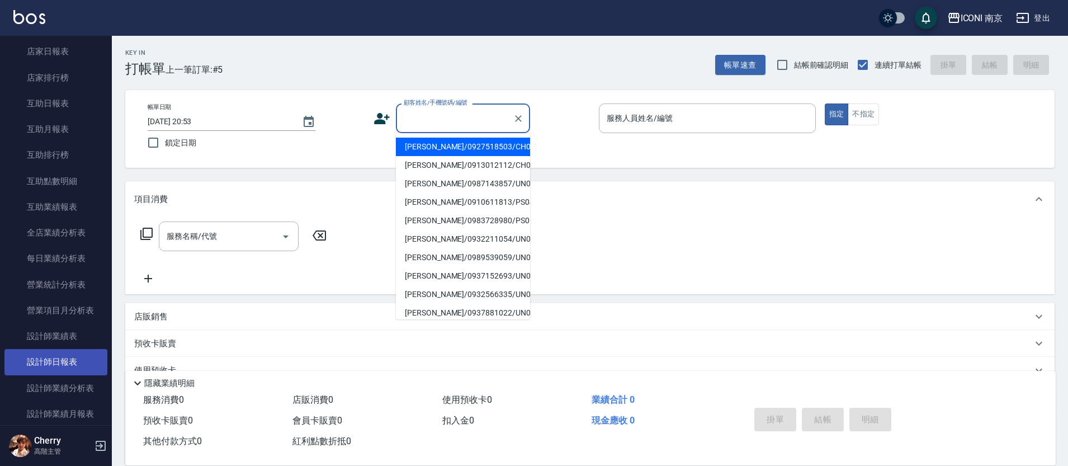
click at [67, 358] on link "設計師日報表" at bounding box center [55, 362] width 103 height 26
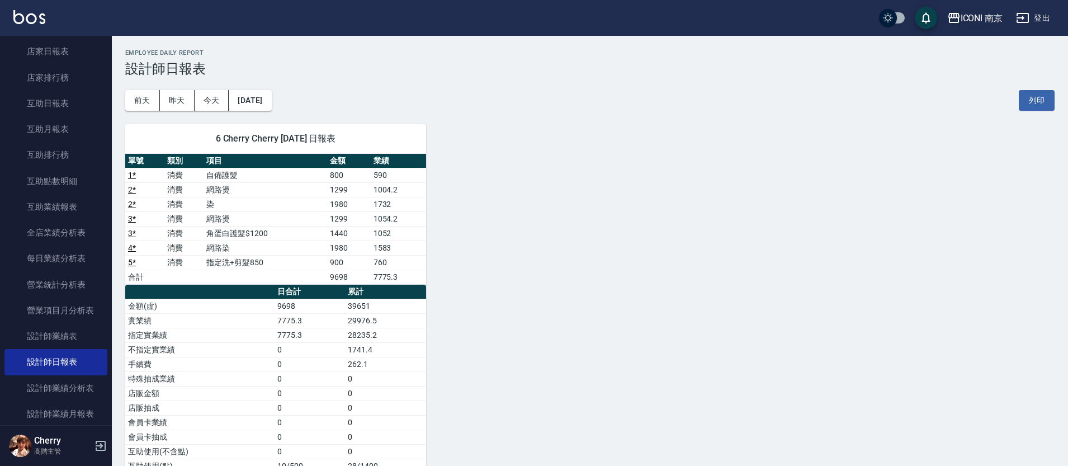
click at [980, 15] on div "ICONI 南京" at bounding box center [981, 18] width 42 height 14
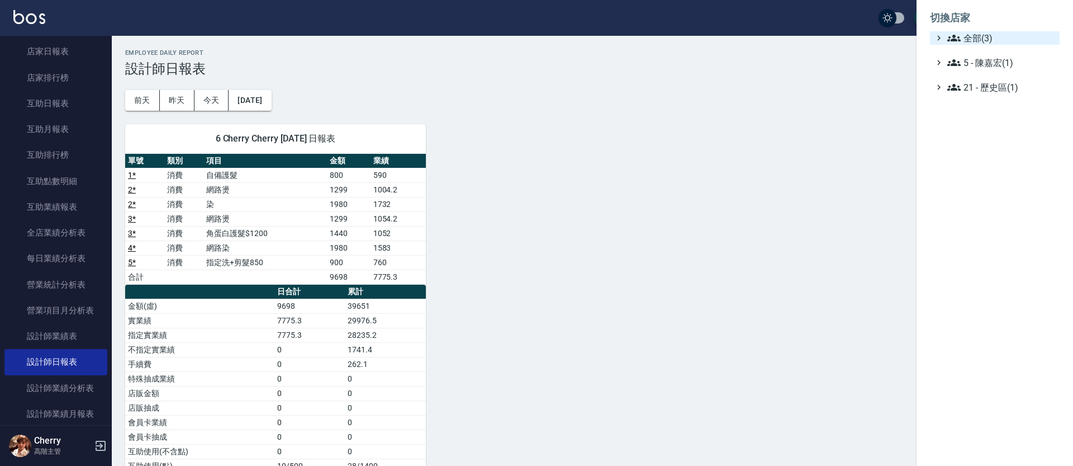
click at [976, 34] on span "全部(3)" at bounding box center [1002, 37] width 108 height 13
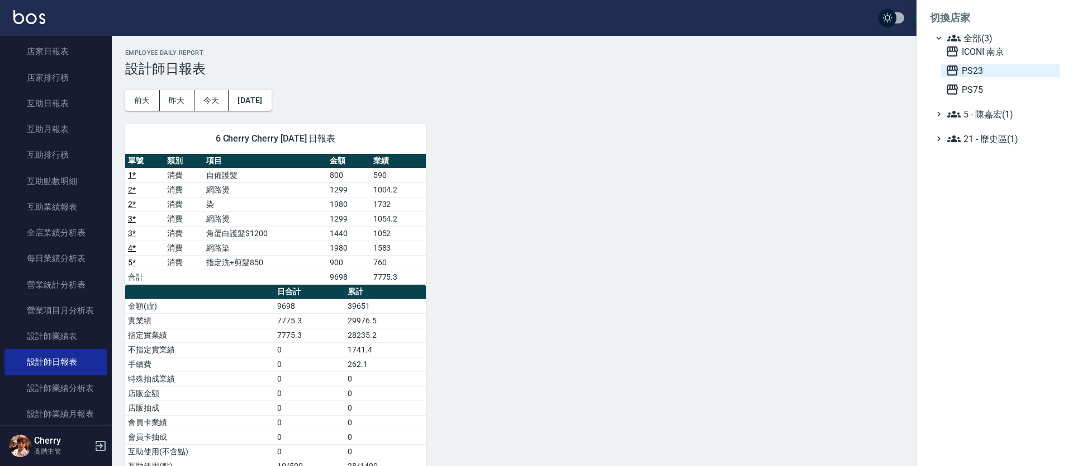
click at [988, 68] on span "PS23" at bounding box center [1001, 70] width 110 height 13
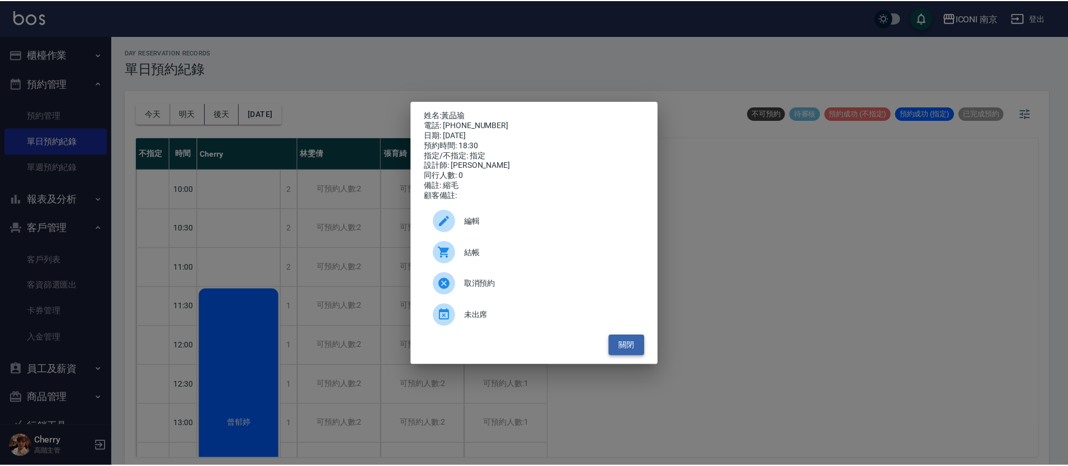
scroll to position [623, 0]
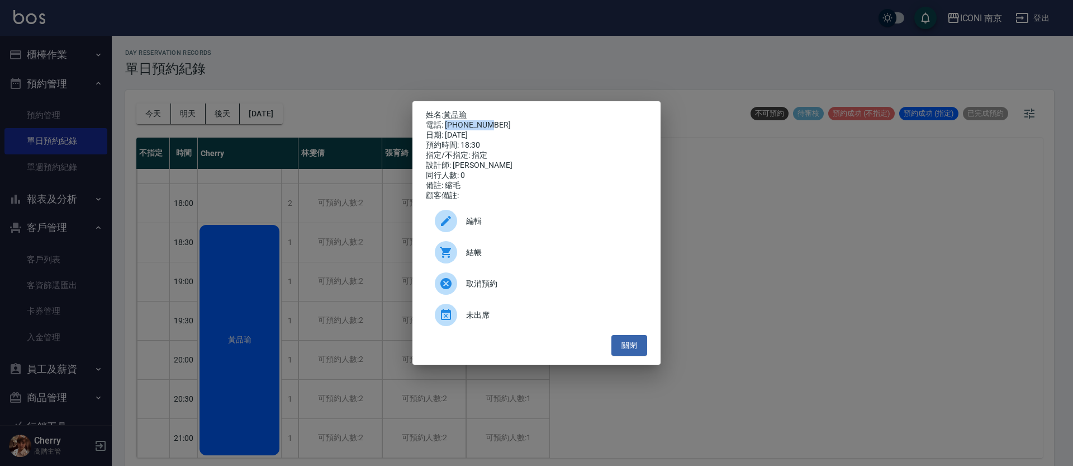
drag, startPoint x: 494, startPoint y: 123, endPoint x: 446, endPoint y: 126, distance: 48.2
click at [446, 126] on div "電話: 0926826262" at bounding box center [536, 125] width 221 height 10
copy div "0926826262"
click at [42, 51] on div "姓名: 黃品瑜 電話: 0926826262 日期: 2025/09/04 預約時間: 18:30 指定/不指定: 指定 設計師: Cherry 同行人數: …" at bounding box center [536, 233] width 1073 height 466
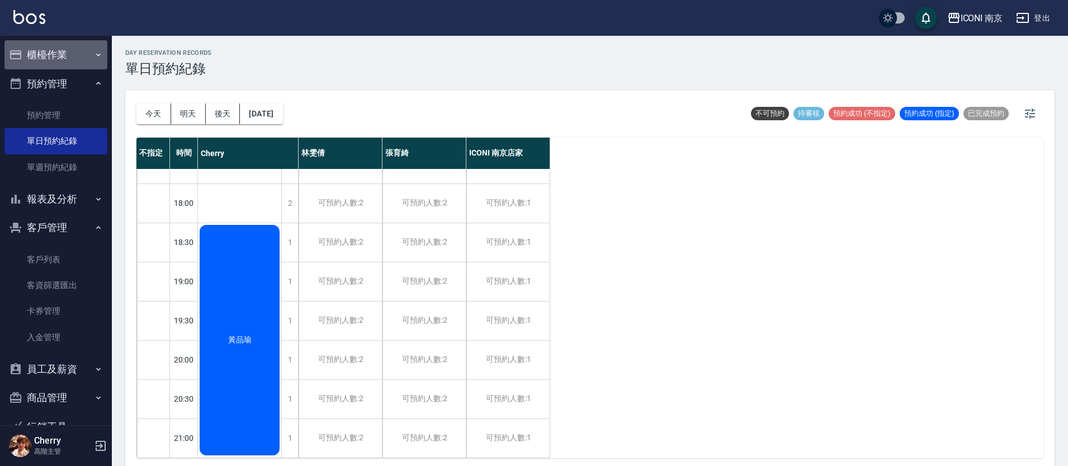
click at [60, 56] on button "櫃檯作業" at bounding box center [55, 54] width 103 height 29
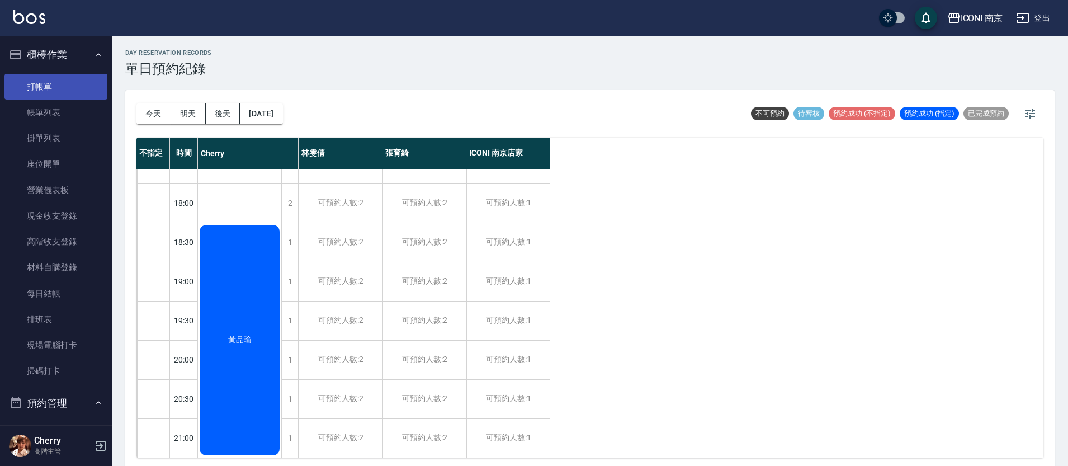
click at [55, 83] on link "打帳單" at bounding box center [55, 87] width 103 height 26
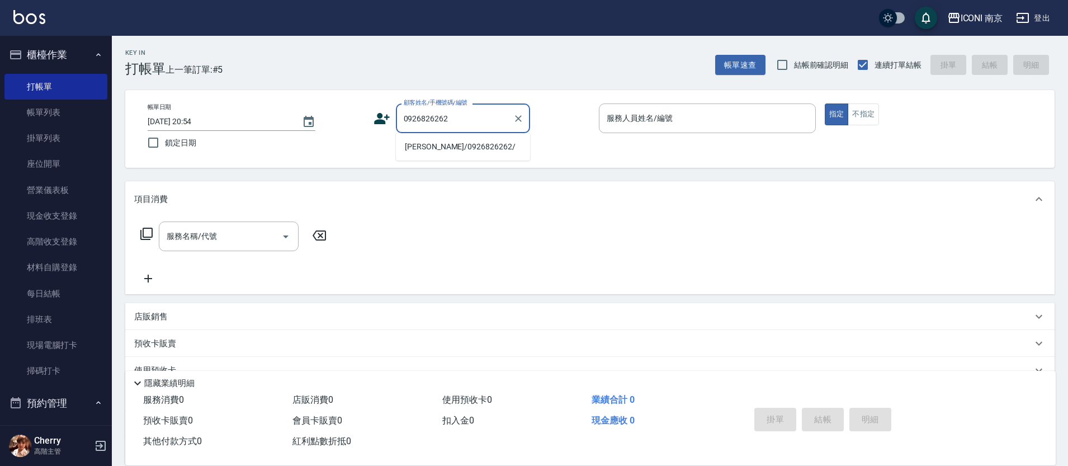
click at [441, 146] on li "黃品瑜/0926826262/" at bounding box center [463, 147] width 134 height 18
type input "黃品瑜/0926826262/"
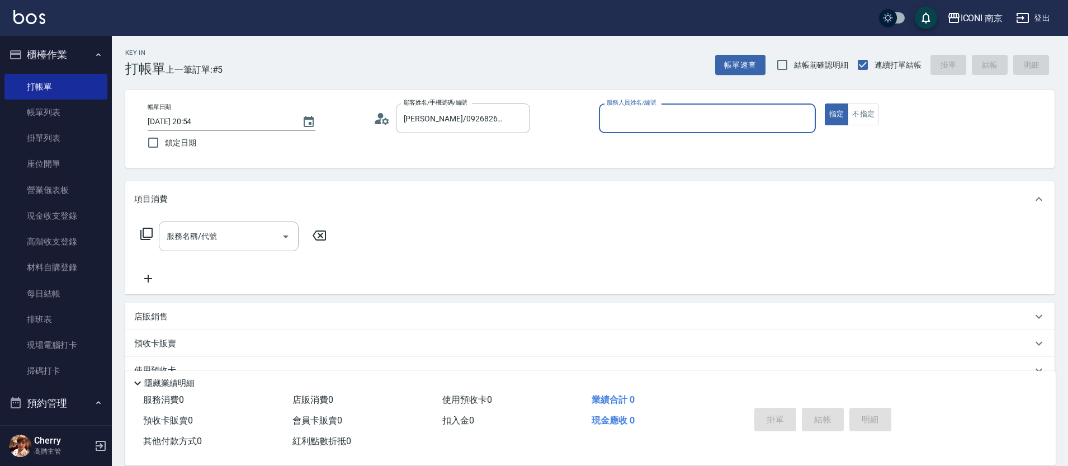
click at [387, 119] on icon at bounding box center [381, 118] width 17 height 17
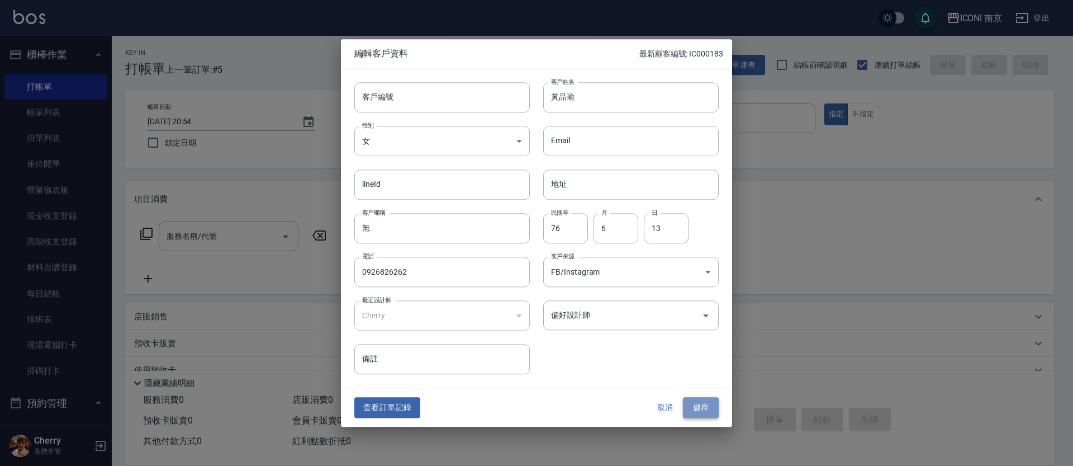
click at [688, 409] on button "儲存" at bounding box center [701, 408] width 36 height 21
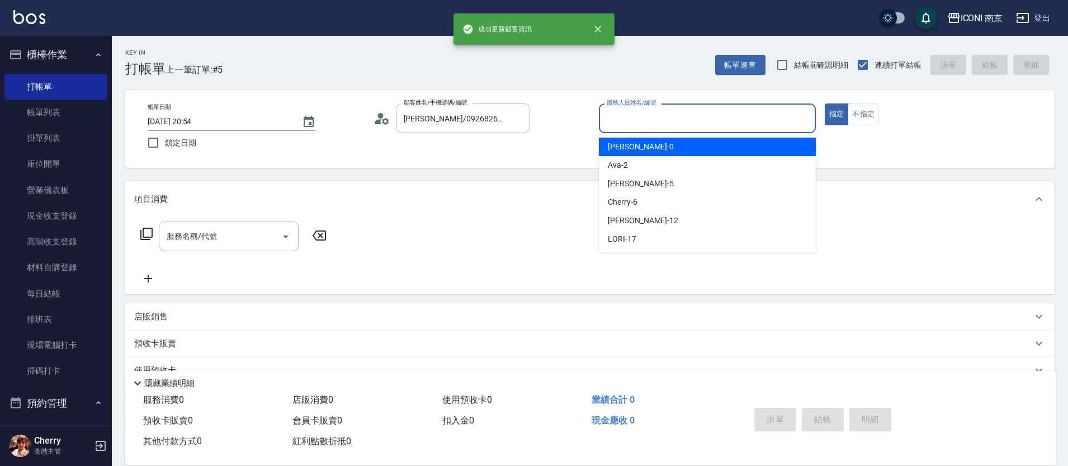
click at [678, 124] on input "服務人員姓名/編號" at bounding box center [707, 118] width 207 height 20
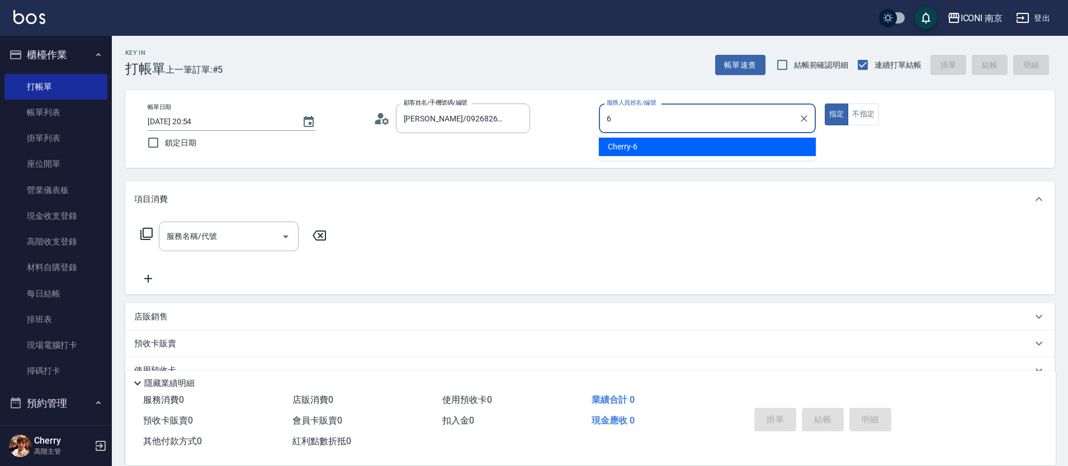
type input "Cherry-6"
type button "true"
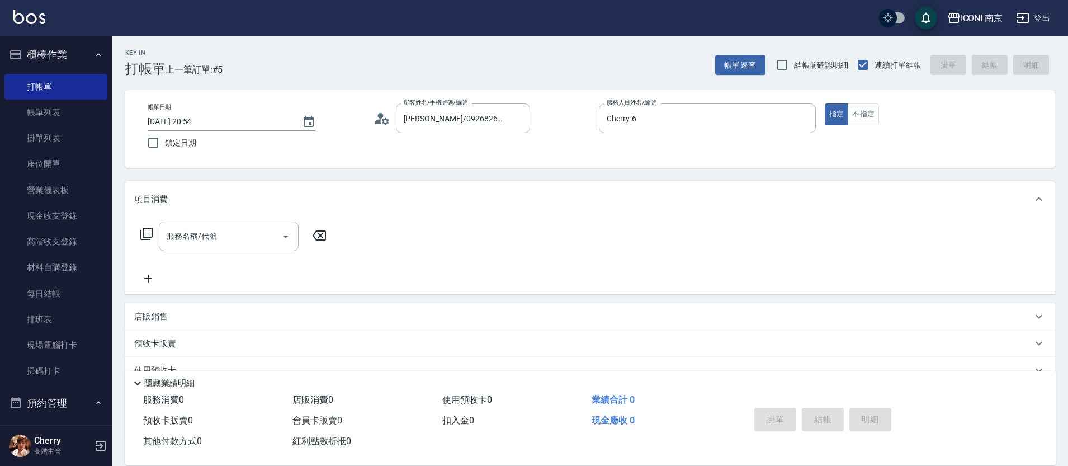
click at [159, 315] on p "店販銷售" at bounding box center [151, 317] width 34 height 12
type input "Cherry-6"
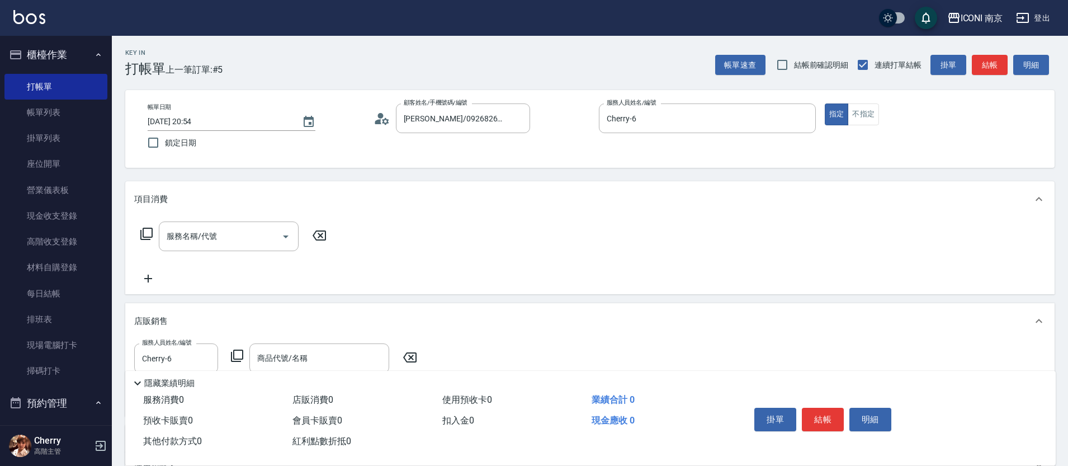
click at [238, 353] on icon at bounding box center [236, 355] width 13 height 13
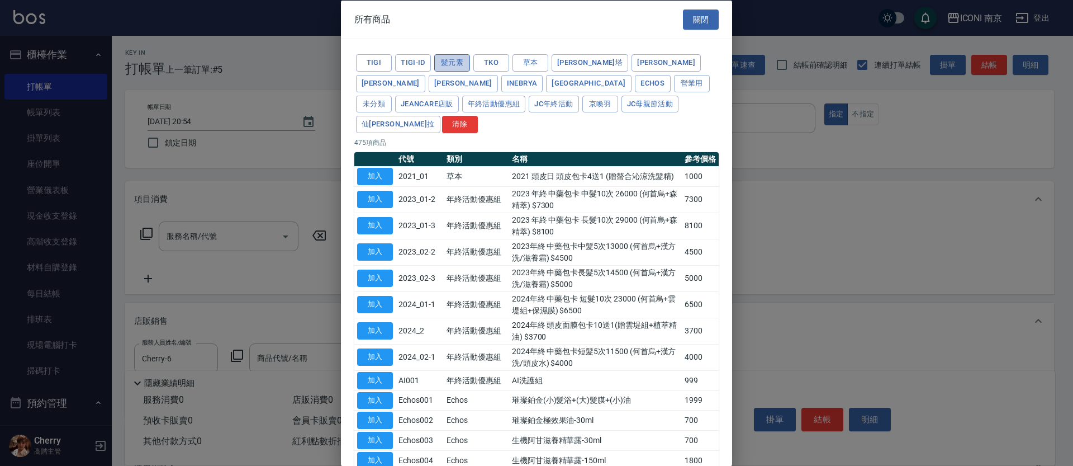
click at [455, 67] on button "髮元素" at bounding box center [452, 62] width 36 height 17
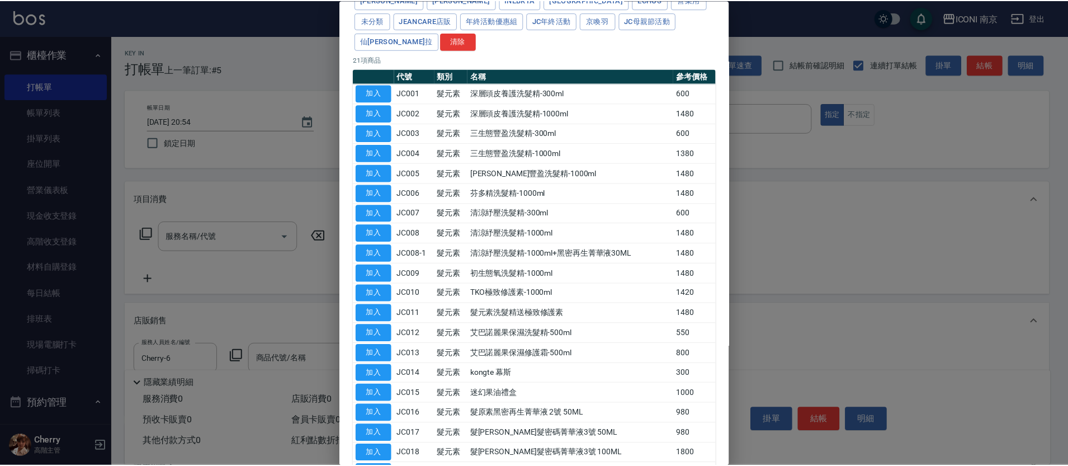
scroll to position [161, 0]
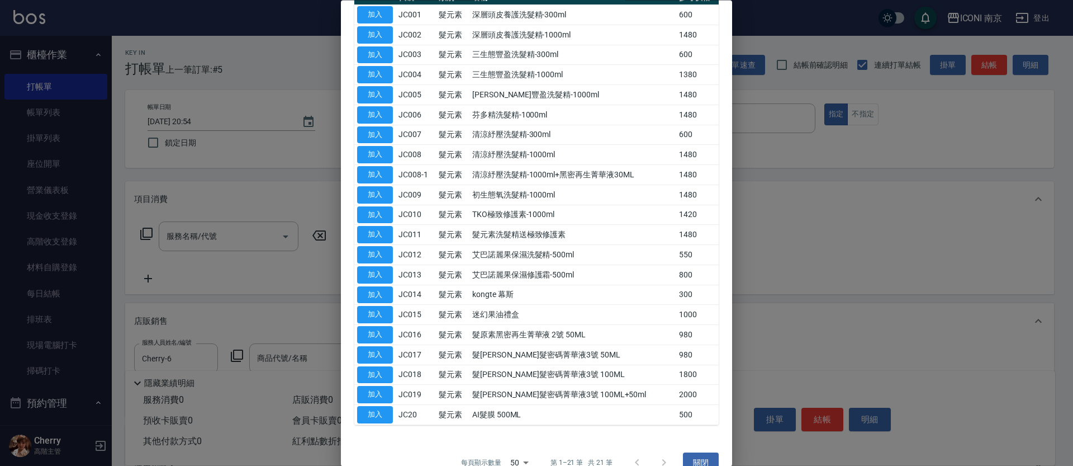
click at [385, 406] on button "加入" at bounding box center [375, 414] width 36 height 17
type input "AI髮膜 500ML"
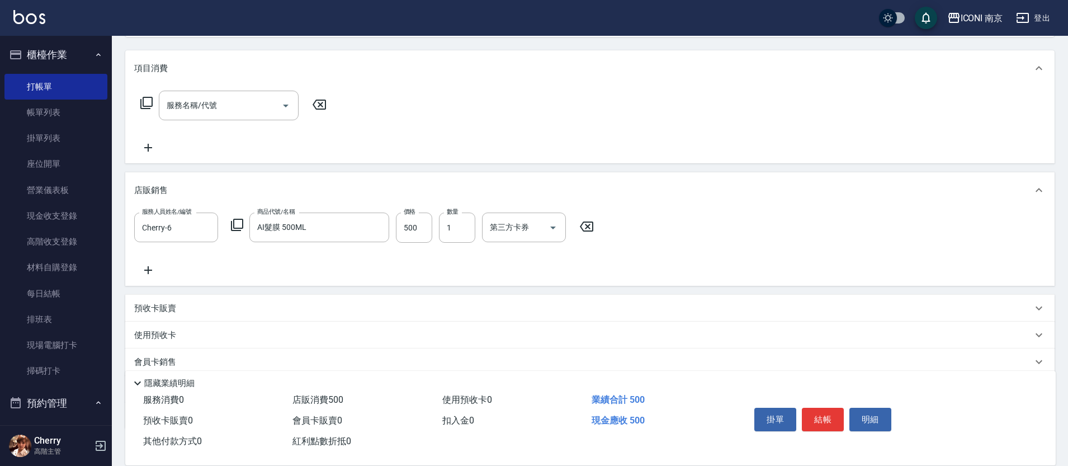
scroll to position [140, 0]
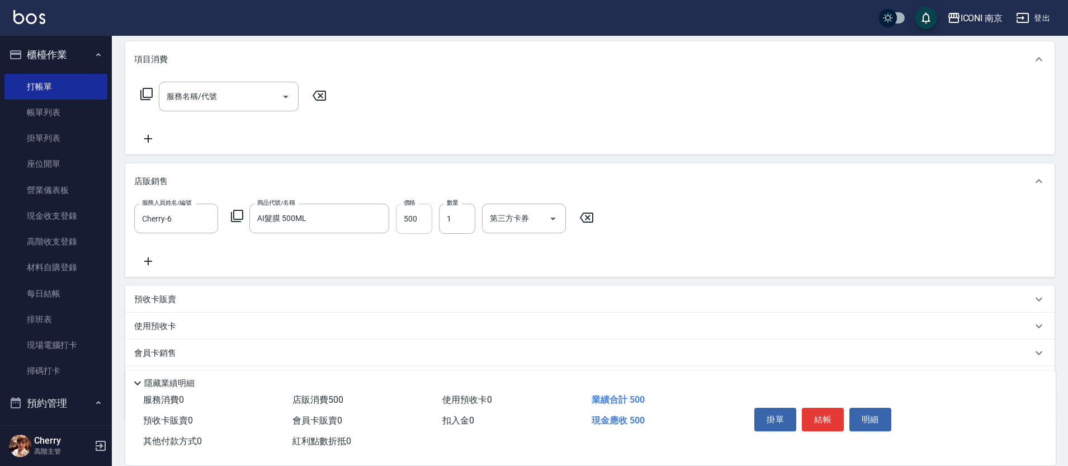
click at [416, 216] on input "500" at bounding box center [414, 219] width 36 height 30
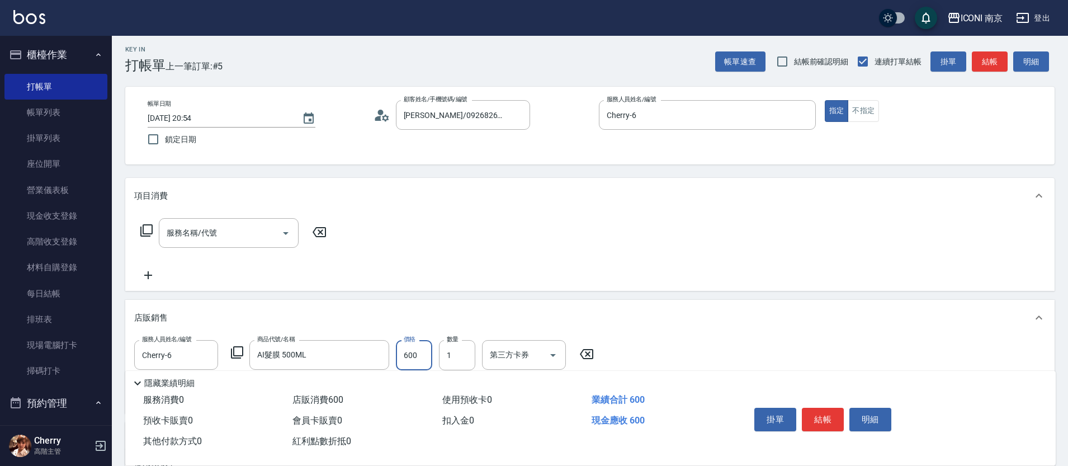
scroll to position [0, 0]
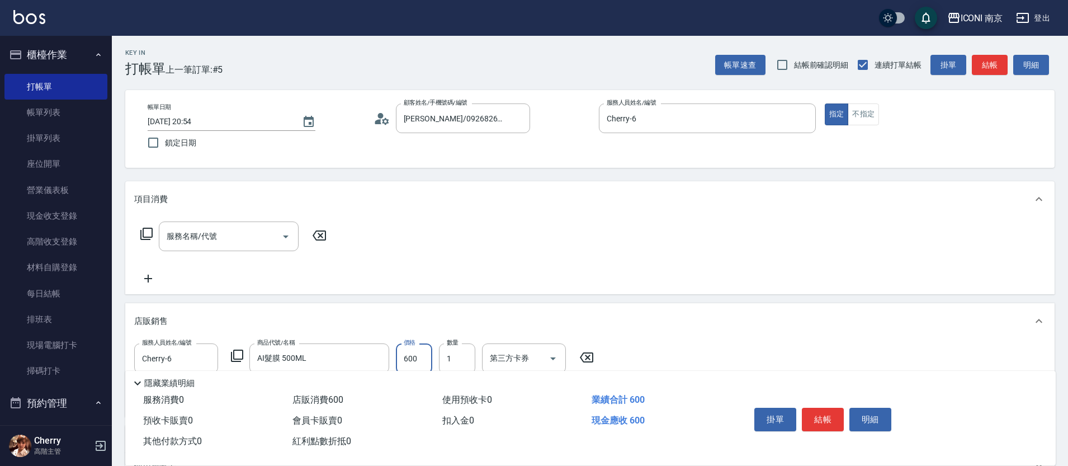
type input "600"
click at [145, 234] on icon at bounding box center [146, 233] width 13 height 13
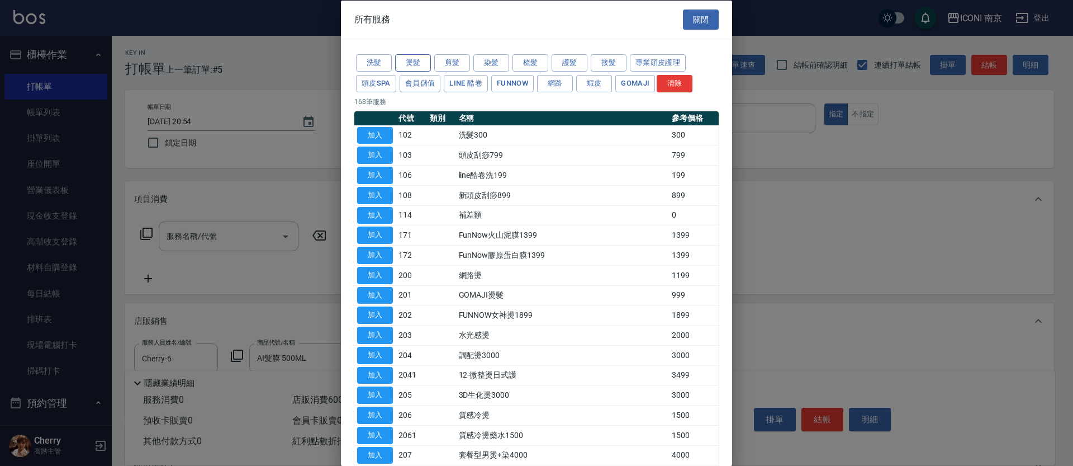
click at [411, 64] on button "燙髮" at bounding box center [413, 62] width 36 height 17
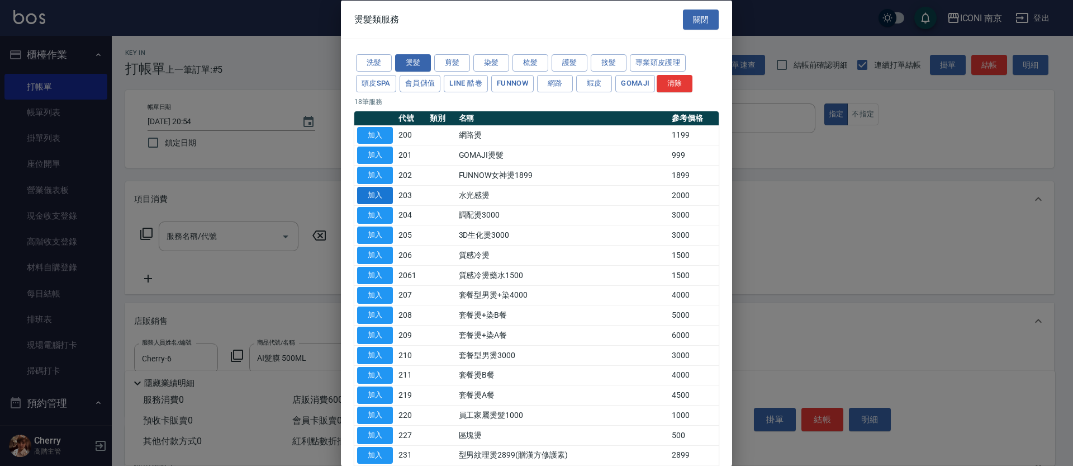
click at [372, 194] on button "加入" at bounding box center [375, 194] width 36 height 17
type input "水光感燙(203)"
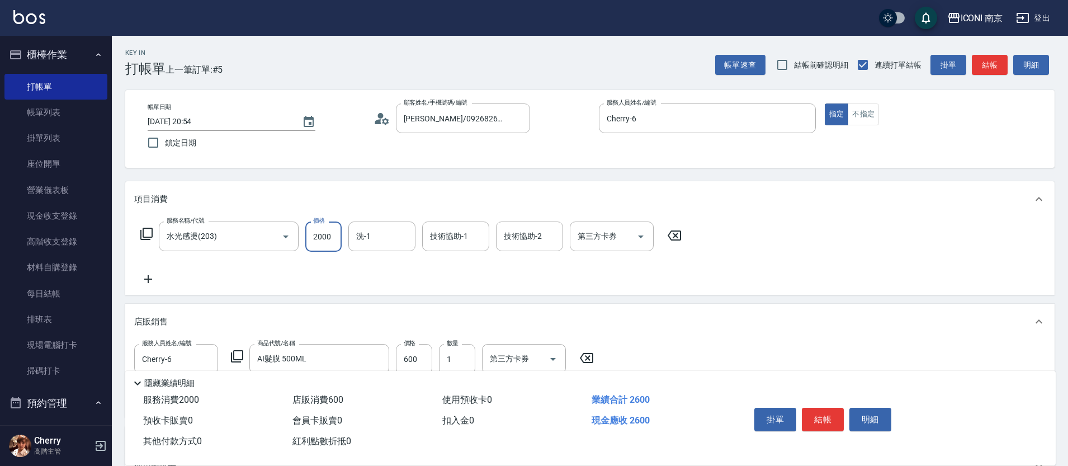
click at [318, 249] on input "2000" at bounding box center [323, 236] width 36 height 30
type input "1800"
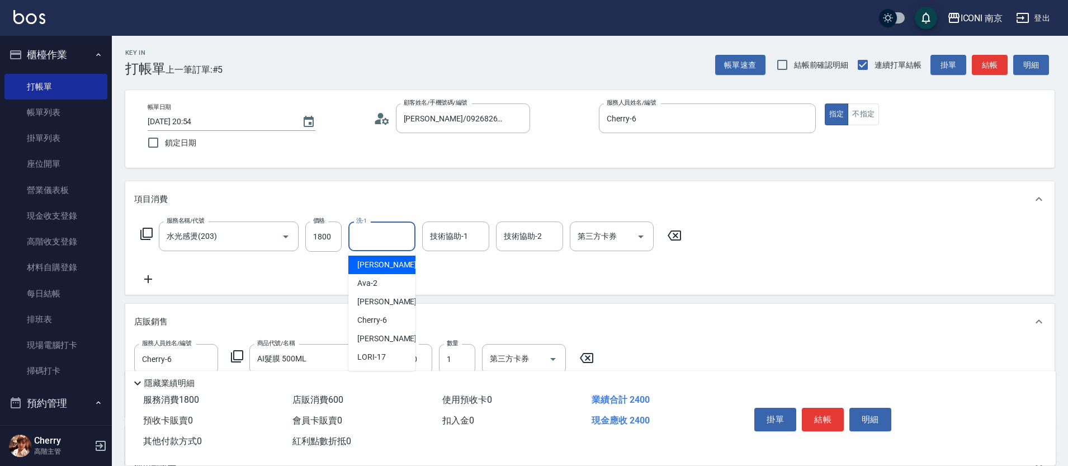
click at [381, 243] on input "洗-1" at bounding box center [381, 236] width 57 height 20
type input "LORI-17"
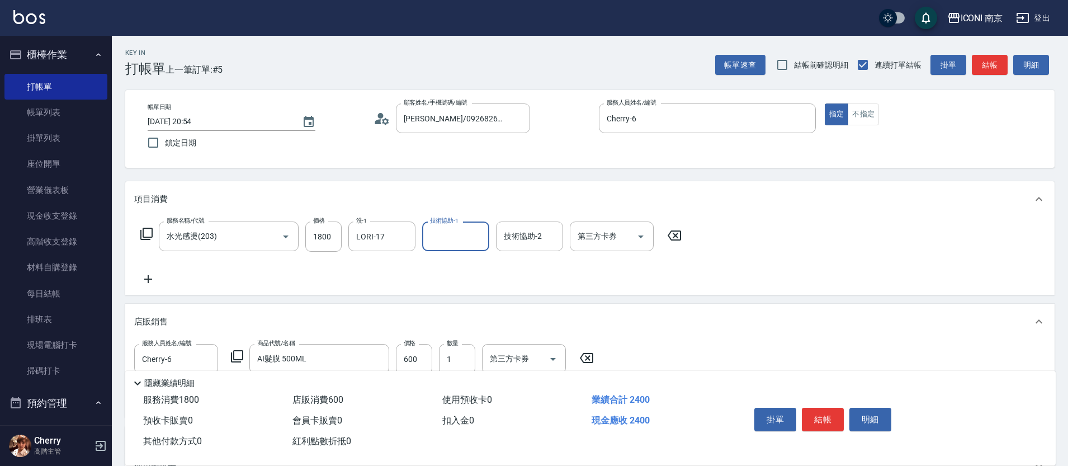
click at [532, 174] on div "Key In 打帳單 上一筆訂單:#5 帳單速查 結帳前確認明細 連續打單結帳 掛單 結帳 明細 帳單日期 2025/09/04 20:54 鎖定日期 顧客姓…" at bounding box center [590, 352] width 956 height 632
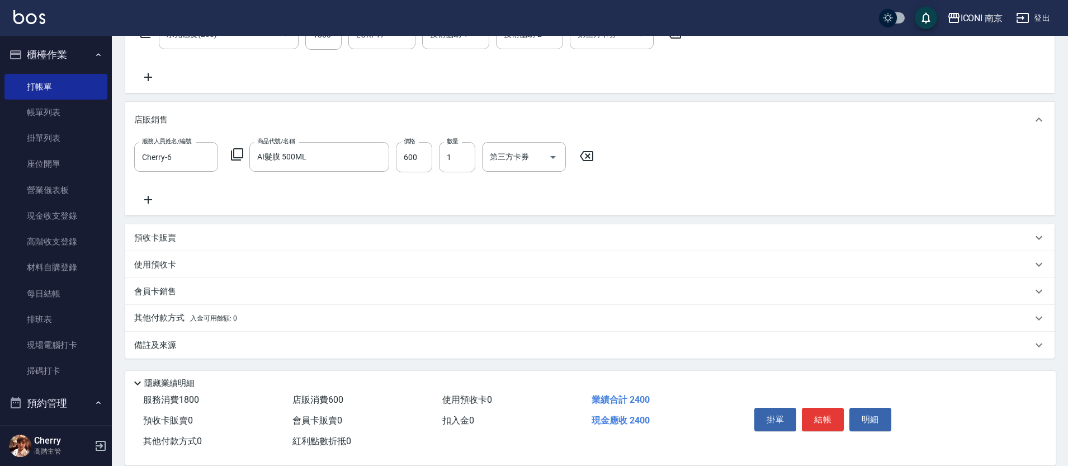
click at [201, 339] on div "備註及來源" at bounding box center [583, 345] width 898 height 12
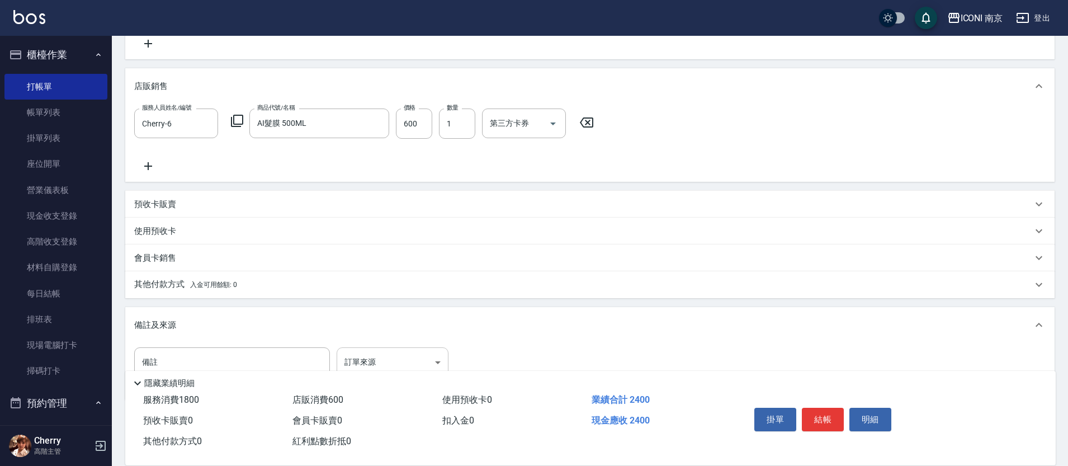
click at [384, 376] on div "隱藏業績明細" at bounding box center [593, 382] width 925 height 13
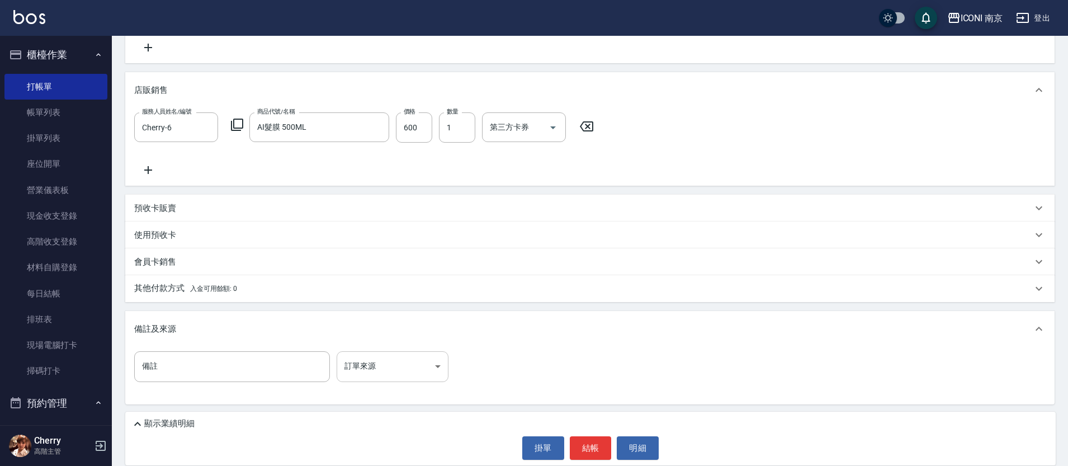
scroll to position [231, 0]
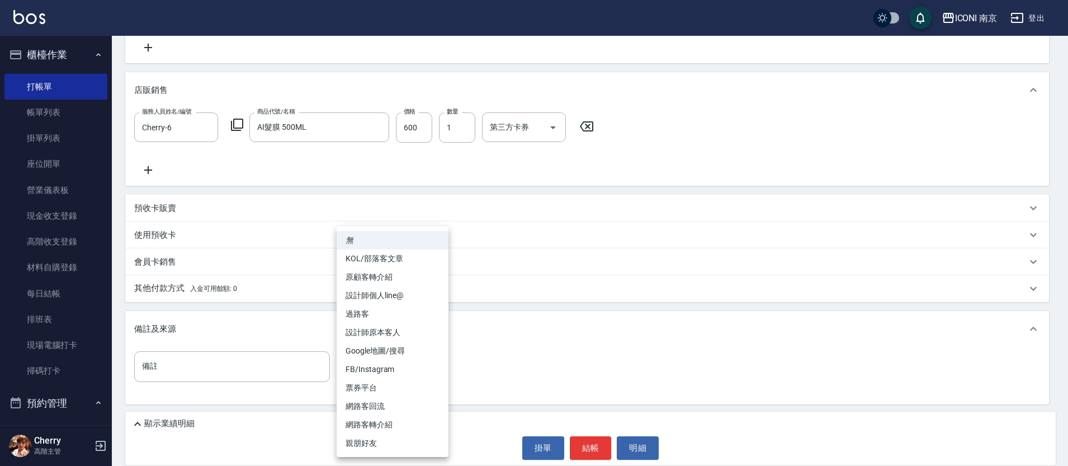
click at [390, 360] on body "ICONI 南京 登出 櫃檯作業 打帳單 帳單列表 掛單列表 座位開單 營業儀表板 現金收支登錄 高階收支登錄 材料自購登錄 每日結帳 排班表 現場電腦打卡 …" at bounding box center [534, 117] width 1068 height 697
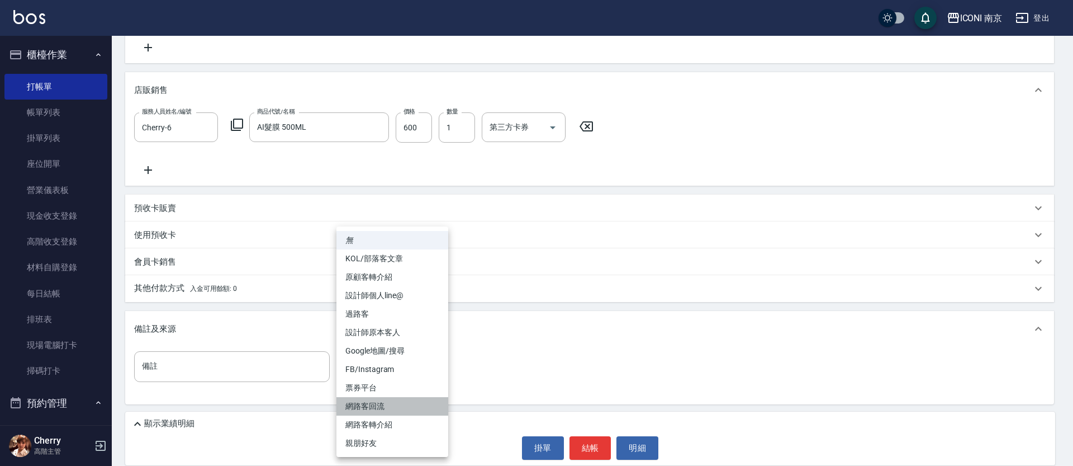
click at [390, 404] on li "網路客回流" at bounding box center [393, 406] width 112 height 18
type input "網路客回流"
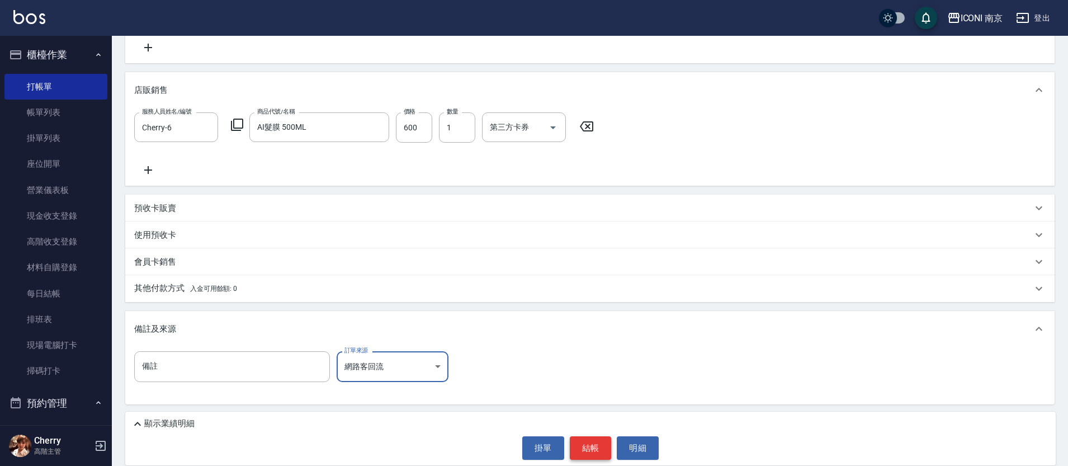
click at [597, 457] on button "結帳" at bounding box center [591, 447] width 42 height 23
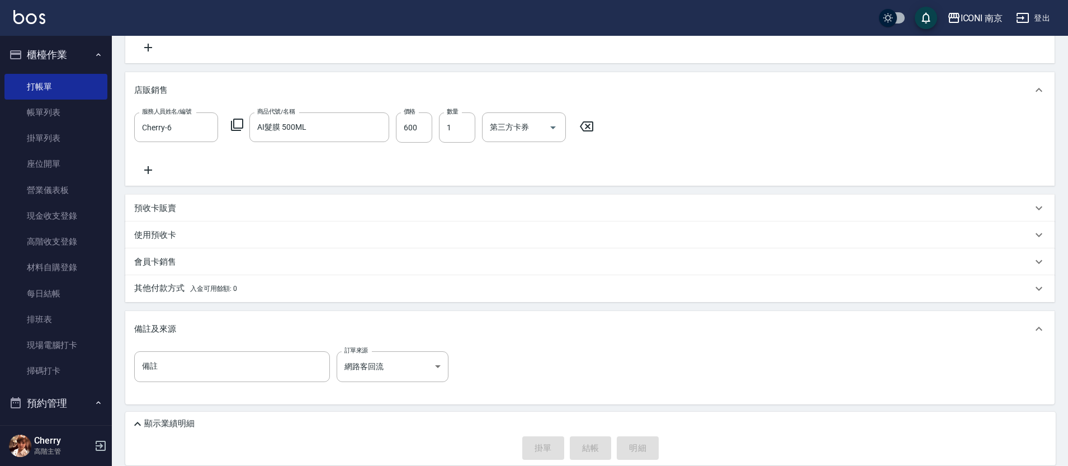
type input "2025/09/04 21:13"
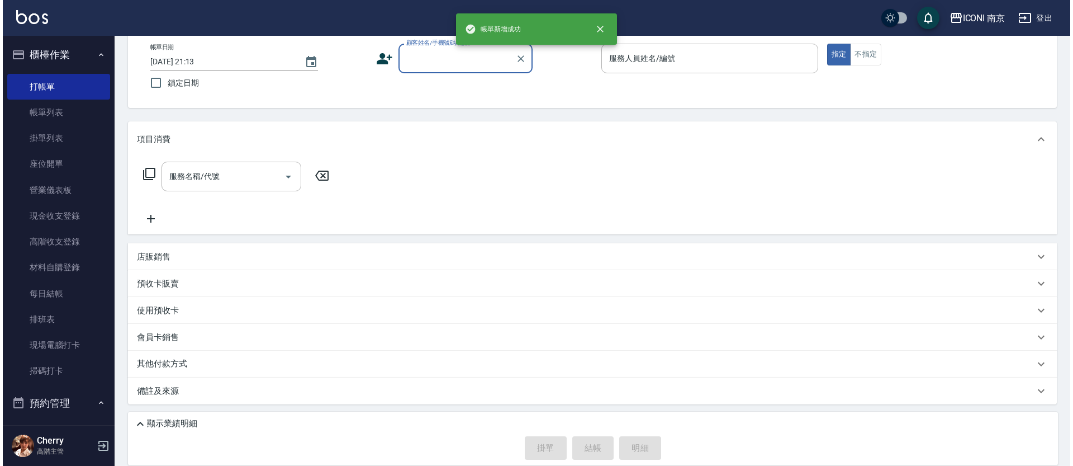
scroll to position [0, 0]
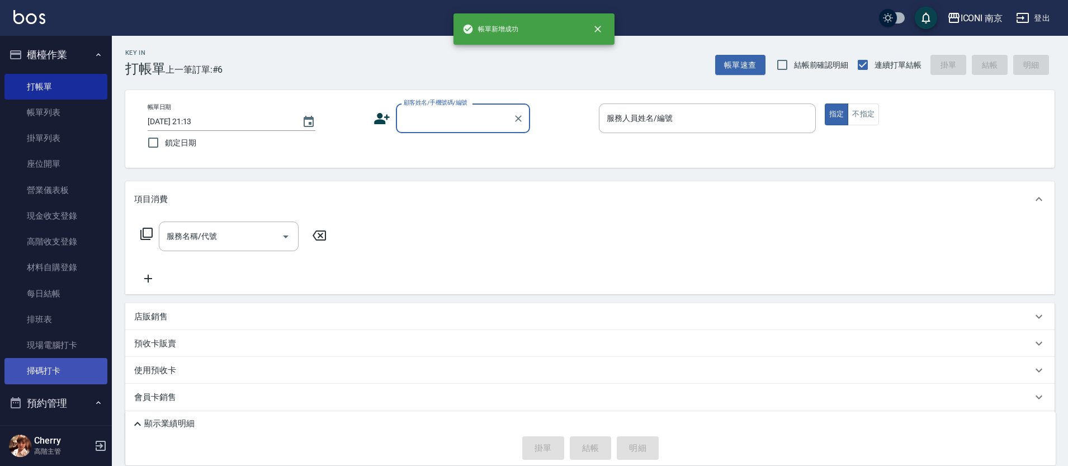
click at [55, 373] on link "掃碼打卡" at bounding box center [55, 371] width 103 height 26
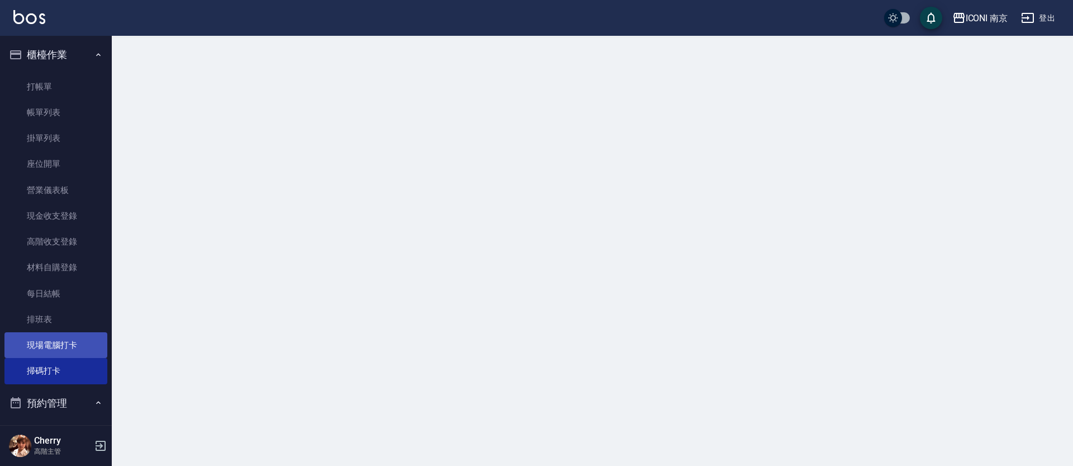
click at [54, 346] on link "現場電腦打卡" at bounding box center [55, 345] width 103 height 26
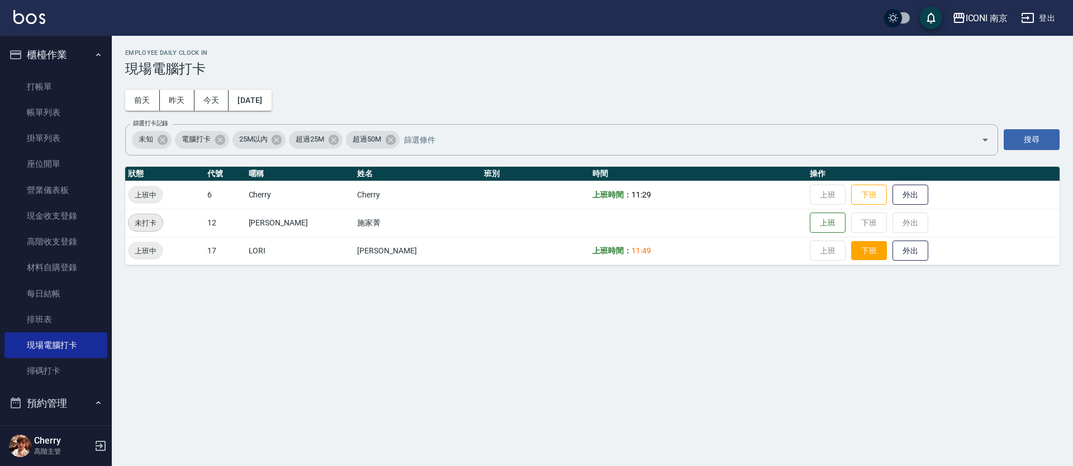
click at [854, 252] on button "下班" at bounding box center [869, 251] width 36 height 20
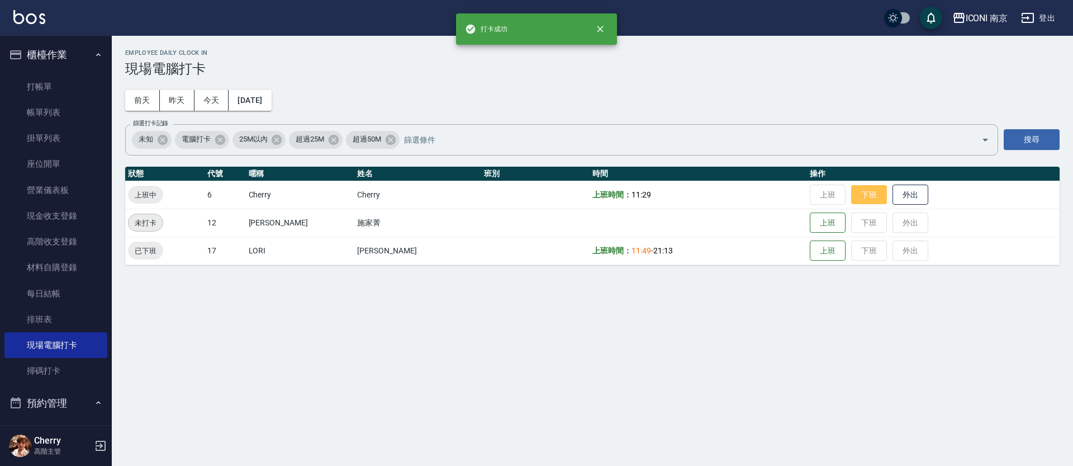
click at [852, 188] on button "下班" at bounding box center [869, 195] width 36 height 20
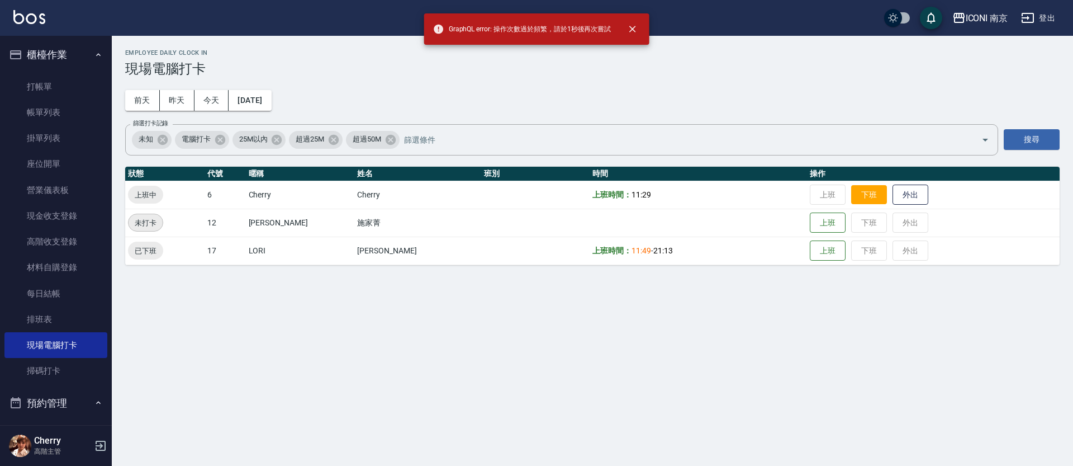
click at [851, 191] on button "下班" at bounding box center [869, 195] width 36 height 20
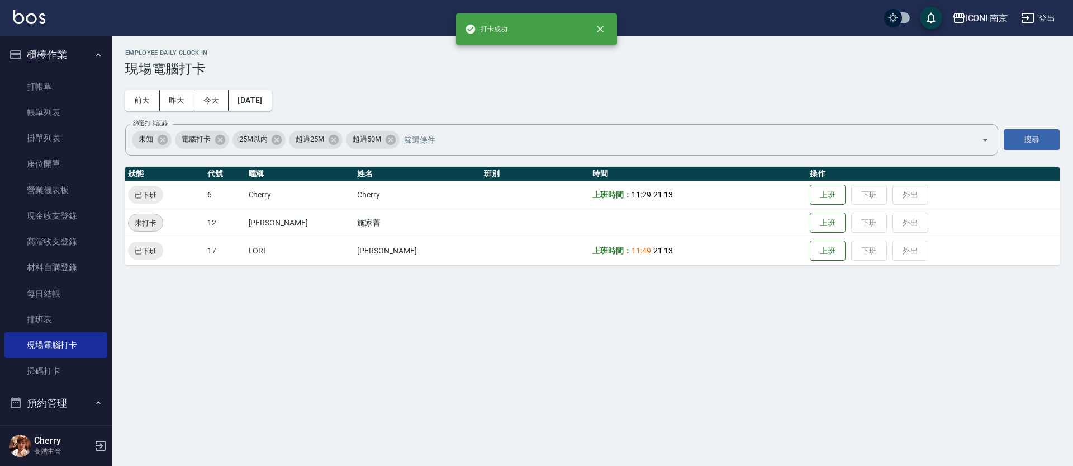
click at [707, 378] on div "Employee Daily Clock In 現場電腦打卡 前天 昨天 今天 2025/09/04 篩選打卡記錄 未知 電腦打卡 25M以內 超過25M 超…" at bounding box center [536, 233] width 1073 height 466
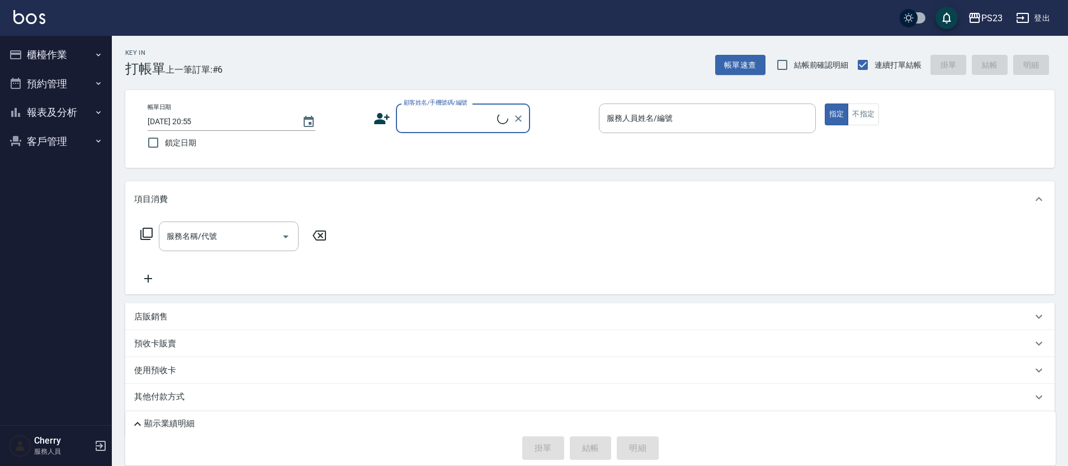
drag, startPoint x: 0, startPoint y: 0, endPoint x: 57, endPoint y: 112, distance: 125.5
click at [57, 112] on button "報表及分析" at bounding box center [55, 112] width 103 height 29
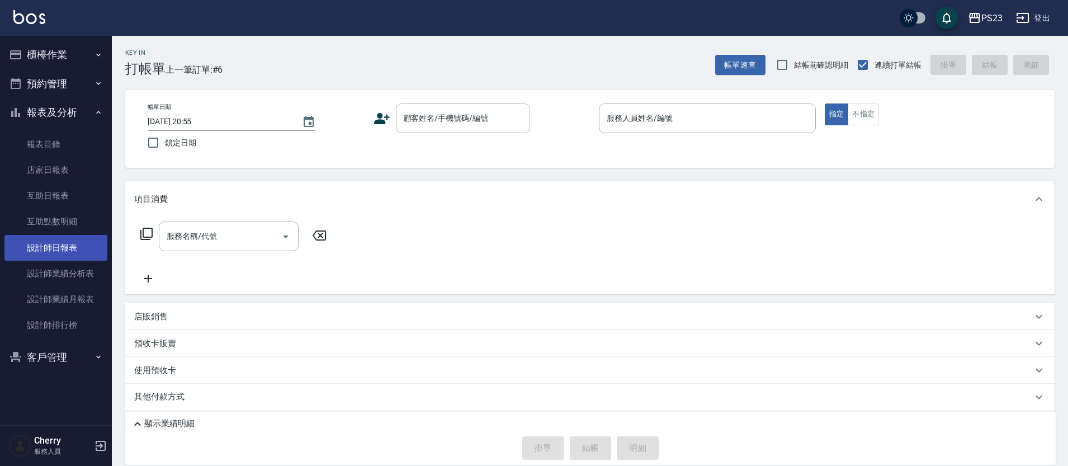
click at [45, 247] on link "設計師日報表" at bounding box center [55, 248] width 103 height 26
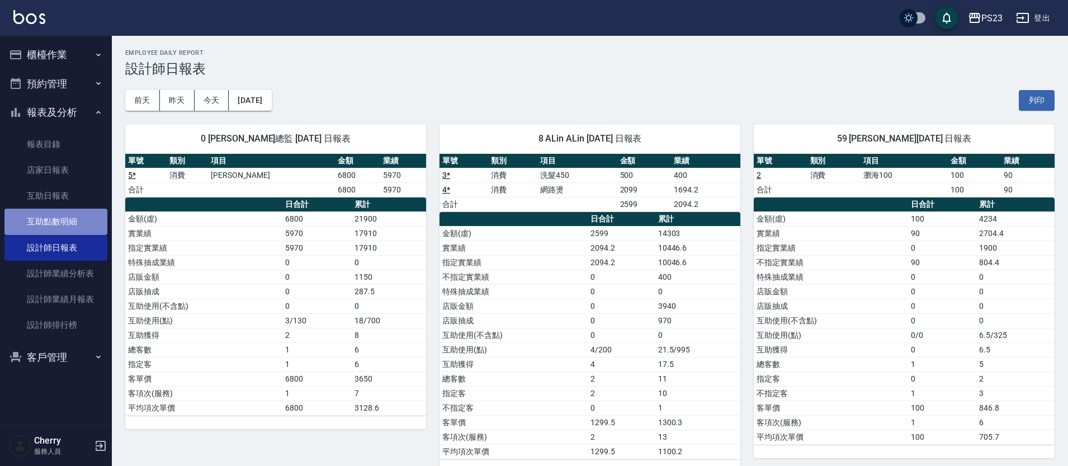
click at [58, 225] on link "互助點數明細" at bounding box center [55, 222] width 103 height 26
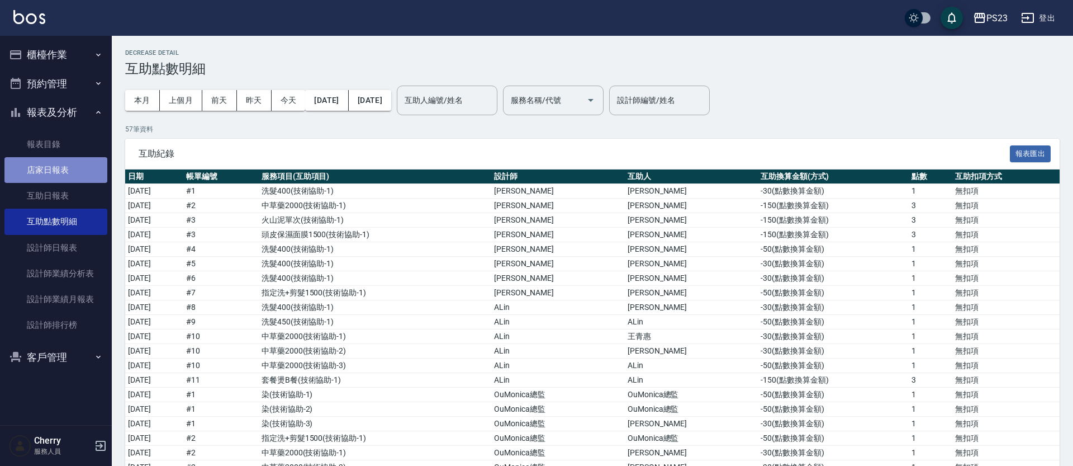
click at [66, 162] on link "店家日報表" at bounding box center [55, 170] width 103 height 26
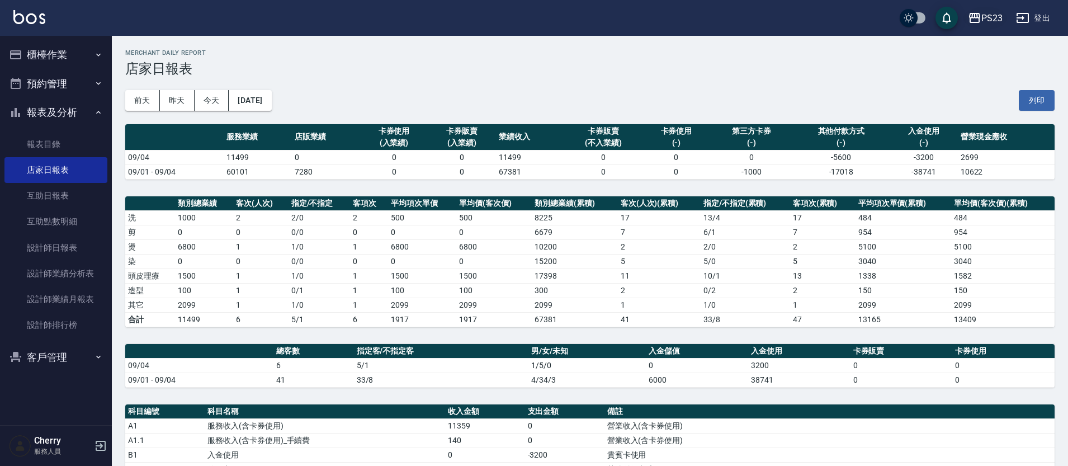
click at [986, 15] on div "PS23" at bounding box center [991, 18] width 21 height 14
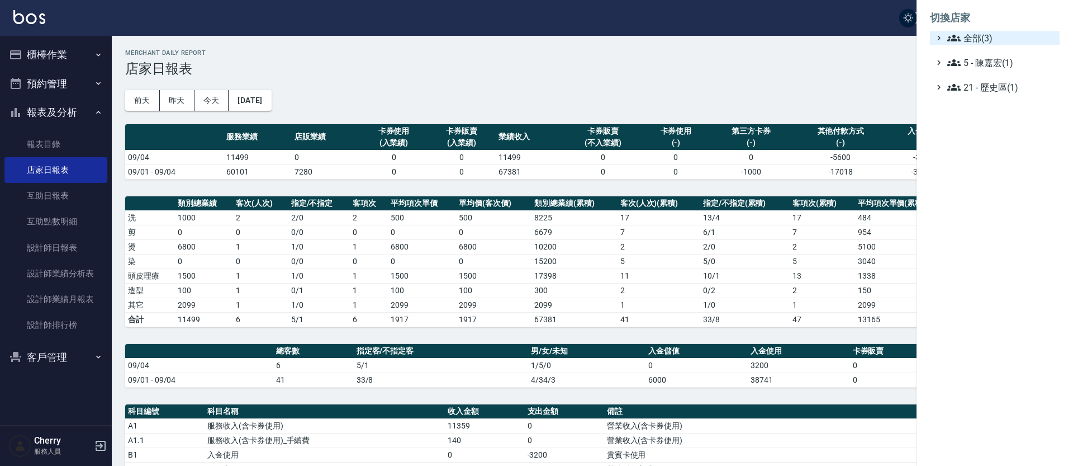
click at [978, 36] on span "全部(3)" at bounding box center [1002, 37] width 108 height 13
click at [983, 57] on span "ICONI 南京" at bounding box center [1001, 51] width 110 height 13
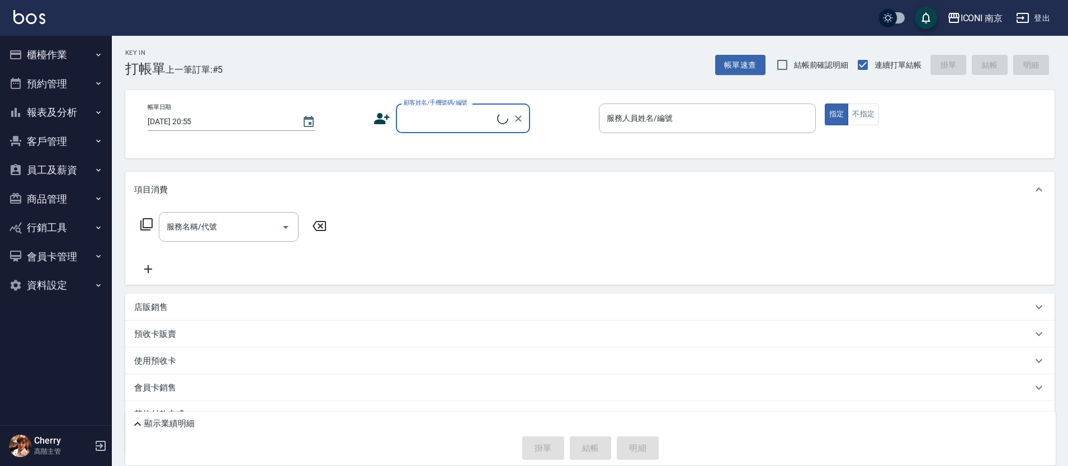
click at [74, 120] on button "報表及分析" at bounding box center [55, 112] width 103 height 29
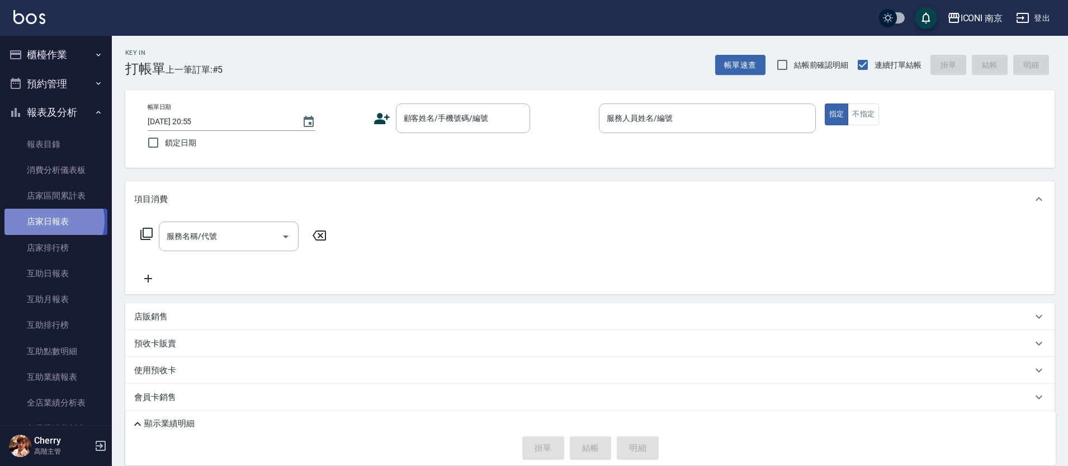
click at [52, 220] on link "店家日報表" at bounding box center [55, 222] width 103 height 26
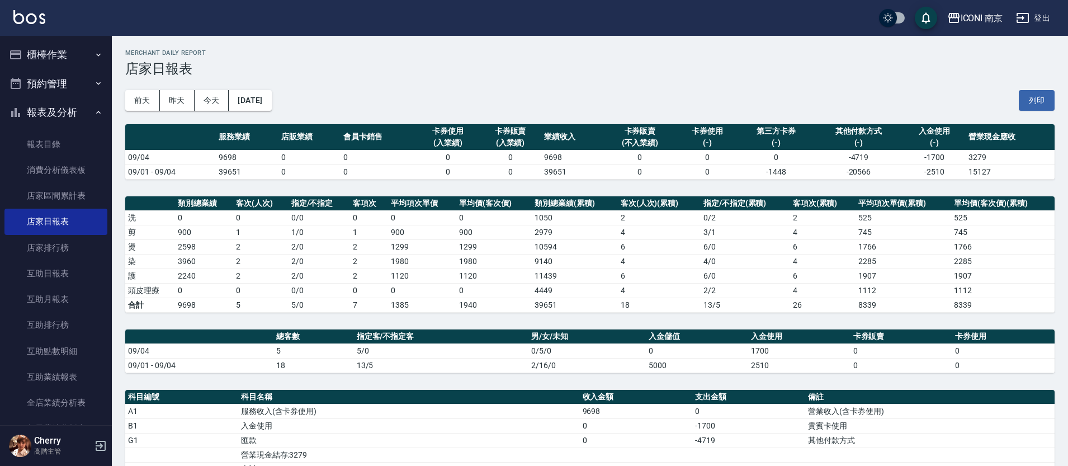
click at [42, 58] on button "櫃檯作業" at bounding box center [55, 54] width 103 height 29
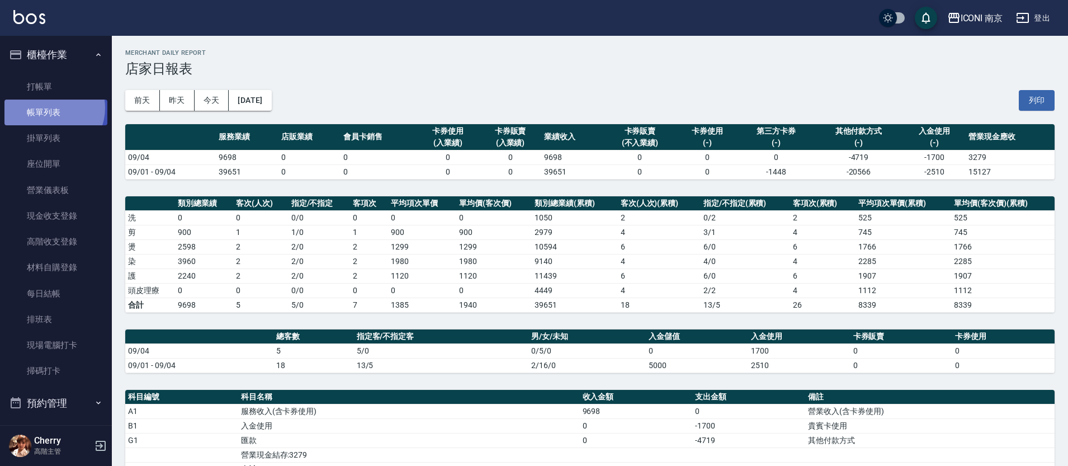
click at [49, 108] on link "帳單列表" at bounding box center [55, 113] width 103 height 26
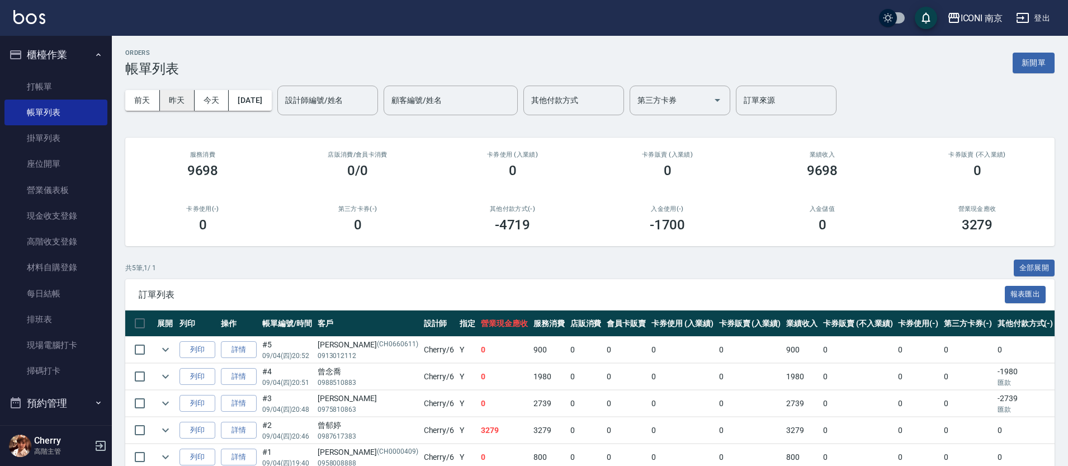
click at [179, 103] on button "昨天" at bounding box center [177, 100] width 35 height 21
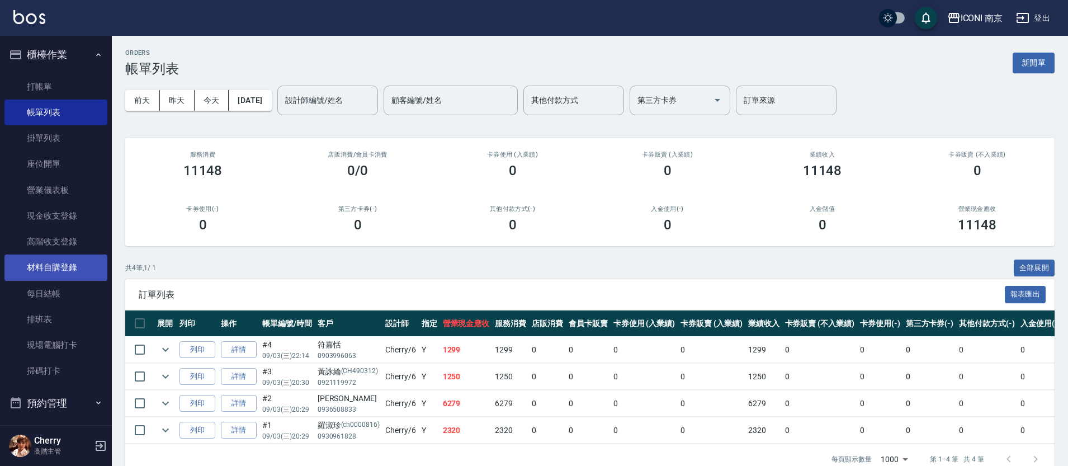
scroll to position [210, 0]
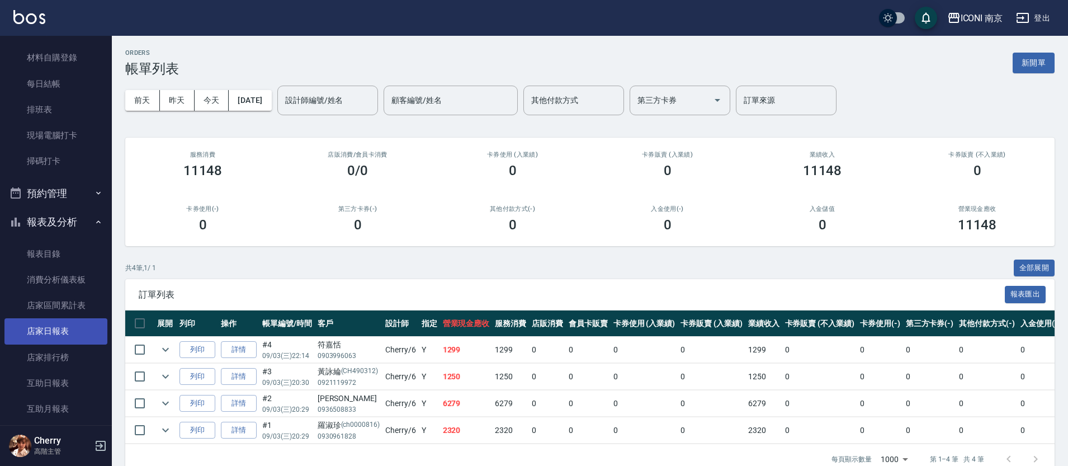
click at [52, 327] on link "店家日報表" at bounding box center [55, 331] width 103 height 26
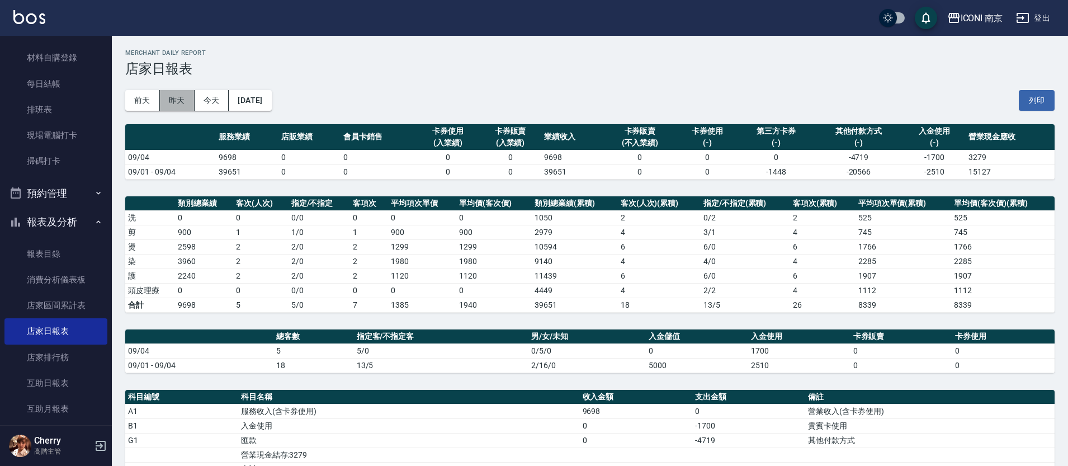
click at [179, 103] on button "昨天" at bounding box center [177, 100] width 35 height 21
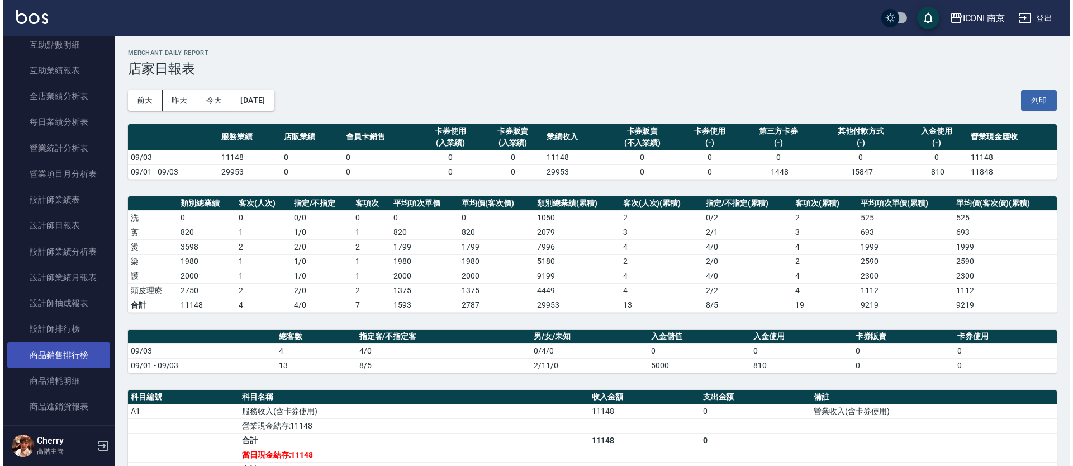
scroll to position [559, 0]
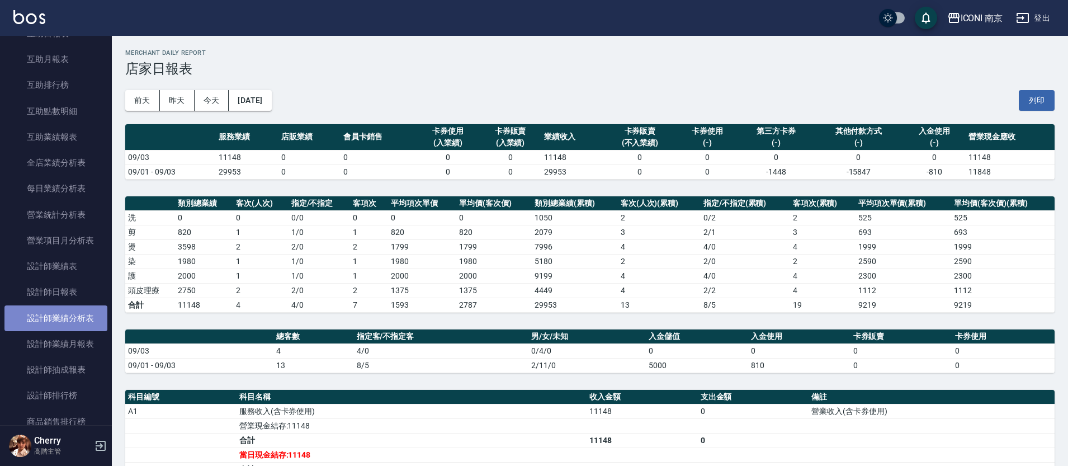
click at [63, 318] on link "設計師業績分析表" at bounding box center [55, 318] width 103 height 26
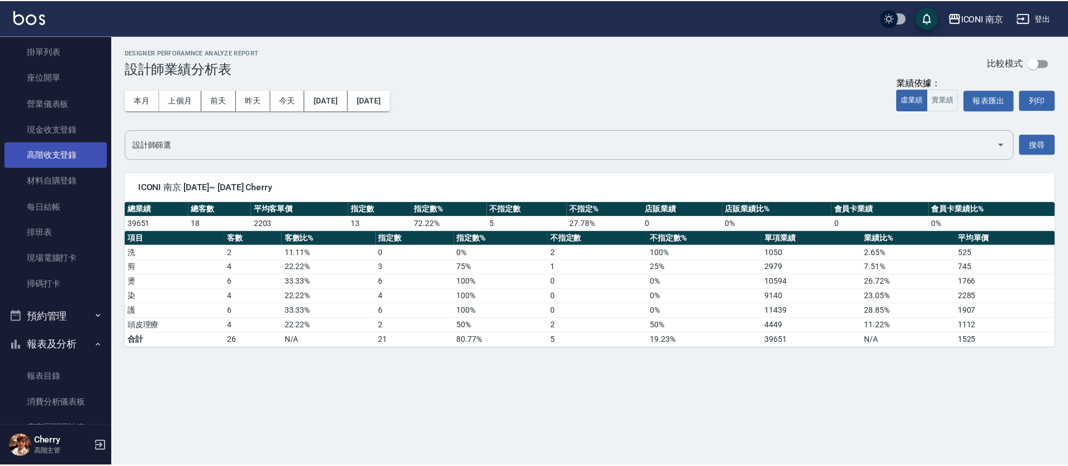
scroll to position [140, 0]
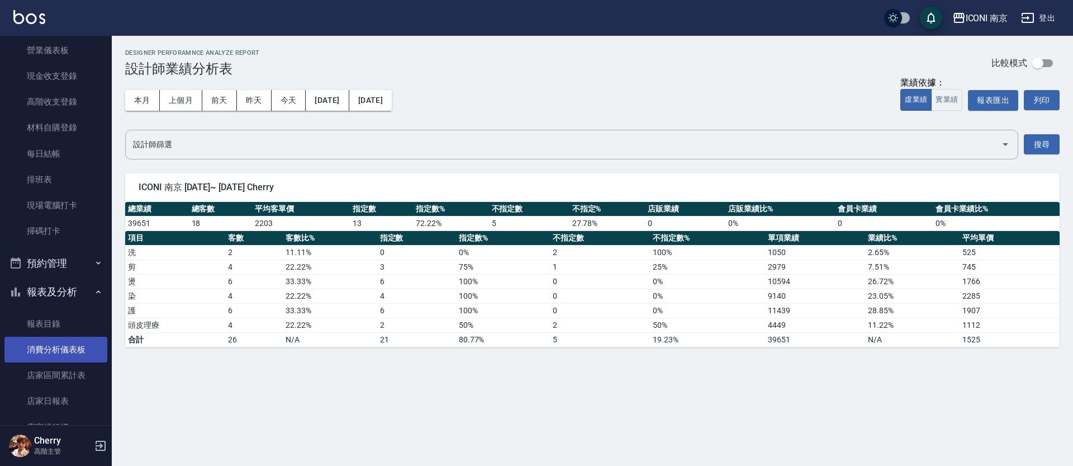
click at [57, 349] on link "消費分析儀表板" at bounding box center [55, 350] width 103 height 26
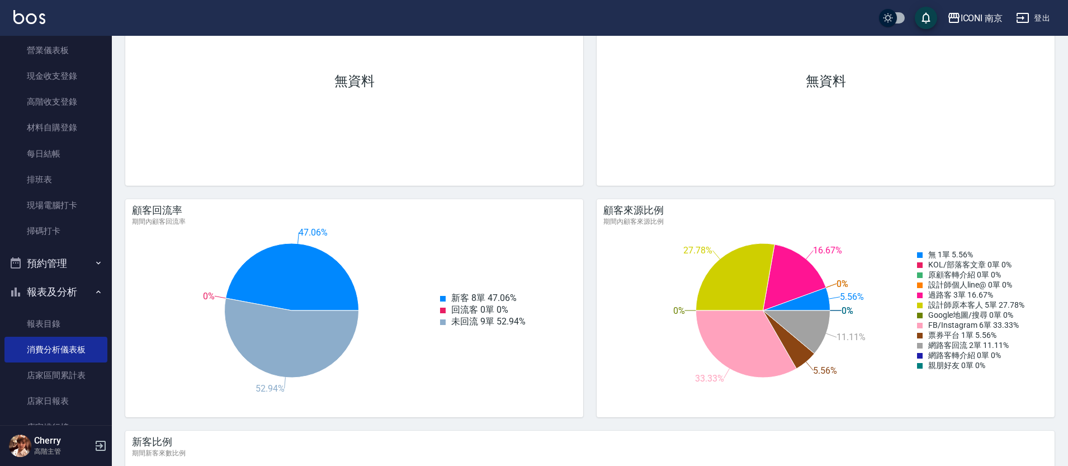
scroll to position [1258, 0]
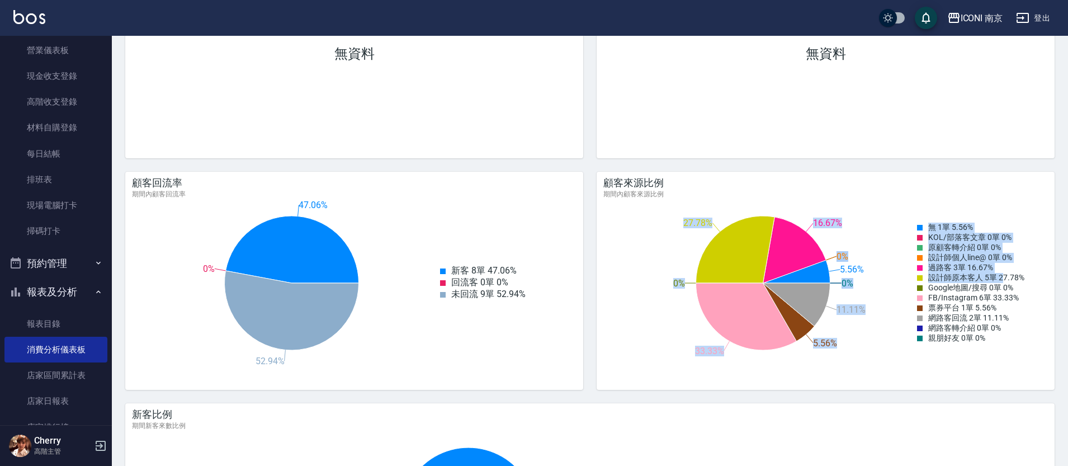
drag, startPoint x: 929, startPoint y: 281, endPoint x: 1024, endPoint y: 316, distance: 101.2
click at [1005, 280] on div "5.56% 0% 0% 0% 16.67% 27.78% 0% 33.33% 5.56% 11.11% 0% 0% 無 1單 5.56% KOL/部落客文章 …" at bounding box center [820, 283] width 456 height 168
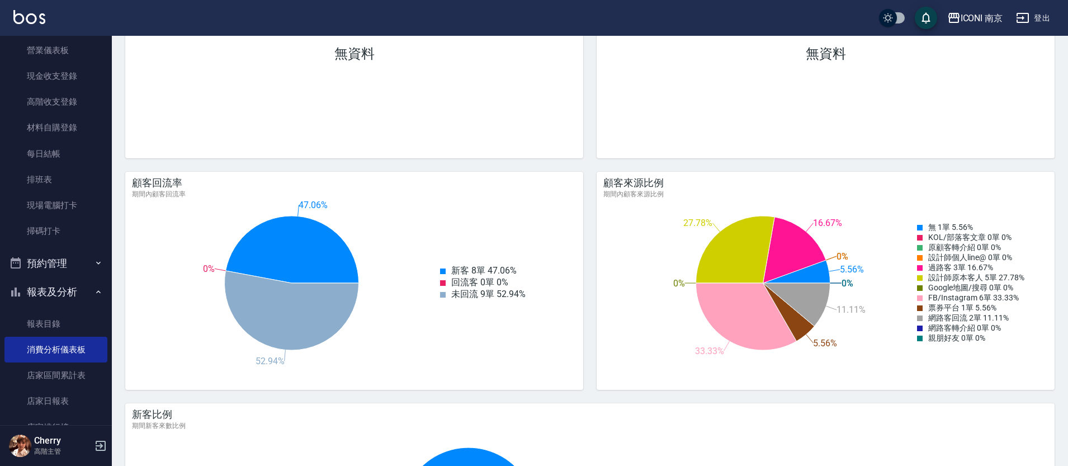
click at [1020, 322] on div "網路客回流 2單 11.11%" at bounding box center [970, 318] width 107 height 10
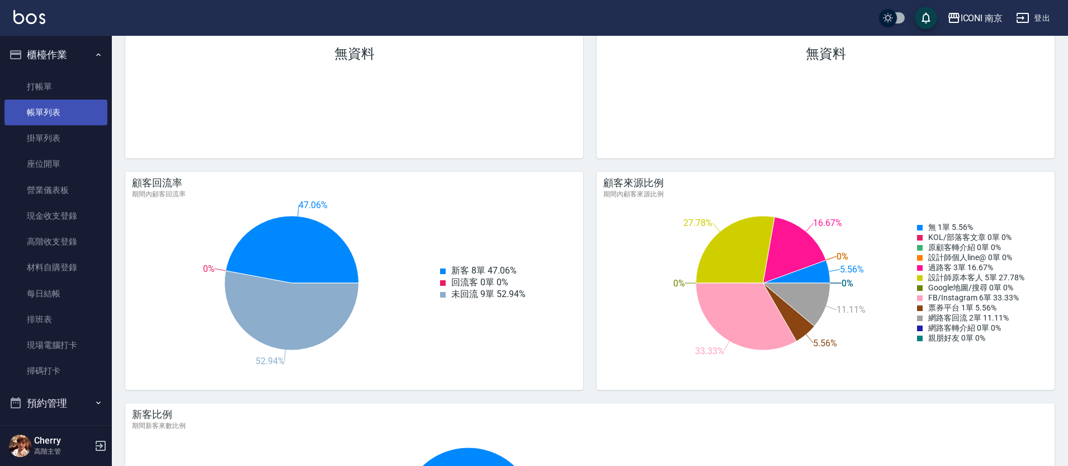
click at [50, 118] on link "帳單列表" at bounding box center [55, 113] width 103 height 26
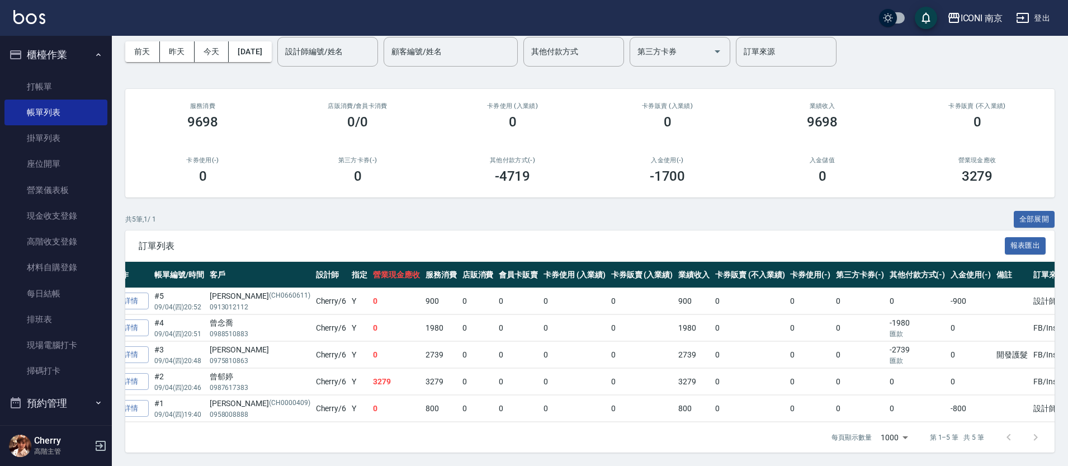
scroll to position [0, 18]
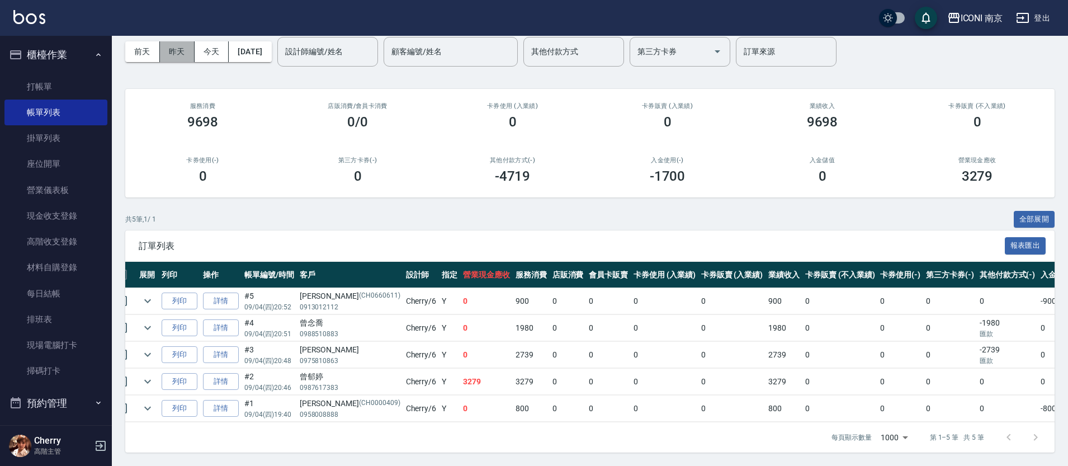
click at [179, 42] on button "昨天" at bounding box center [177, 51] width 35 height 21
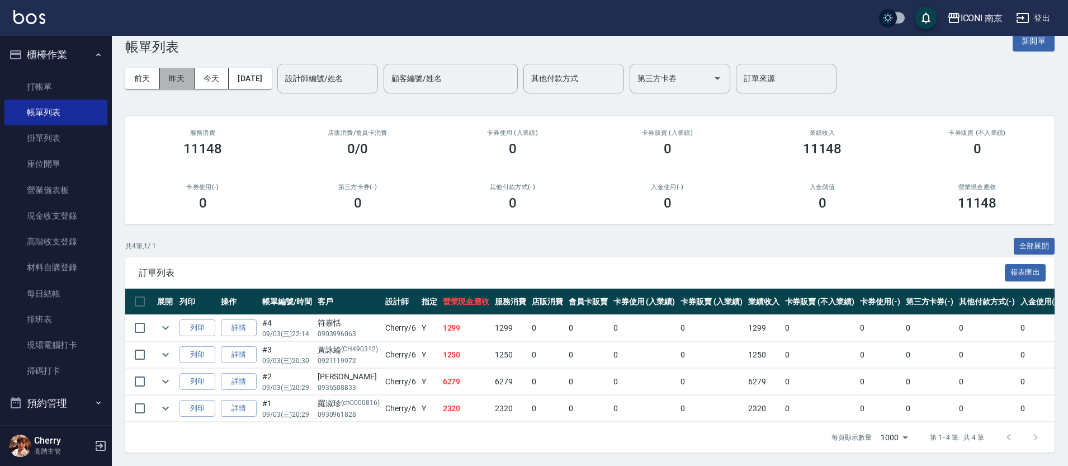
click at [178, 68] on button "昨天" at bounding box center [177, 78] width 35 height 21
click at [153, 68] on button "前天" at bounding box center [142, 78] width 35 height 21
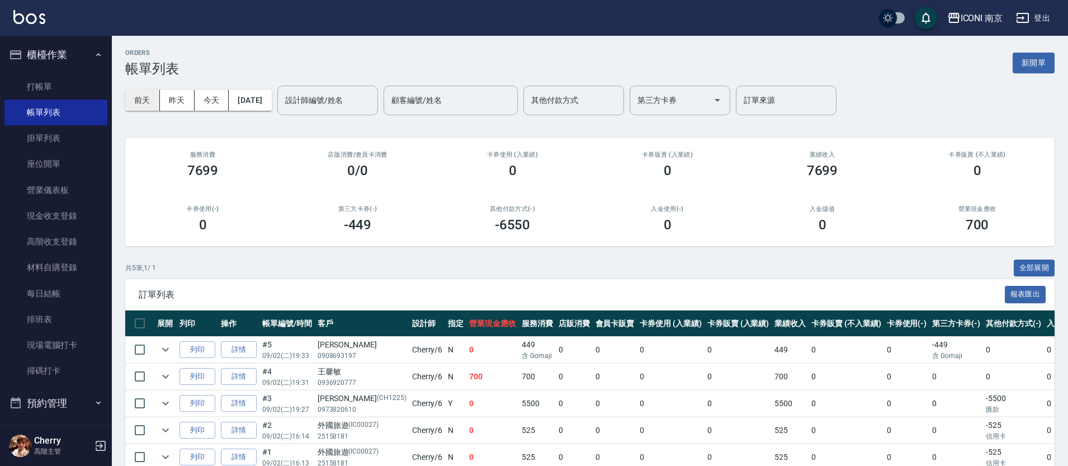
click at [139, 99] on button "前天" at bounding box center [142, 100] width 35 height 21
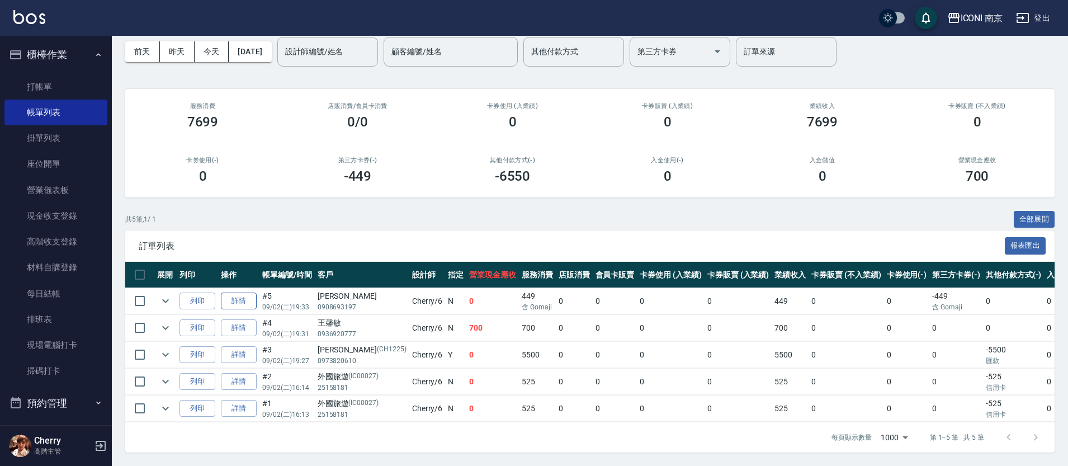
click at [245, 292] on link "詳情" at bounding box center [239, 300] width 36 height 17
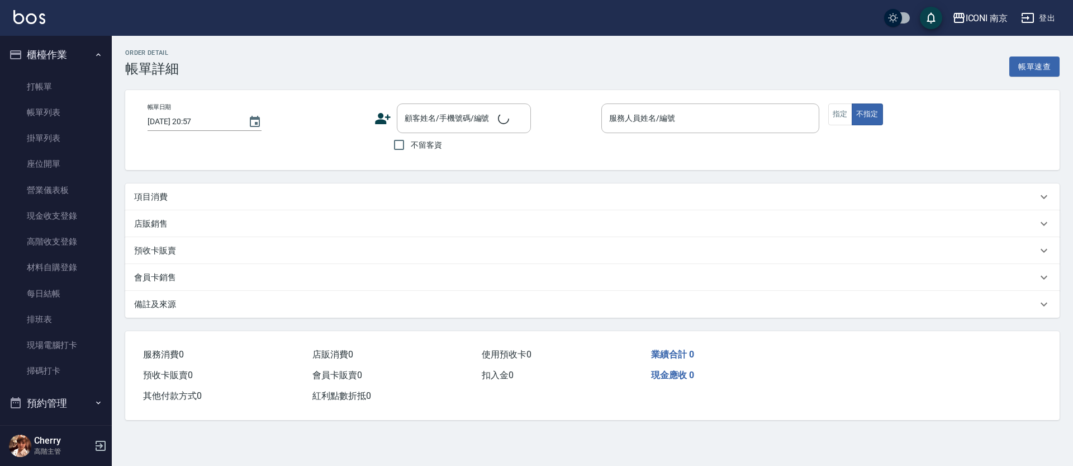
type input "2025/09/02 19:33"
type input "Cherry-6"
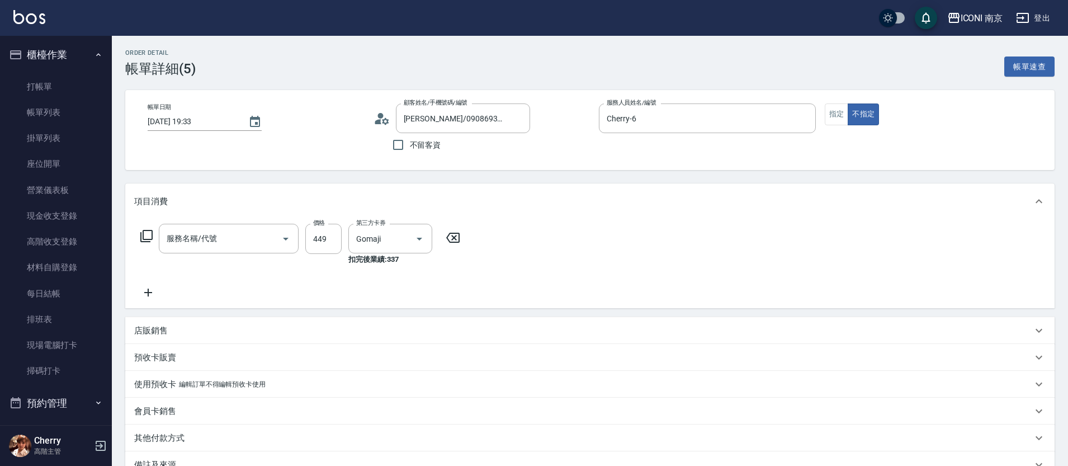
type input "徐敬偉/0908693197/"
type input "Gomaji洗+剪(456)"
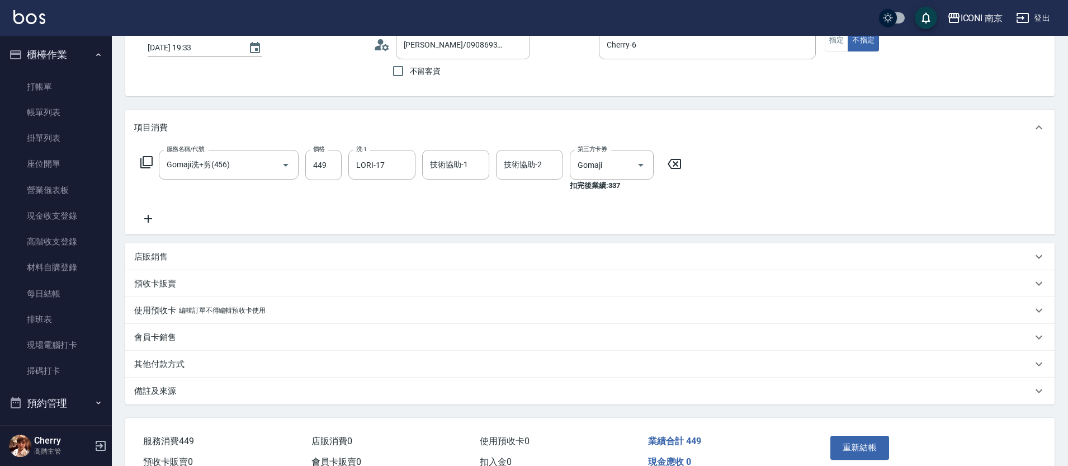
scroll to position [133, 0]
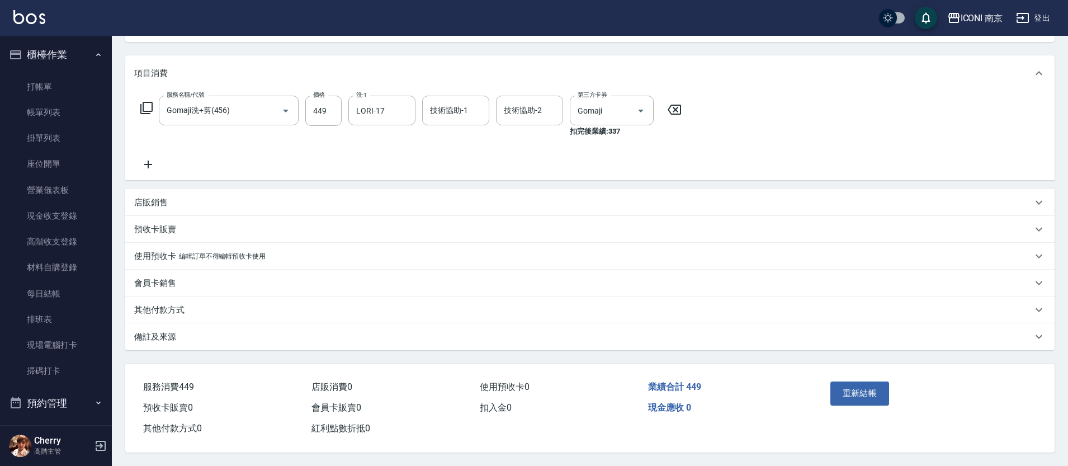
click at [172, 335] on p "備註及來源" at bounding box center [155, 337] width 42 height 12
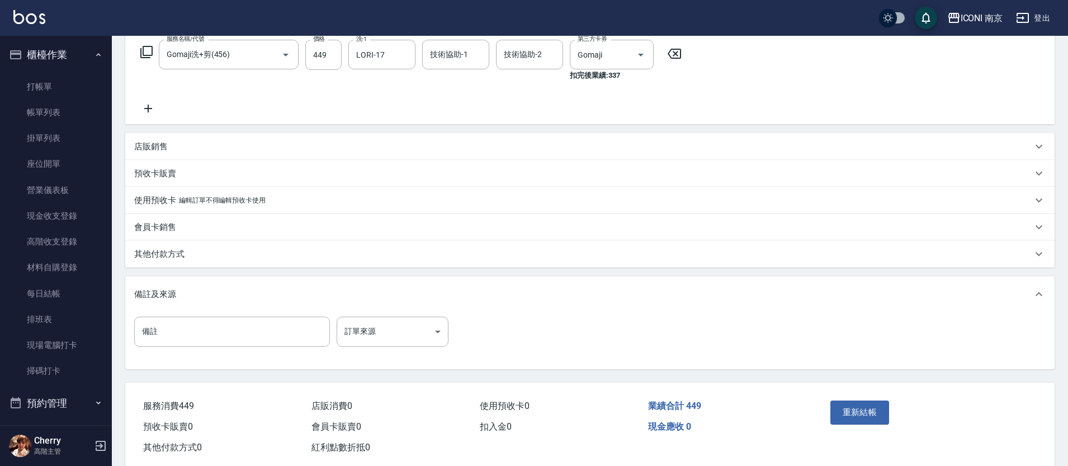
scroll to position [208, 0]
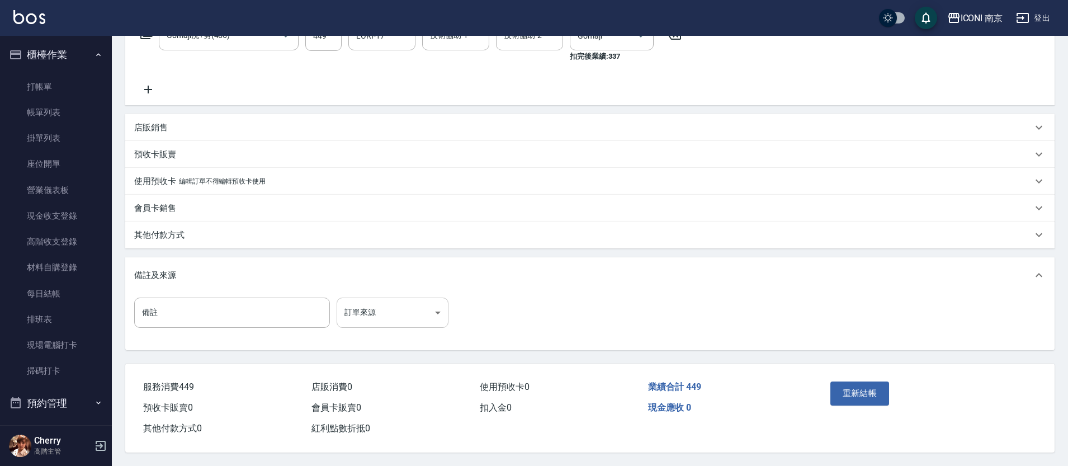
click at [393, 314] on body "ICONI 南京 登出 櫃檯作業 打帳單 帳單列表 掛單列表 座位開單 營業儀表板 現金收支登錄 高階收支登錄 材料自購登錄 每日結帳 排班表 現場電腦打卡 …" at bounding box center [534, 131] width 1068 height 669
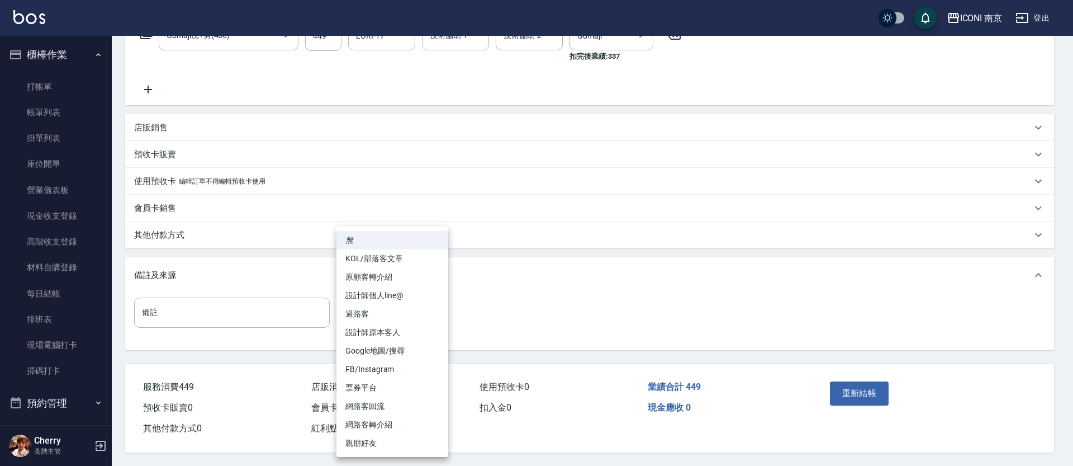
click at [372, 385] on li "票券平台" at bounding box center [393, 387] width 112 height 18
type input "票券平台"
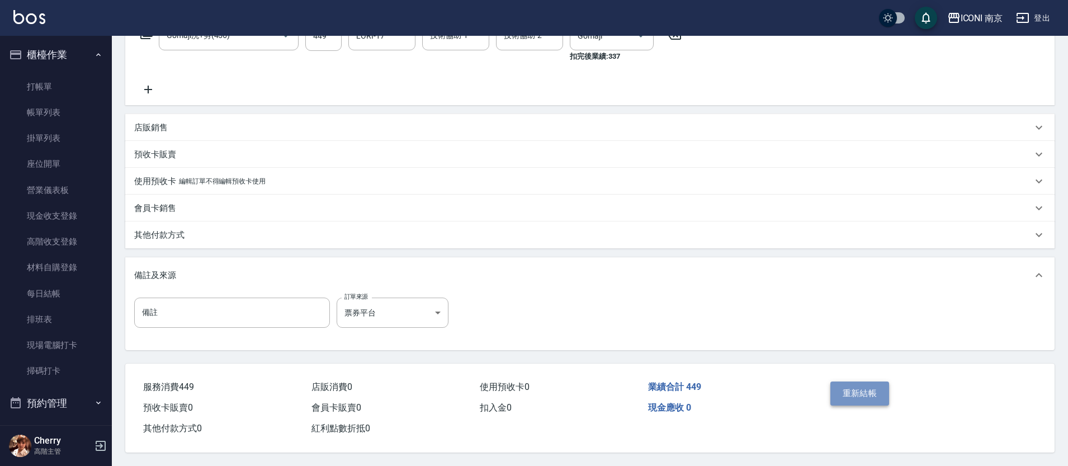
click at [851, 387] on button "重新結帳" at bounding box center [859, 392] width 59 height 23
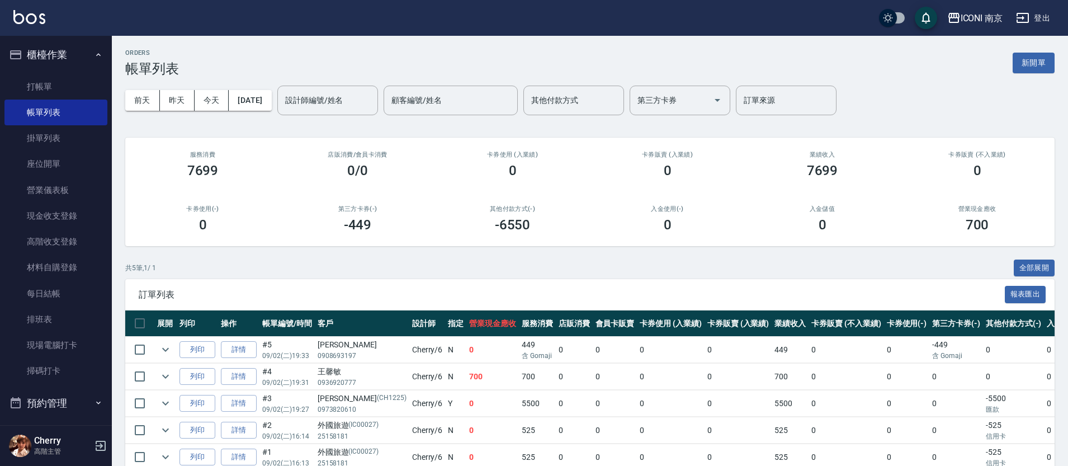
click at [86, 53] on button "櫃檯作業" at bounding box center [55, 54] width 103 height 29
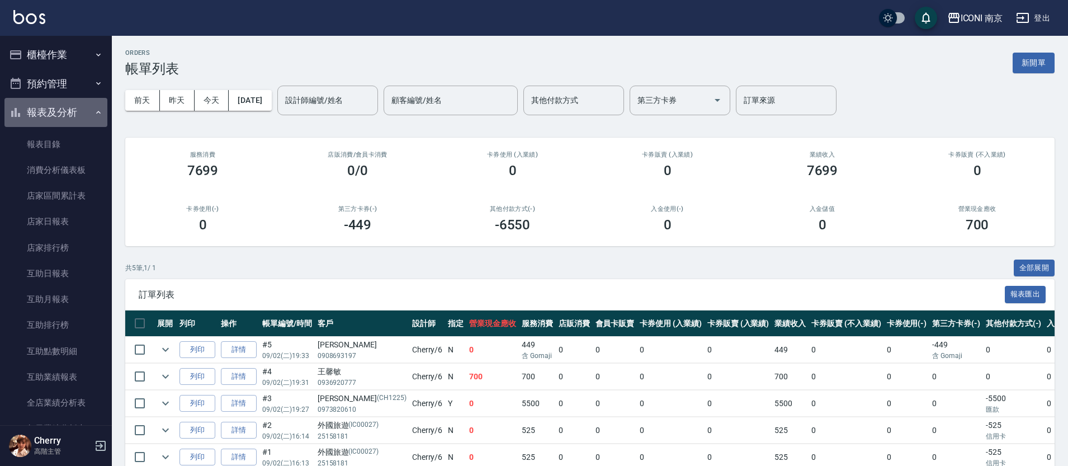
click at [77, 108] on button "報表及分析" at bounding box center [55, 112] width 103 height 29
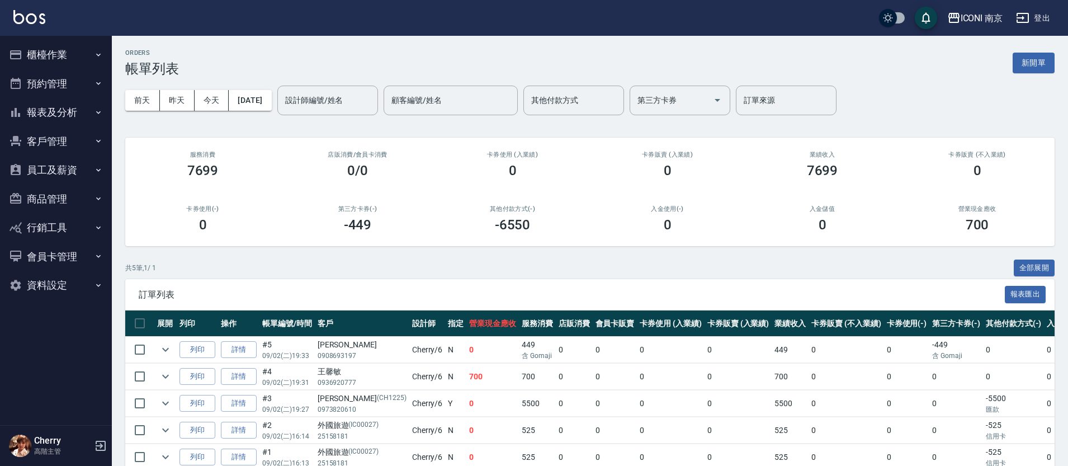
click at [63, 114] on button "報表及分析" at bounding box center [55, 112] width 103 height 29
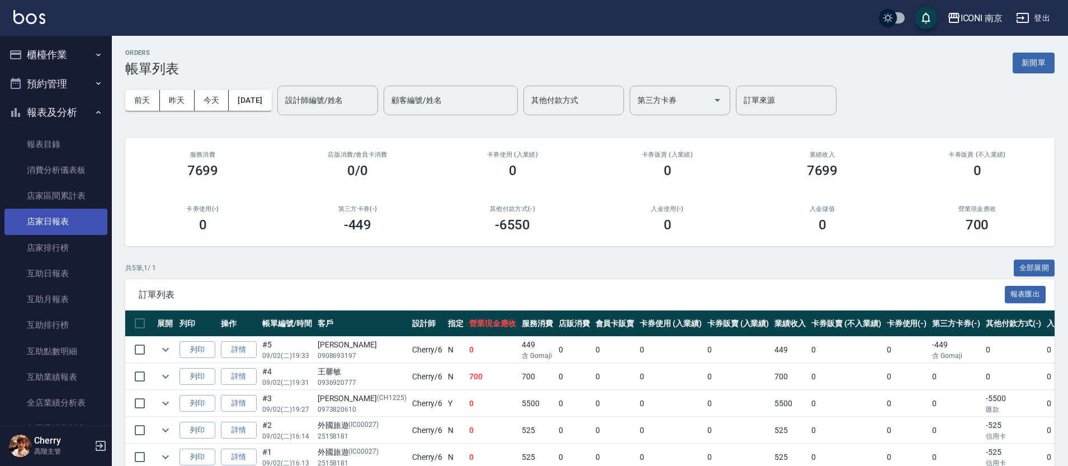
click at [4, 98] on button "報表及分析" at bounding box center [55, 112] width 103 height 29
